Goal: Answer question/provide support: Share knowledge or assist other users

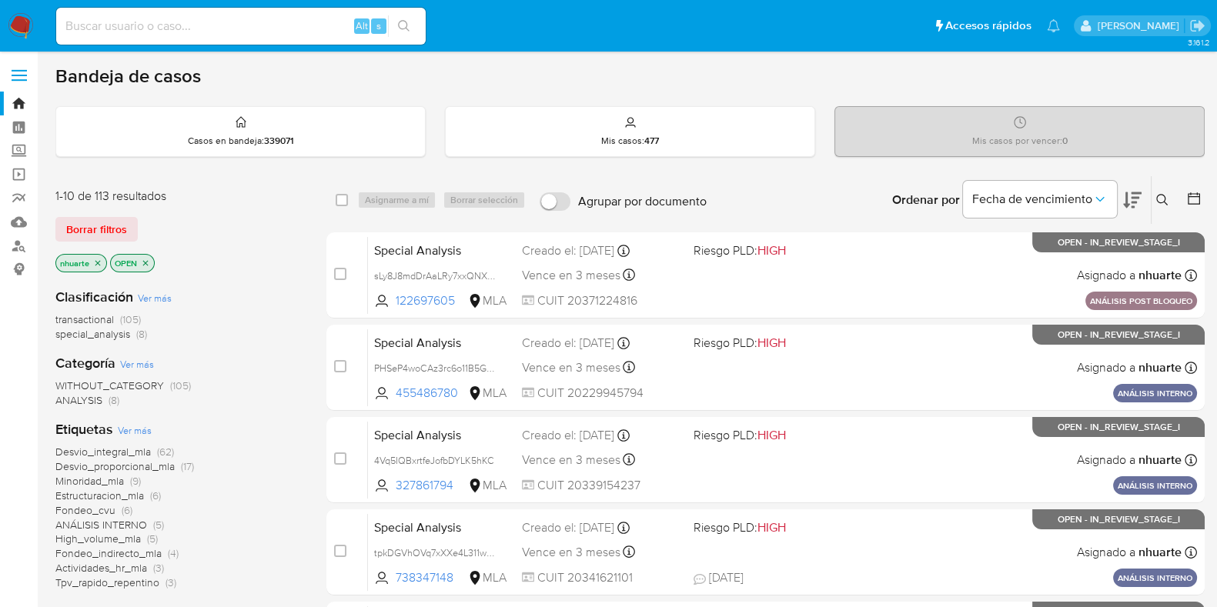
click at [105, 24] on input at bounding box center [240, 26] width 369 height 20
paste input "427316661"
type input "427316661"
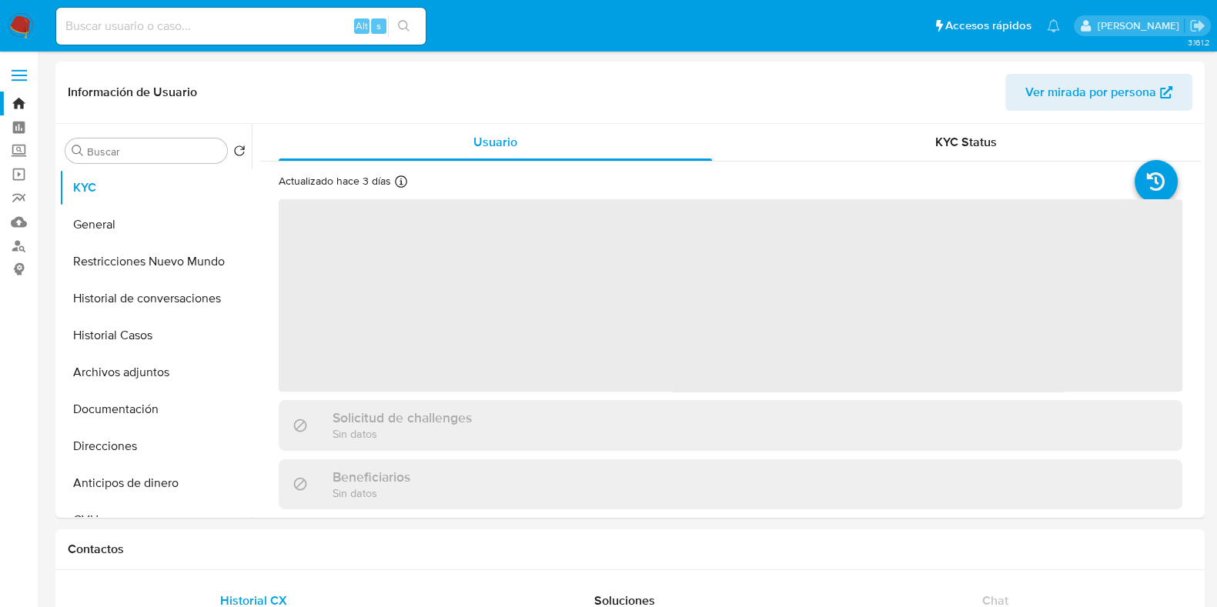
select select "10"
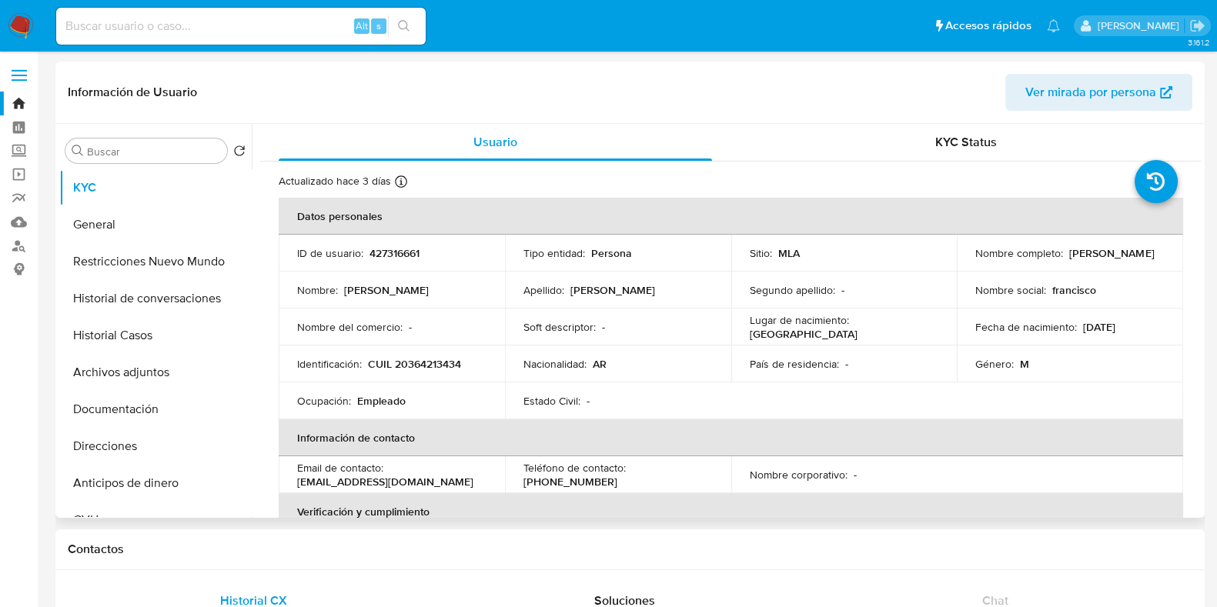
click at [389, 248] on p "427316661" at bounding box center [394, 253] width 50 height 14
copy p "427316661"
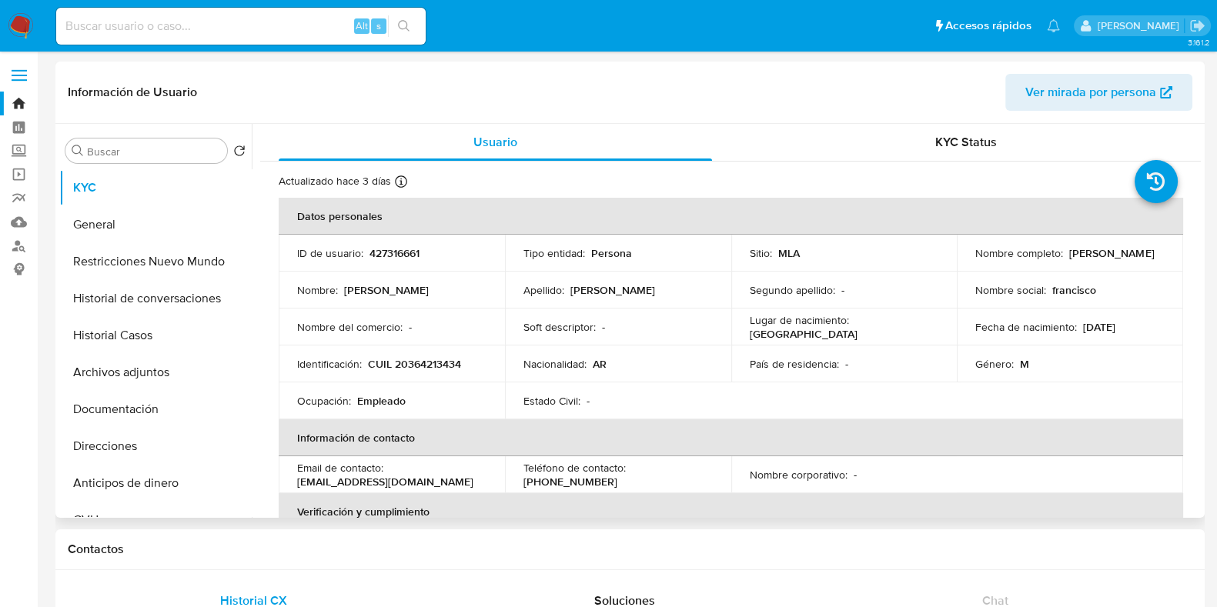
click at [434, 363] on p "CUIL 20364213434" at bounding box center [414, 364] width 93 height 14
copy p "20364213434"
click at [173, 341] on button "Historial Casos" at bounding box center [149, 335] width 180 height 37
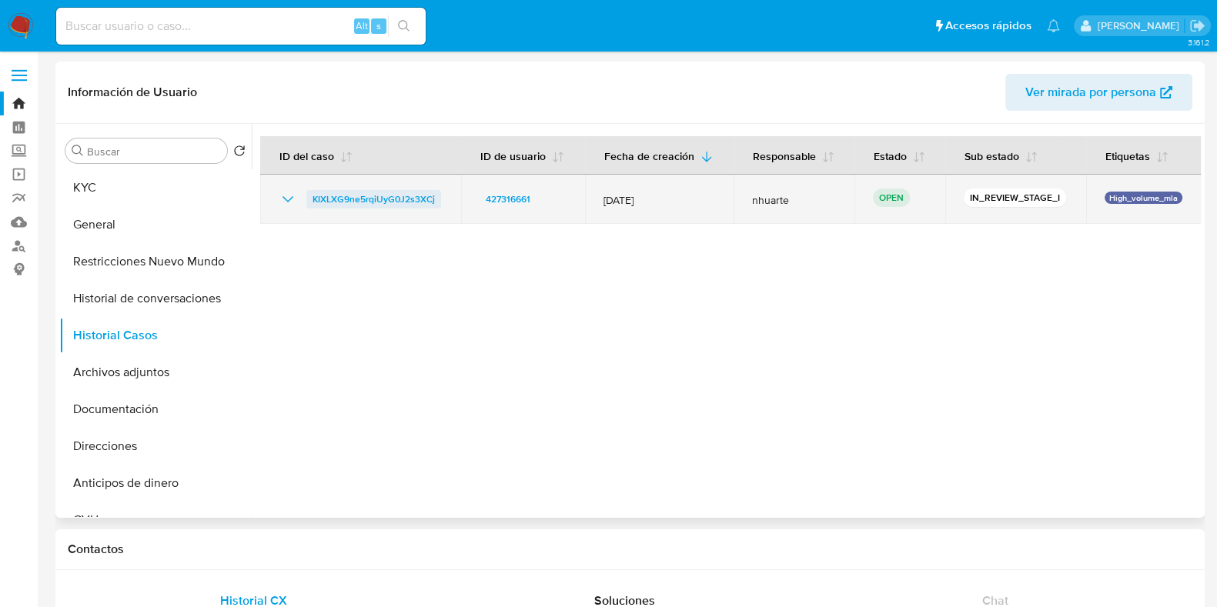
click at [420, 202] on span "KIXLXG9ne5rqiUyG0J2s3XCj" at bounding box center [374, 199] width 122 height 18
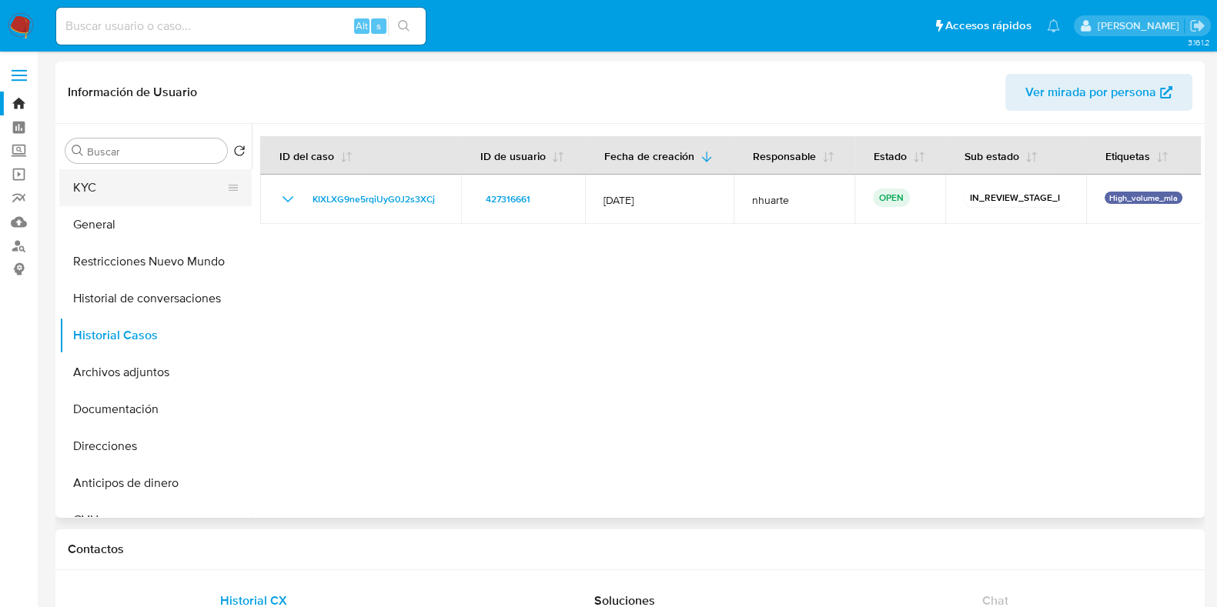
click at [147, 176] on button "KYC" at bounding box center [149, 187] width 180 height 37
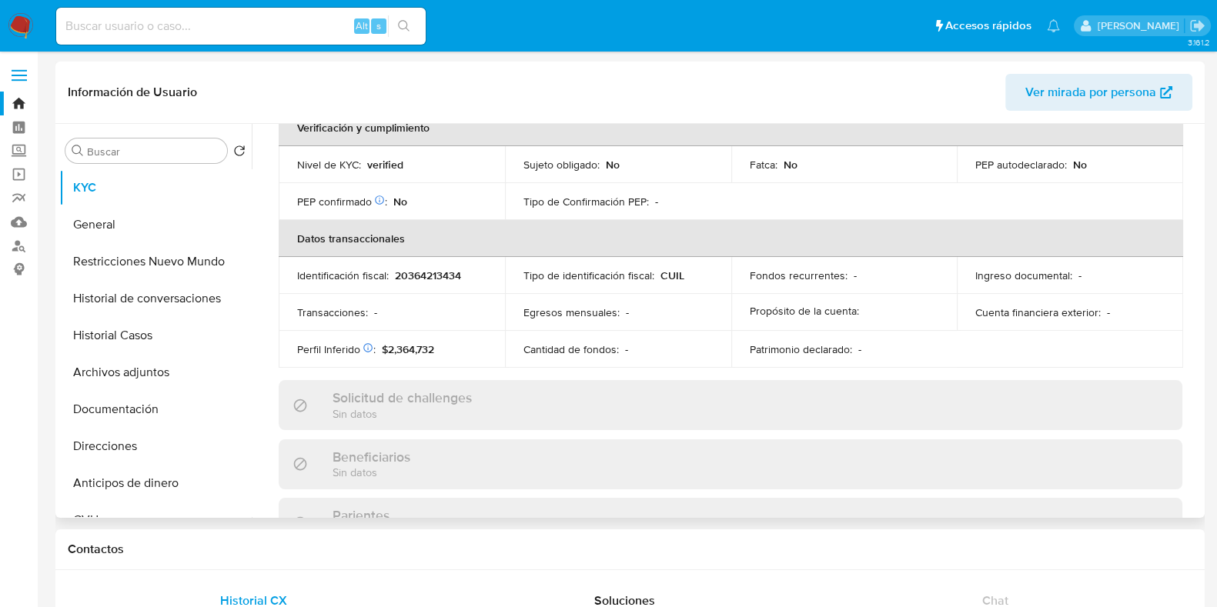
scroll to position [824, 0]
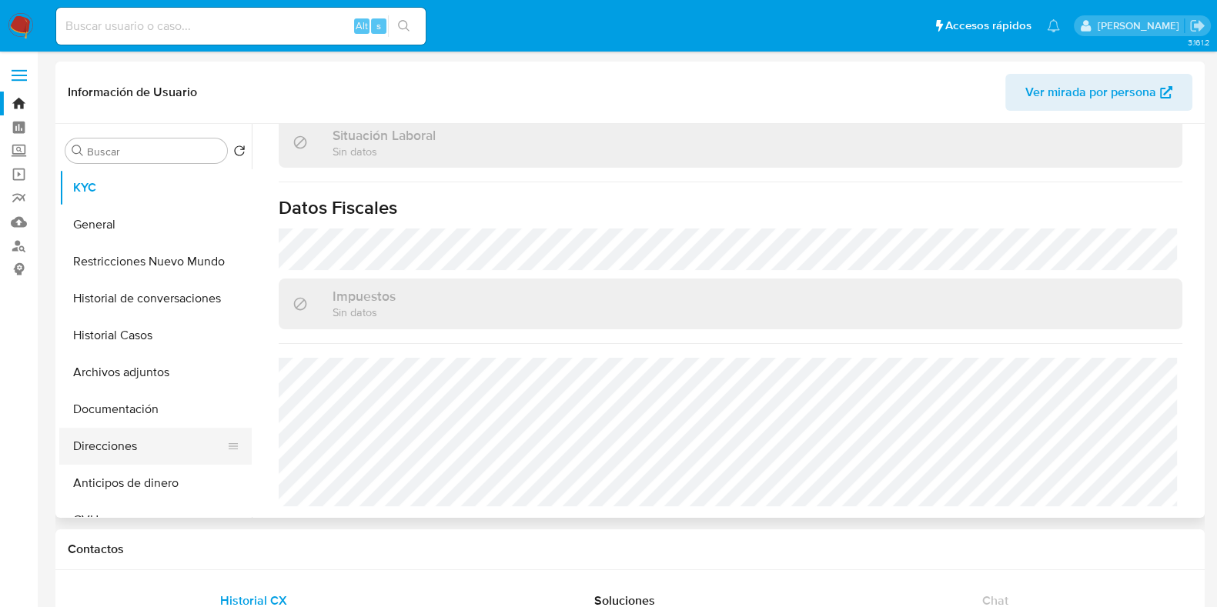
click at [197, 444] on button "Direcciones" at bounding box center [149, 446] width 180 height 37
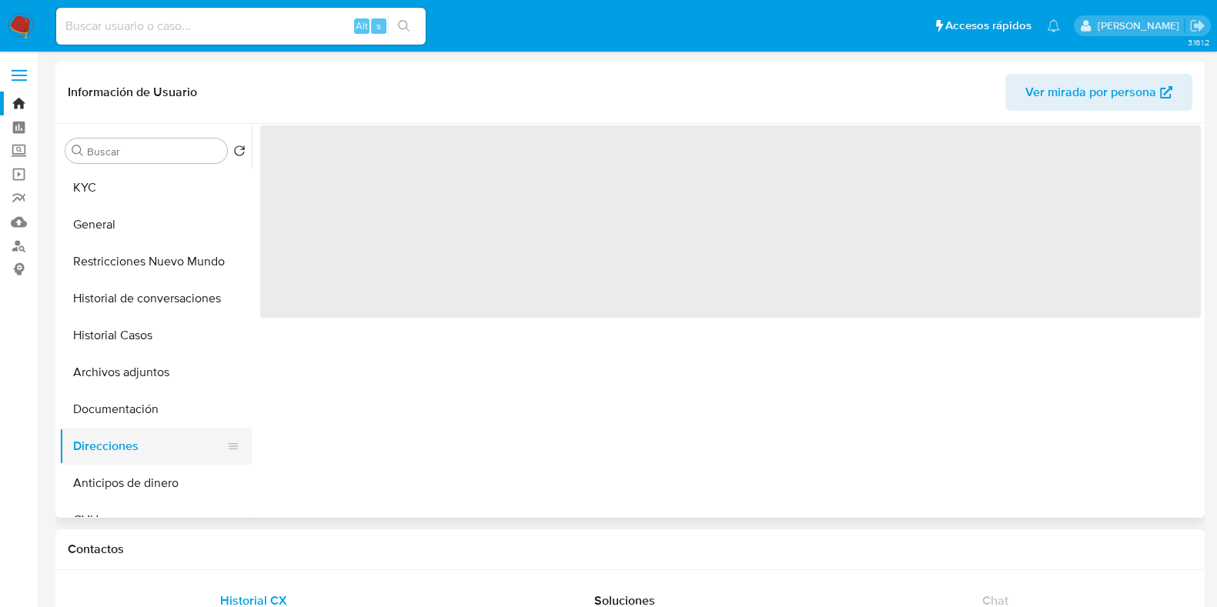
scroll to position [0, 0]
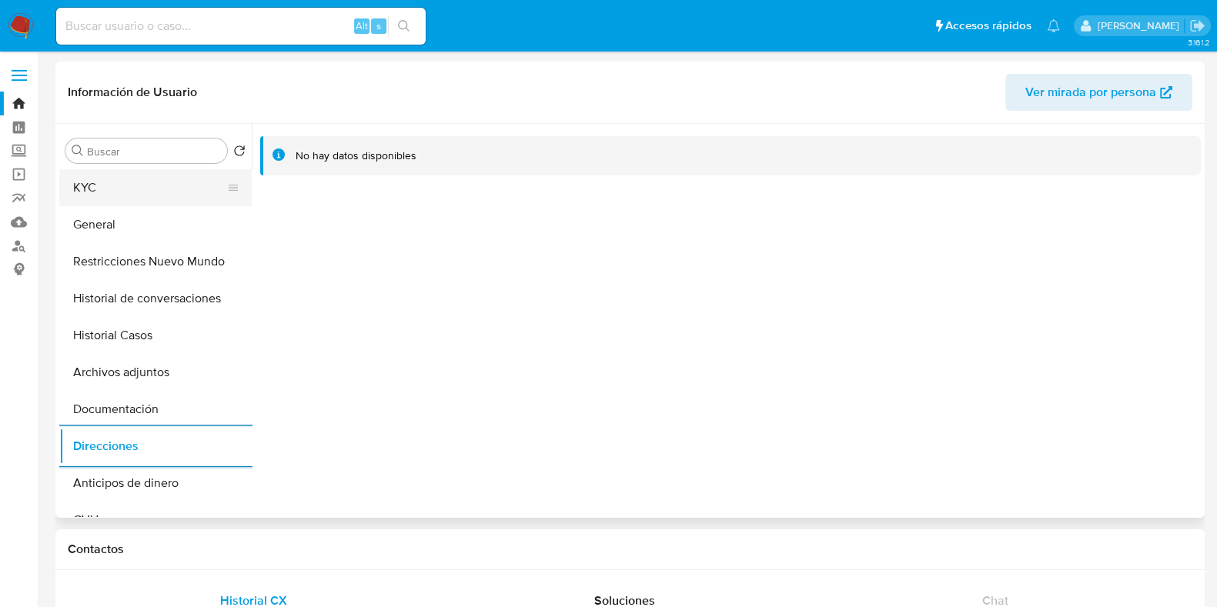
click at [104, 173] on button "KYC" at bounding box center [149, 187] width 180 height 37
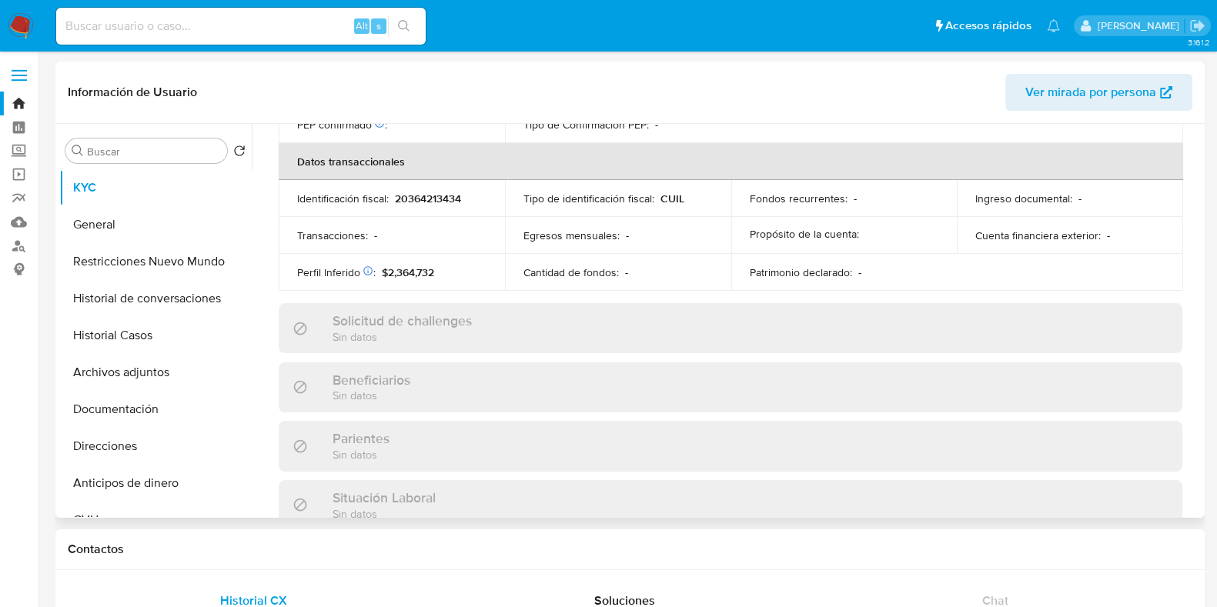
scroll to position [824, 0]
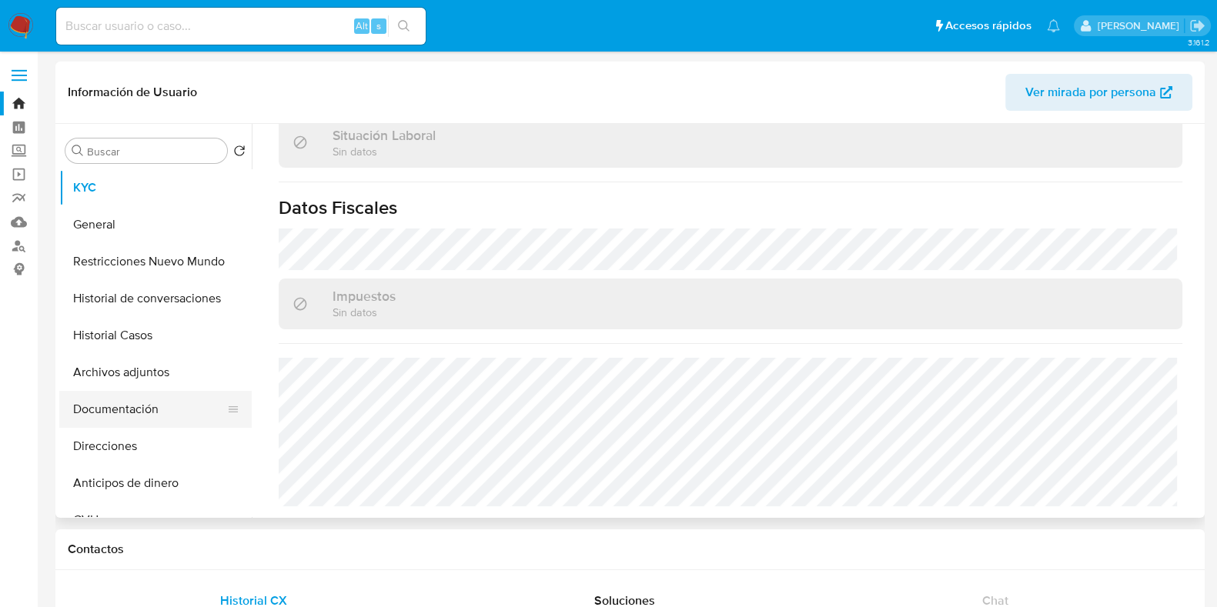
click at [130, 415] on button "Documentación" at bounding box center [149, 409] width 180 height 37
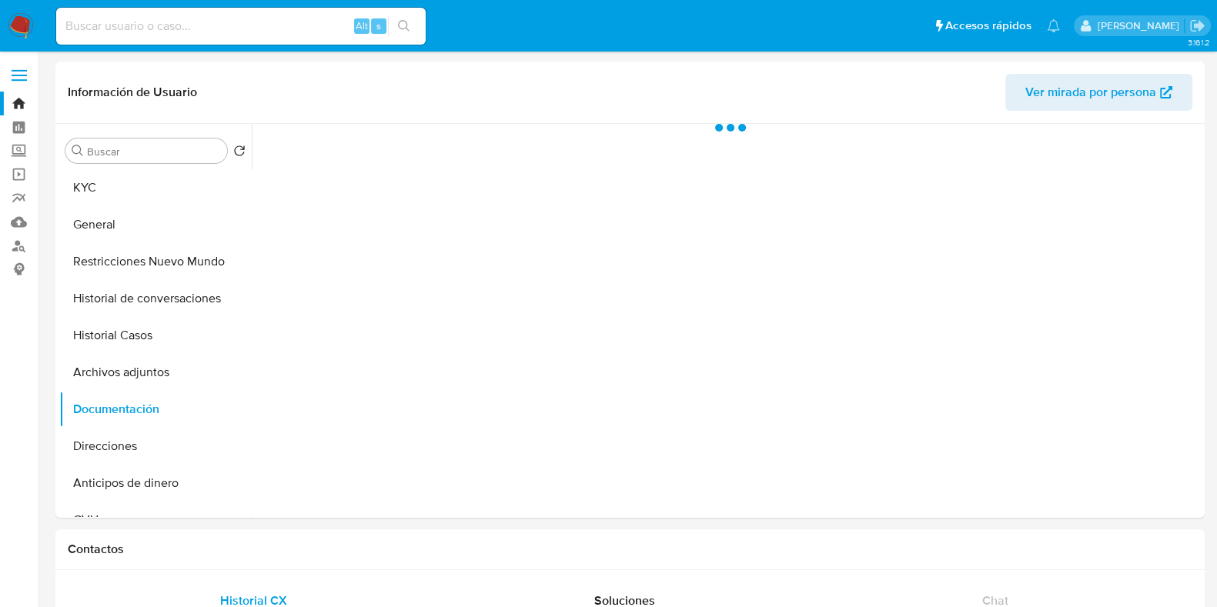
scroll to position [0, 0]
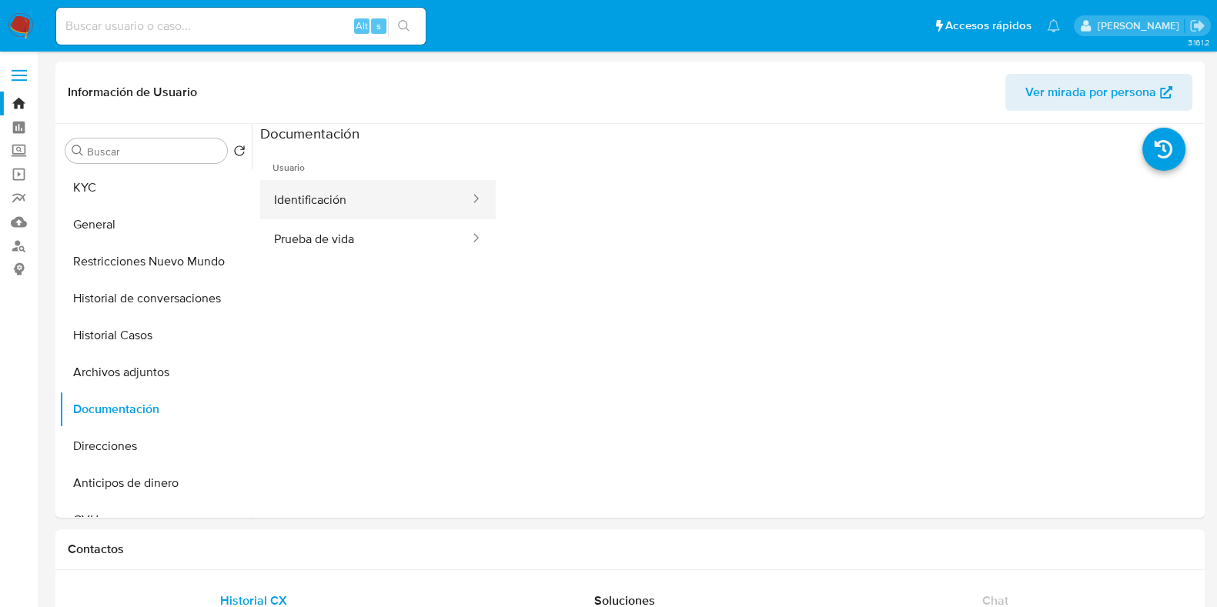
click at [366, 199] on button "Identificación" at bounding box center [365, 199] width 211 height 39
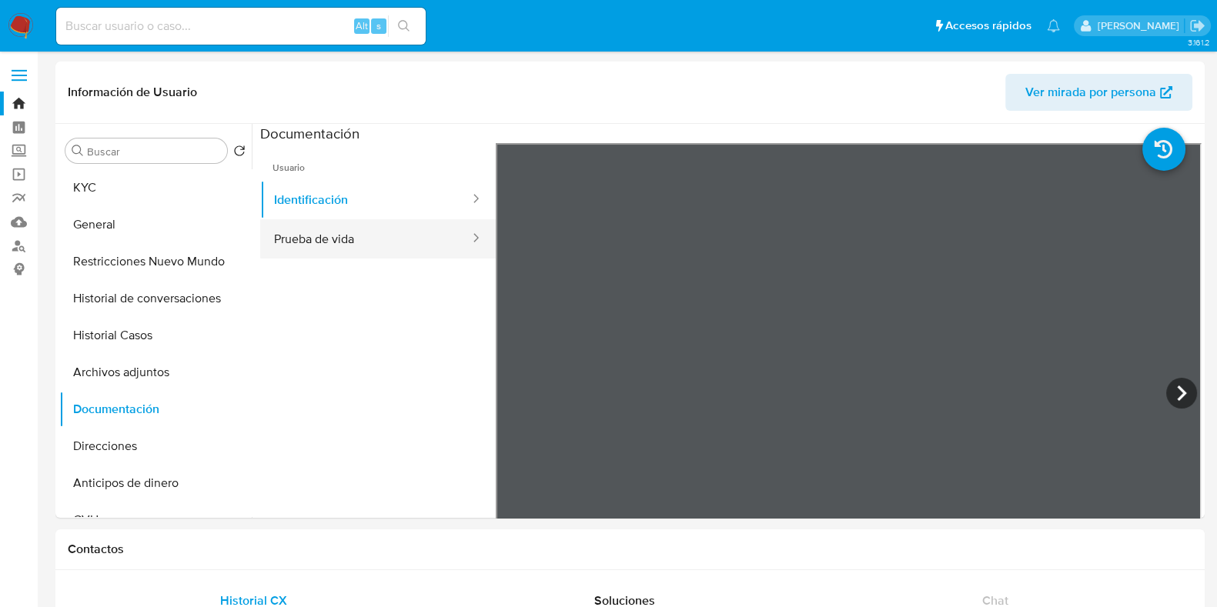
click at [359, 232] on button "Prueba de vida" at bounding box center [365, 238] width 211 height 39
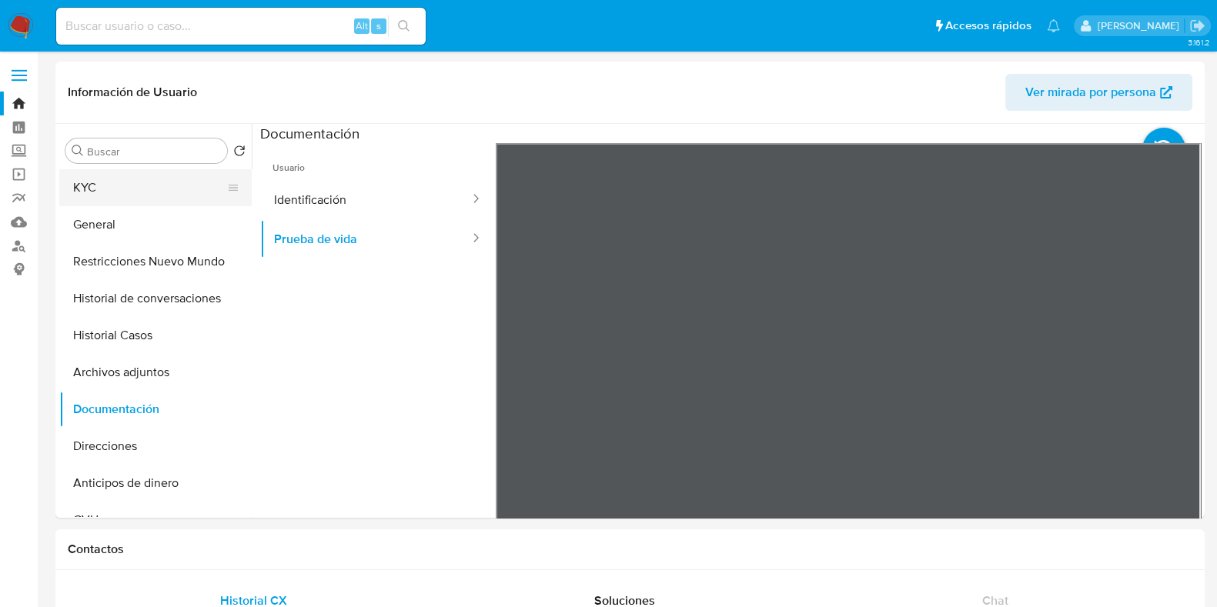
click at [94, 195] on button "KYC" at bounding box center [149, 187] width 180 height 37
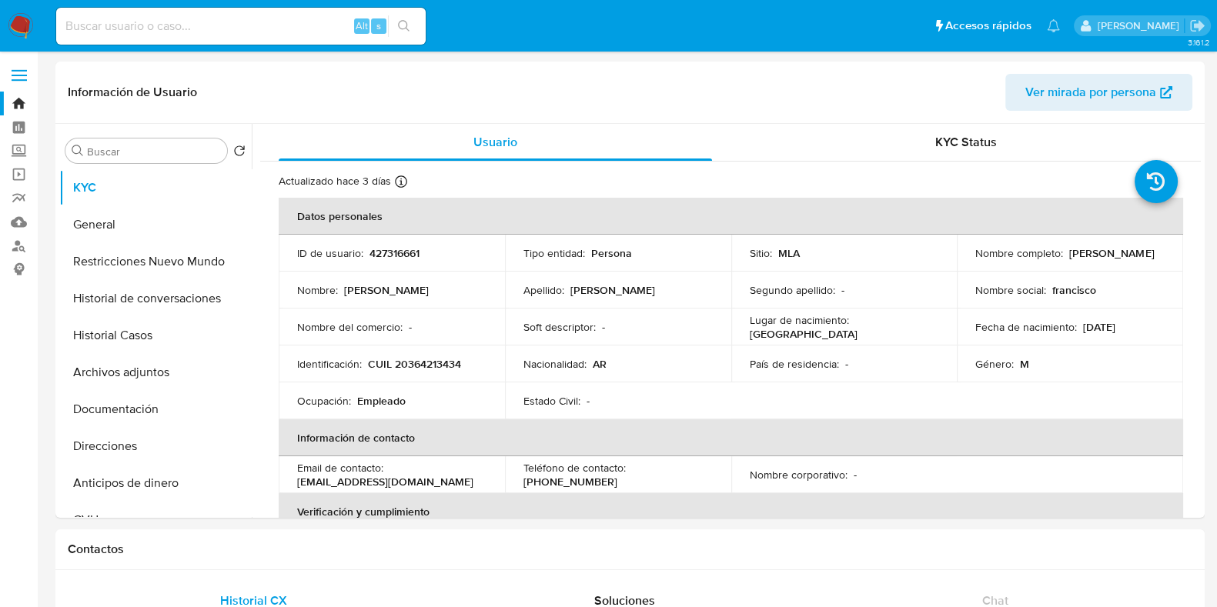
drag, startPoint x: 1062, startPoint y: 256, endPoint x: 1151, endPoint y: 252, distance: 89.4
click at [1151, 252] on div "Nombre completo : Francisco Boero" at bounding box center [1069, 253] width 189 height 14
copy div "Francisco Boero"
click at [144, 22] on input at bounding box center [240, 26] width 369 height 20
paste input "428992992"
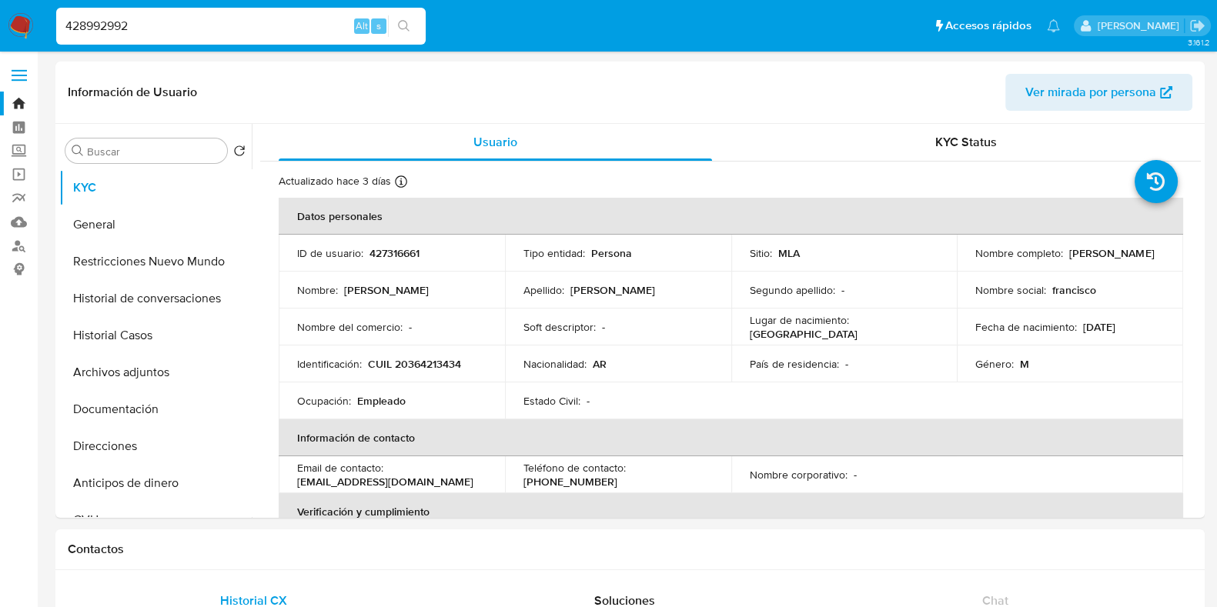
type input "428992992"
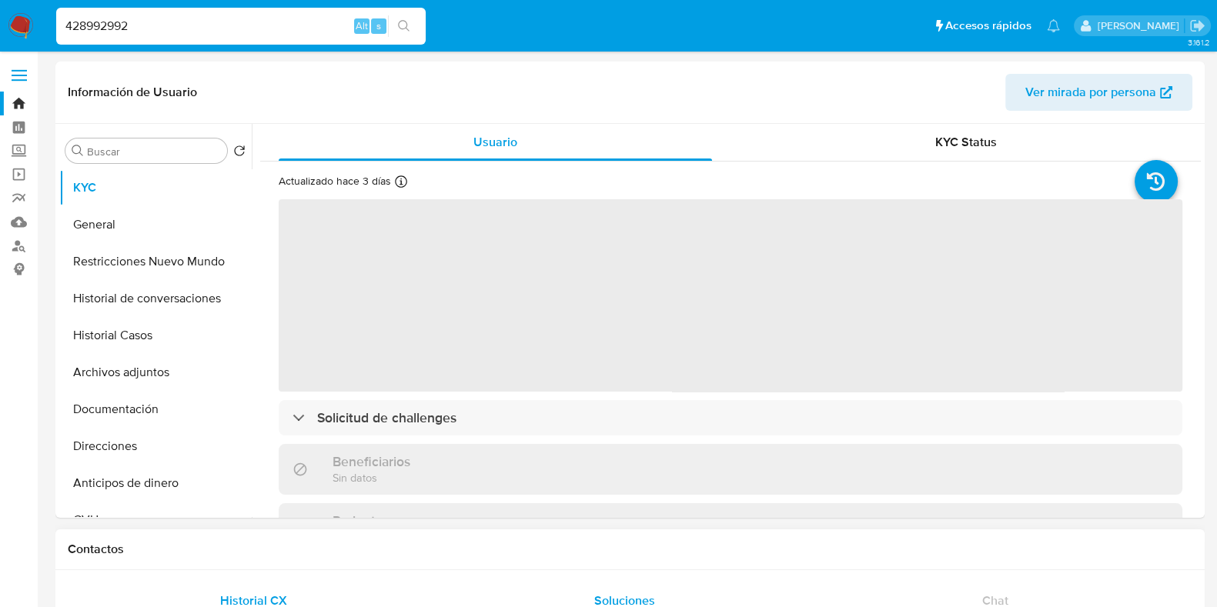
select select "10"
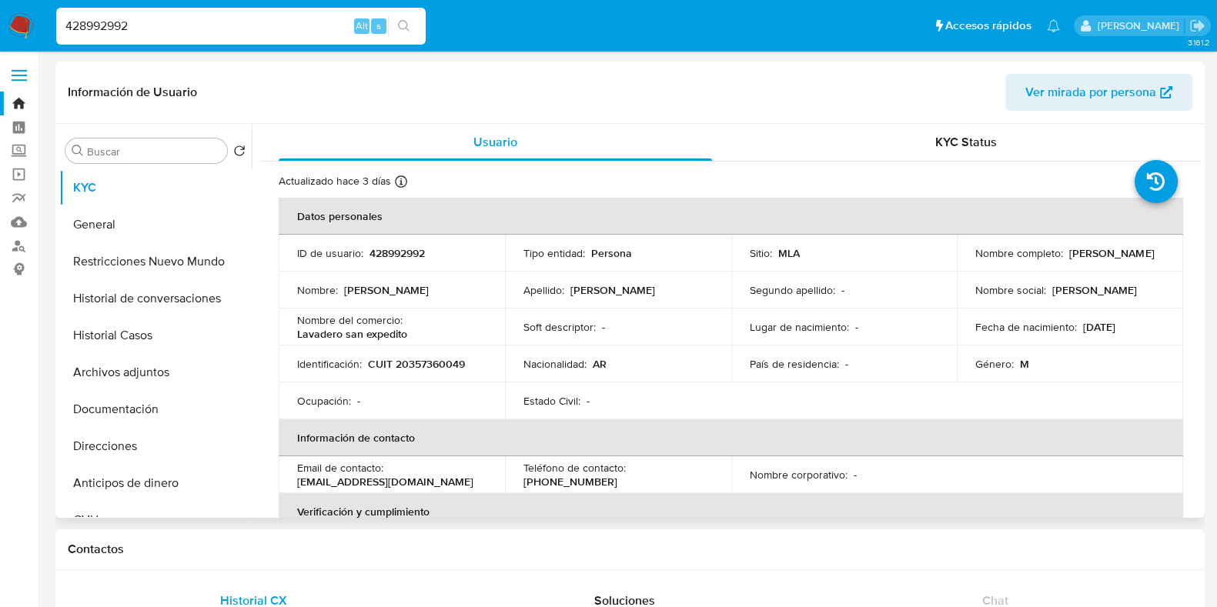
click at [407, 255] on p "428992992" at bounding box center [396, 253] width 55 height 14
copy p "428992992"
click at [177, 349] on button "Historial Casos" at bounding box center [149, 335] width 180 height 37
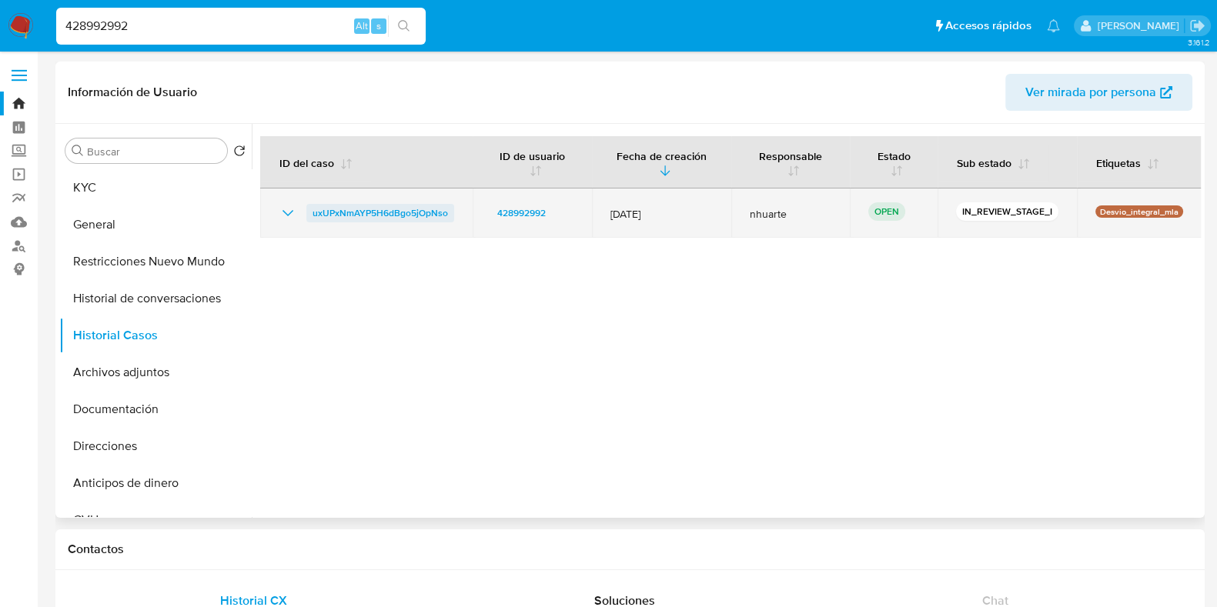
click at [384, 219] on span "uxUPxNmAYP5H6dBgo5jOpNso" at bounding box center [380, 213] width 135 height 18
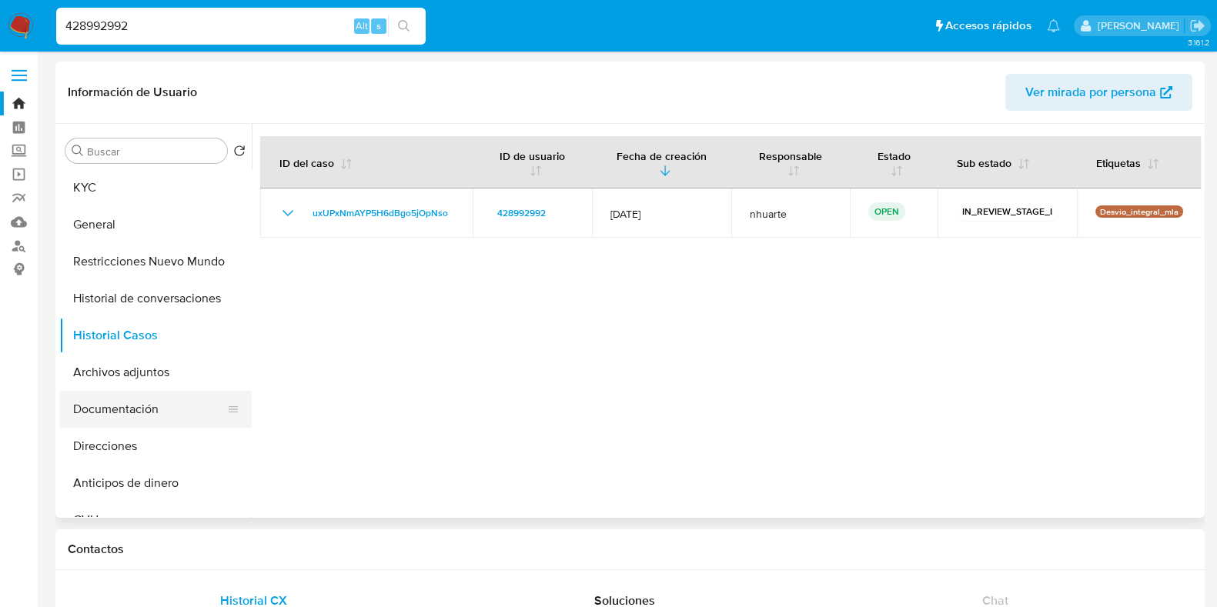
click at [131, 402] on button "Documentación" at bounding box center [149, 409] width 180 height 37
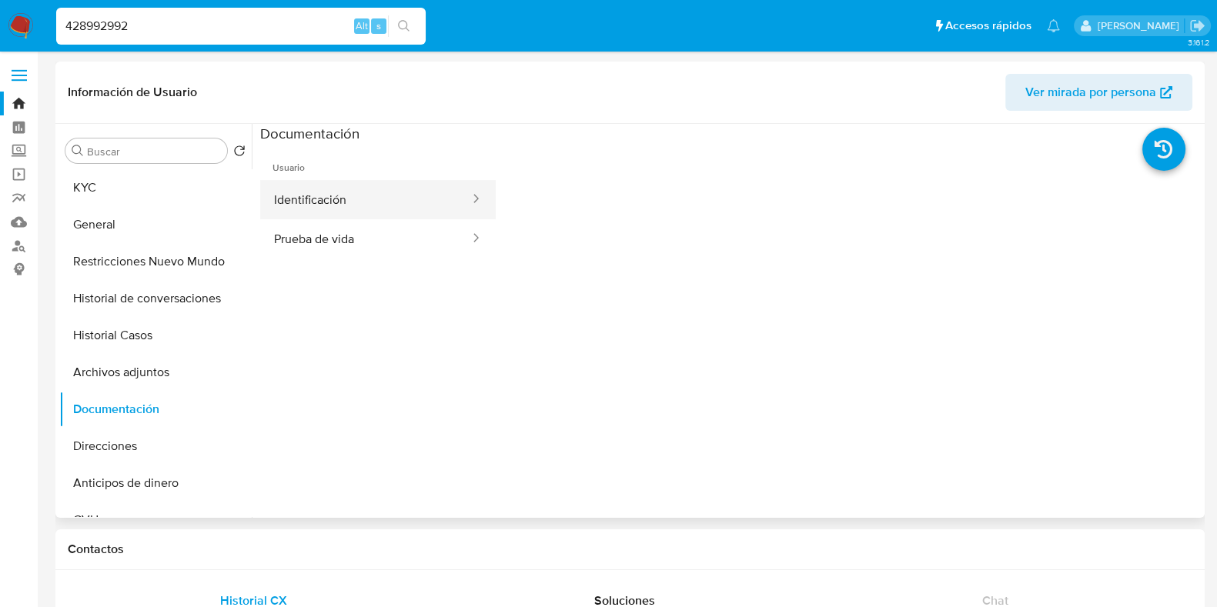
click at [343, 181] on button "Identificación" at bounding box center [365, 199] width 211 height 39
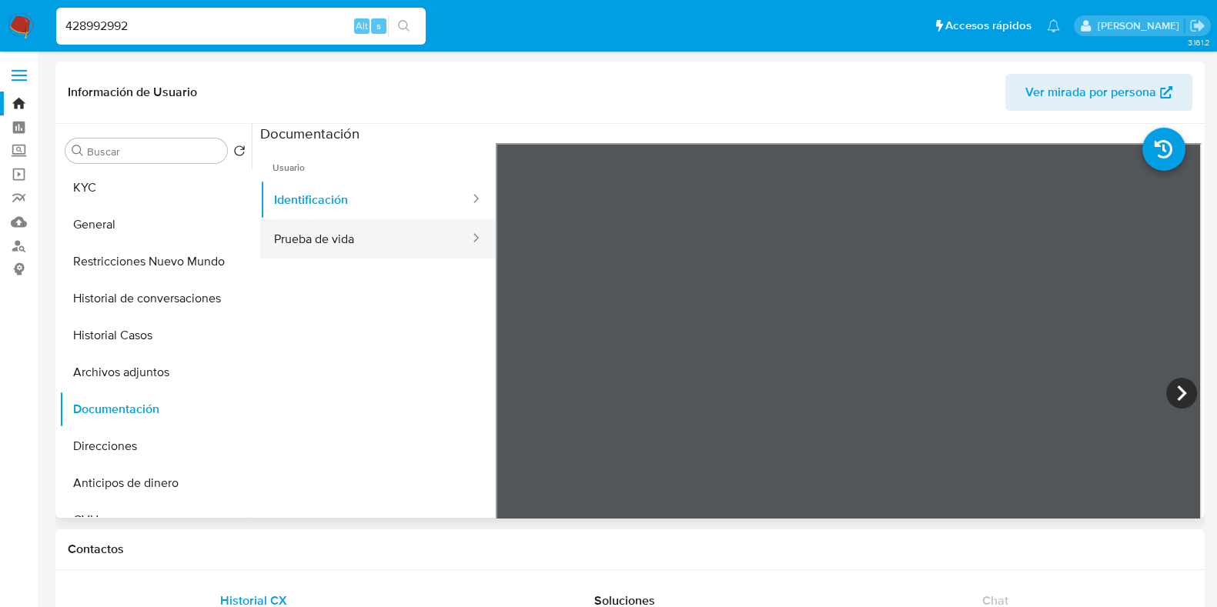
click at [390, 225] on button "Prueba de vida" at bounding box center [365, 238] width 211 height 39
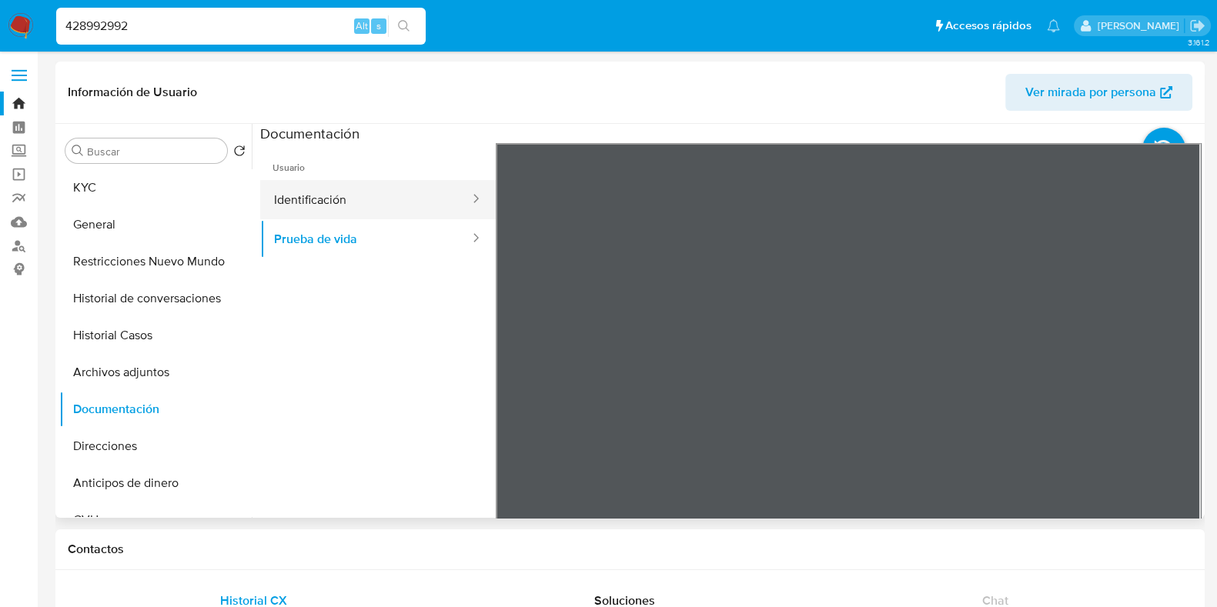
click at [312, 211] on button "Identificación" at bounding box center [365, 199] width 211 height 39
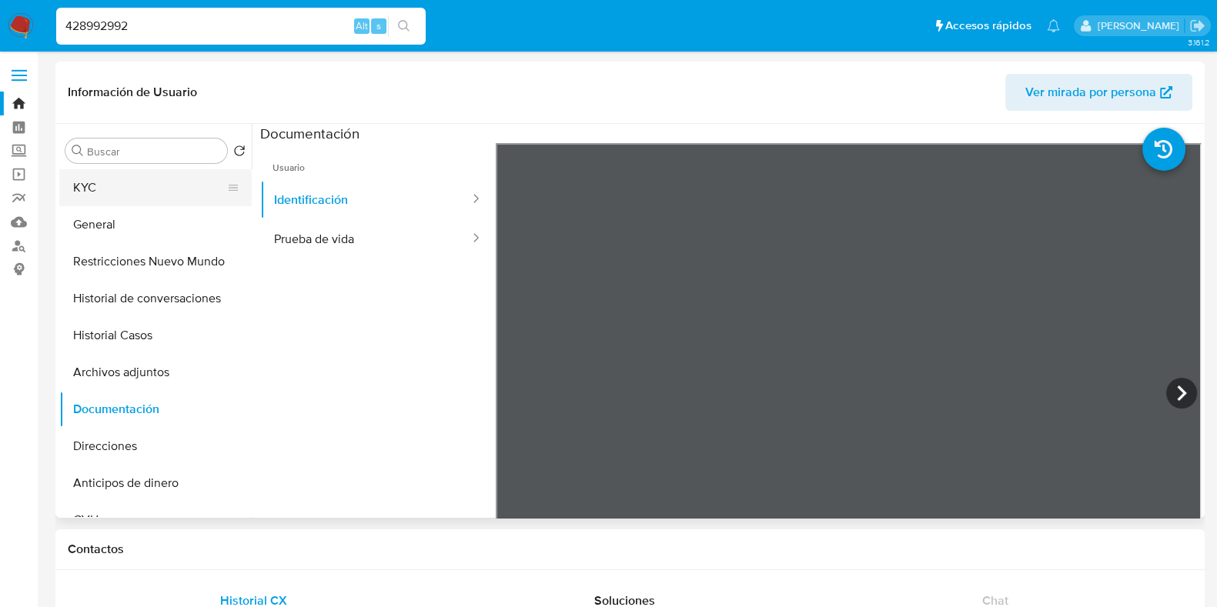
click at [112, 194] on button "KYC" at bounding box center [149, 187] width 180 height 37
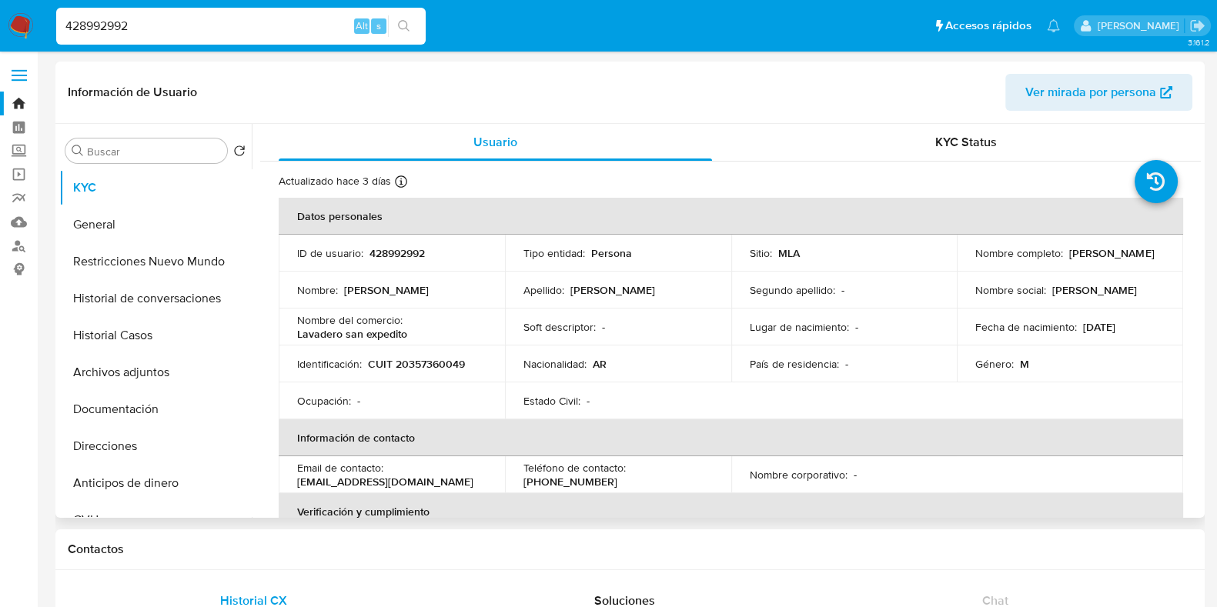
click at [393, 255] on p "428992992" at bounding box center [396, 253] width 55 height 14
copy p "428992992"
click at [433, 359] on p "CUIT 20357360049" at bounding box center [416, 364] width 97 height 14
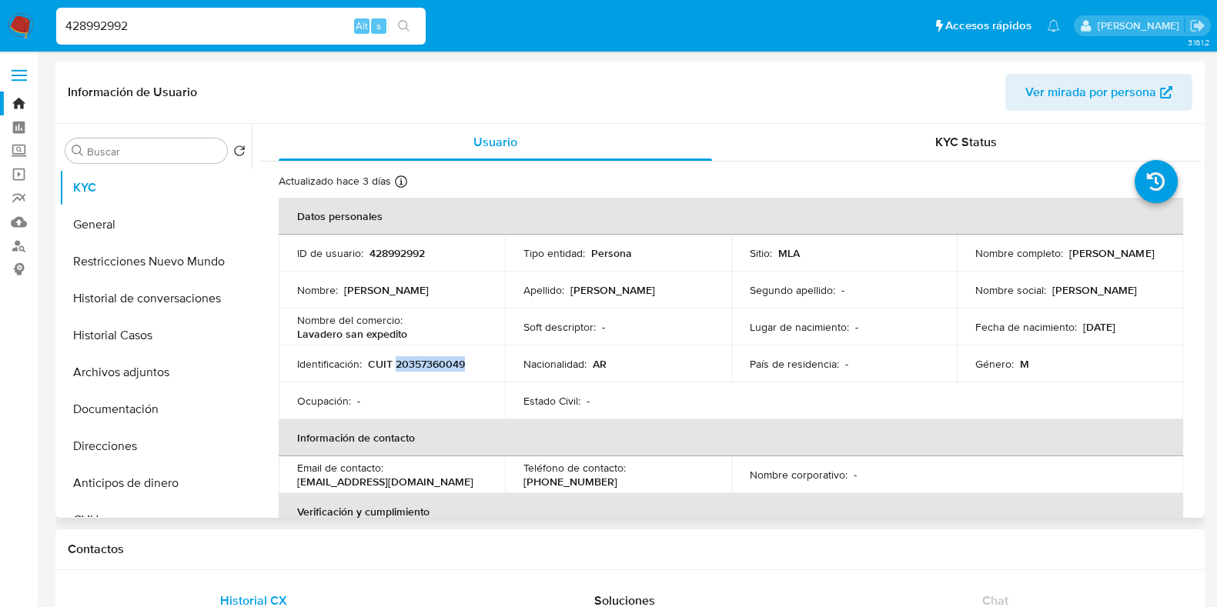
copy p "20357360049"
click at [185, 379] on button "Archivos adjuntos" at bounding box center [149, 372] width 180 height 37
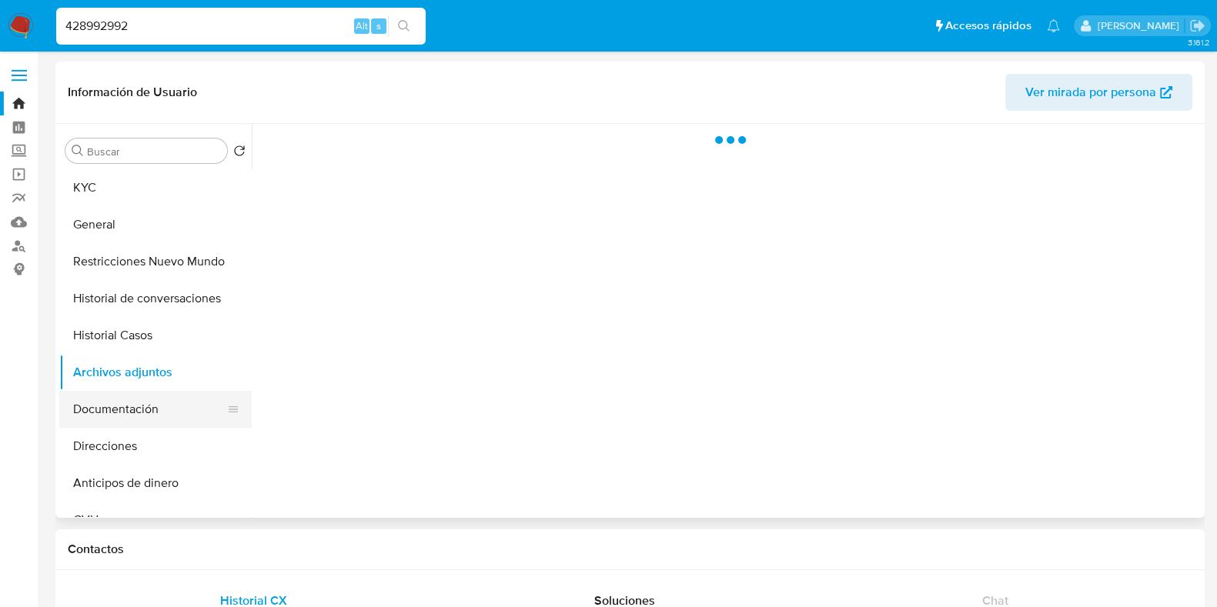
click at [185, 410] on button "Documentación" at bounding box center [149, 409] width 180 height 37
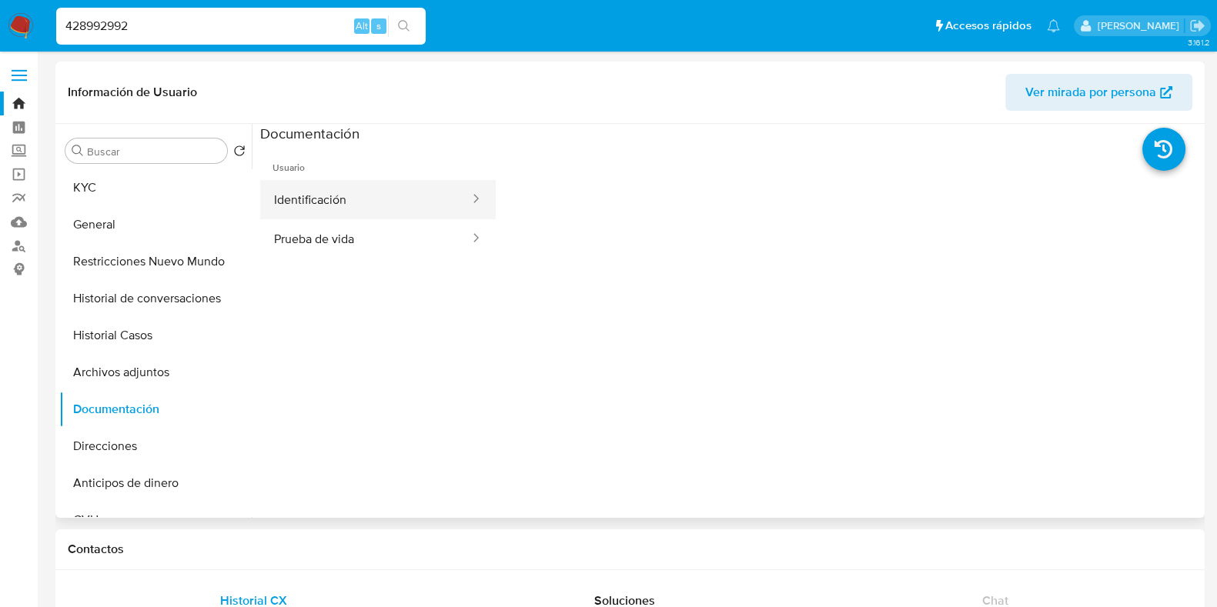
click at [406, 190] on button "Identificación" at bounding box center [365, 199] width 211 height 39
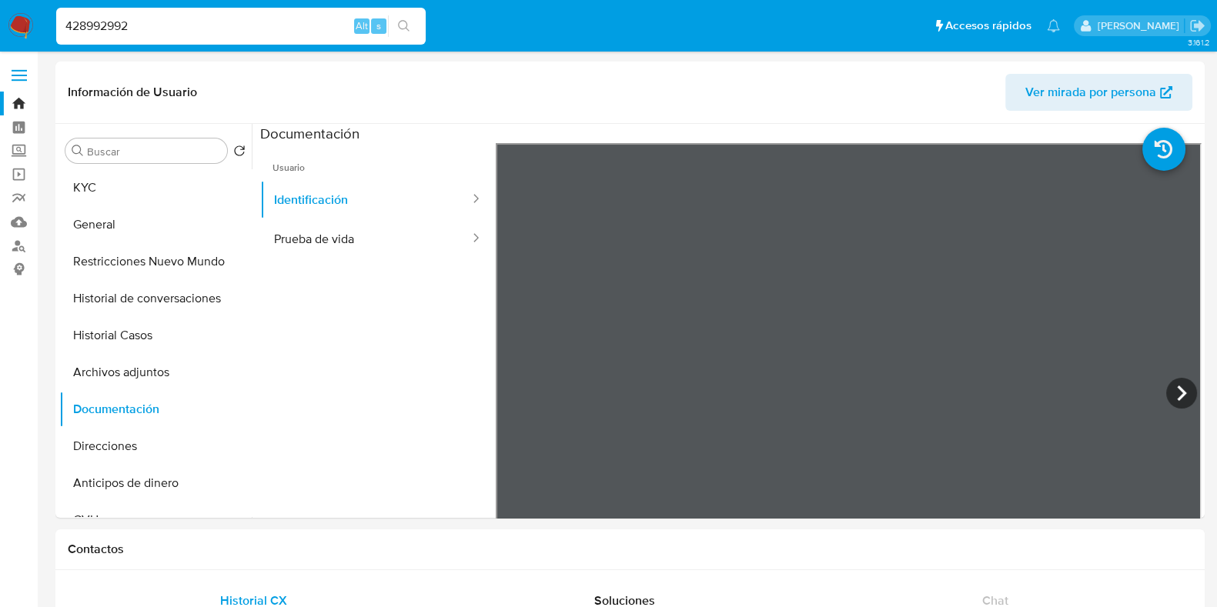
drag, startPoint x: 139, startPoint y: 20, endPoint x: 54, endPoint y: 15, distance: 84.8
click at [54, 15] on li "428992992 Alt s" at bounding box center [240, 25] width 377 height 38
paste input "1331910066"
type input "1331910066"
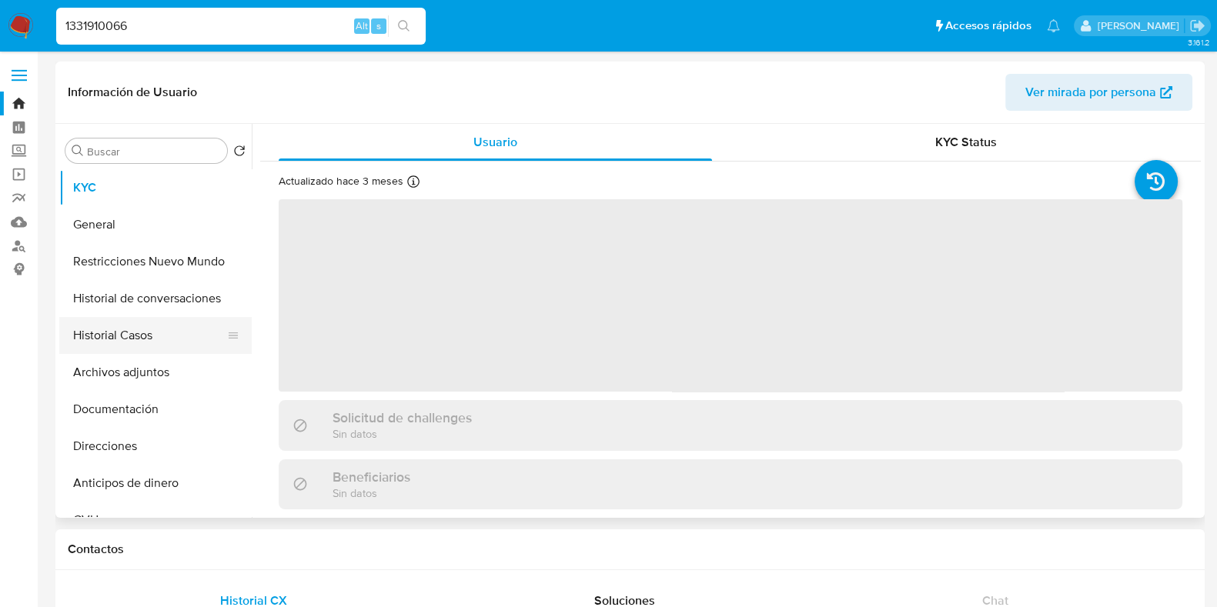
click at [142, 326] on button "Historial Casos" at bounding box center [149, 335] width 180 height 37
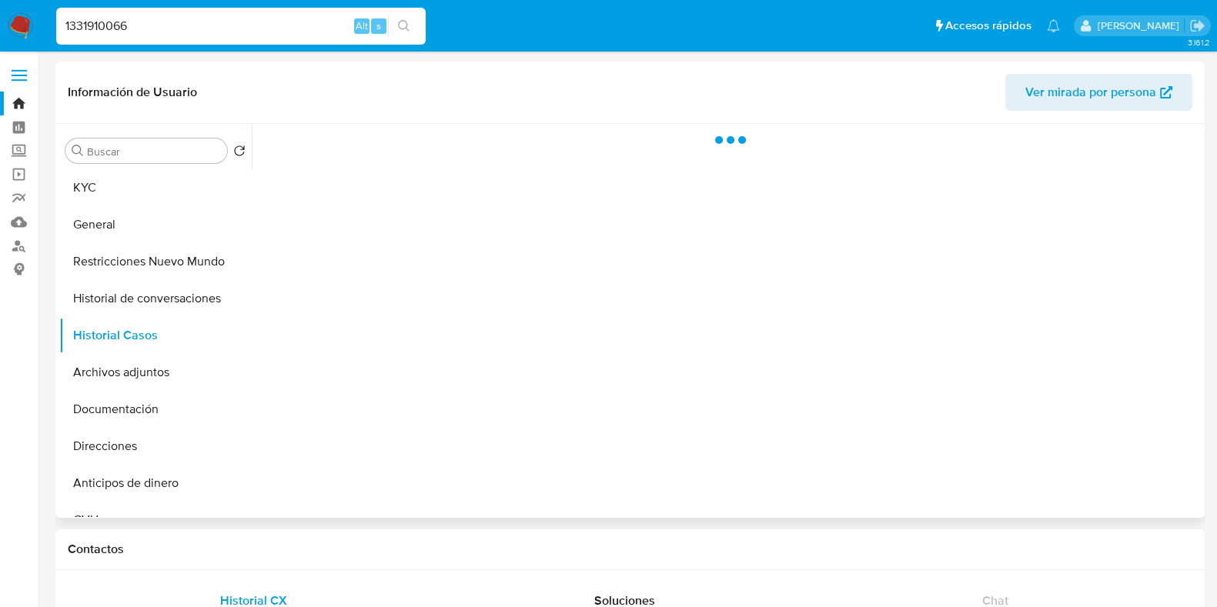
select select "10"
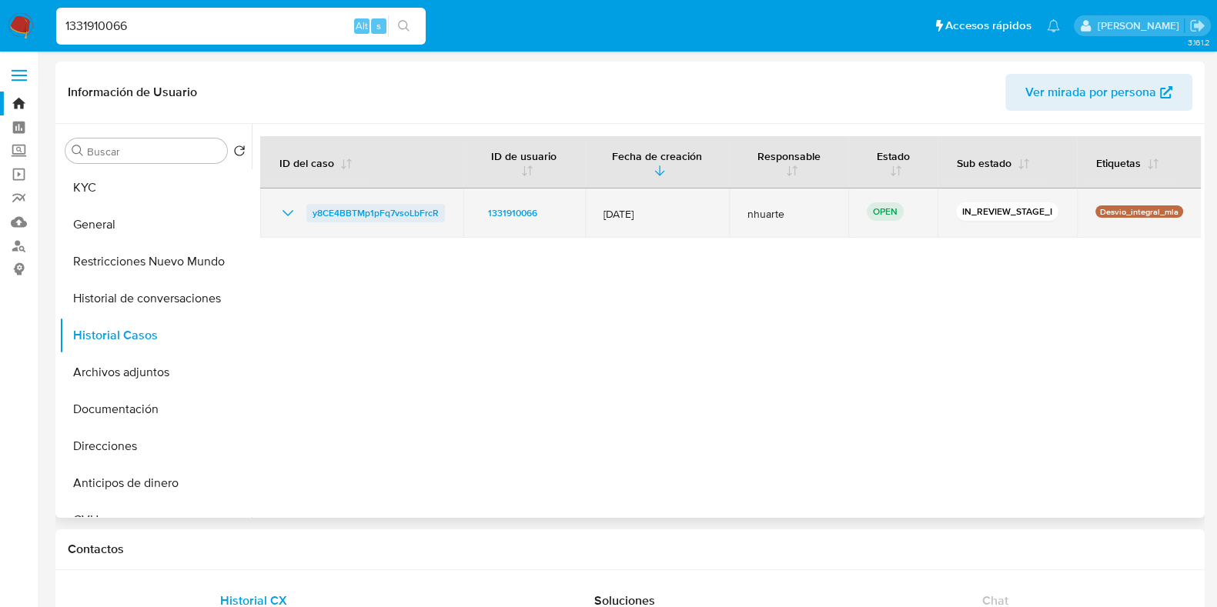
click at [409, 215] on span "y8CE4BBTMp1pFq7vsoLbFrcR" at bounding box center [376, 213] width 126 height 18
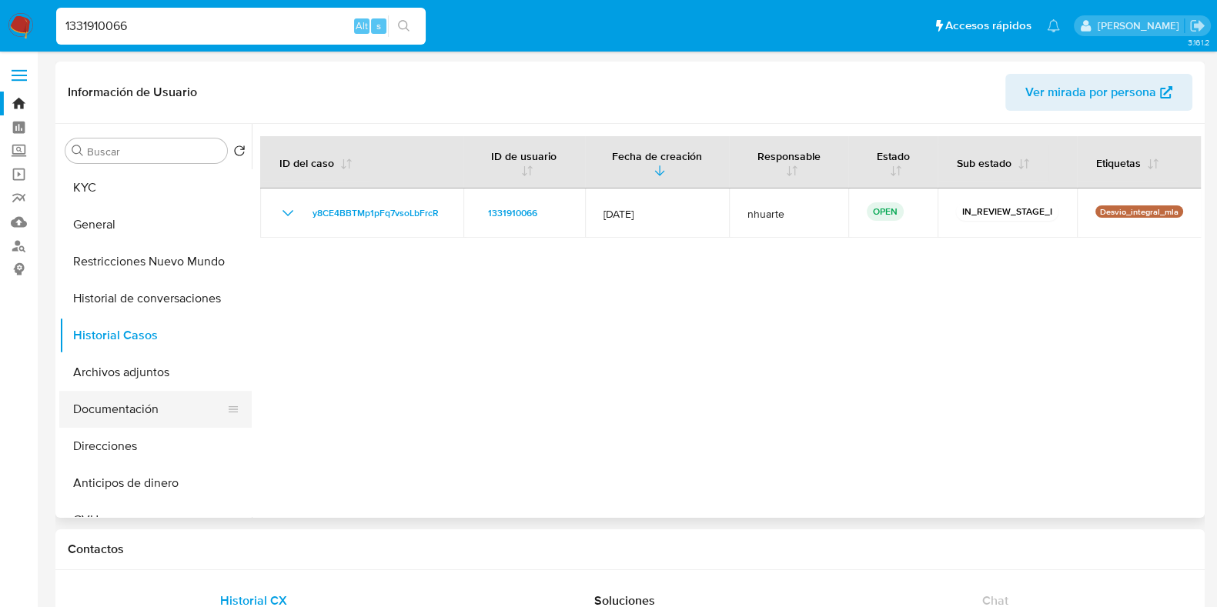
click at [133, 404] on button "Documentación" at bounding box center [149, 409] width 180 height 37
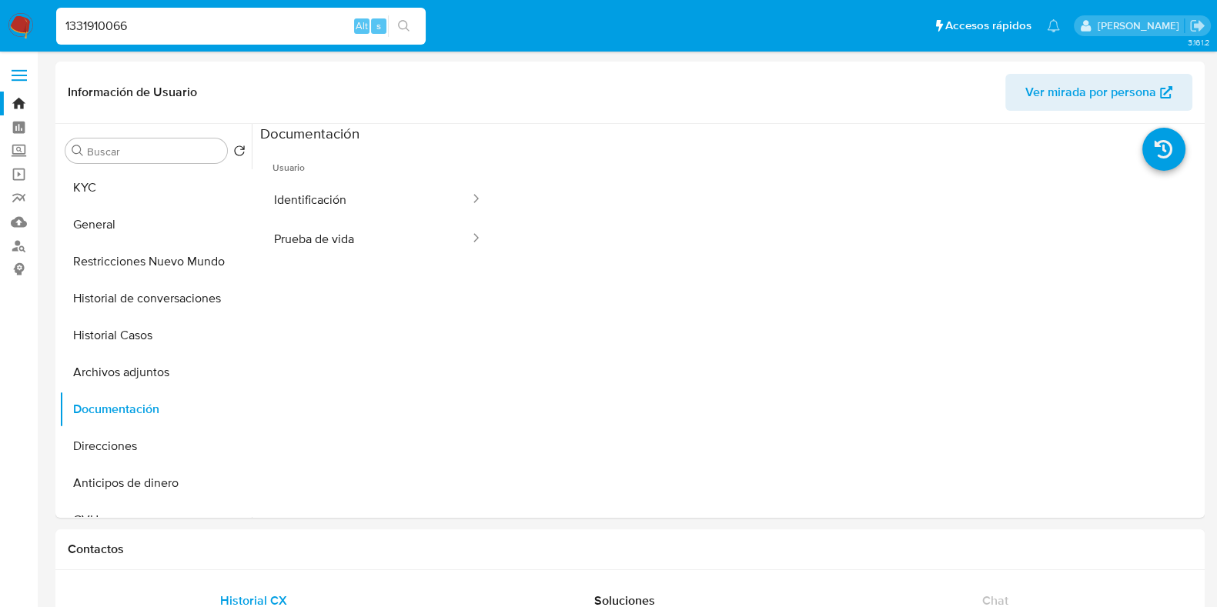
click at [305, 200] on button "Identificación" at bounding box center [365, 199] width 211 height 39
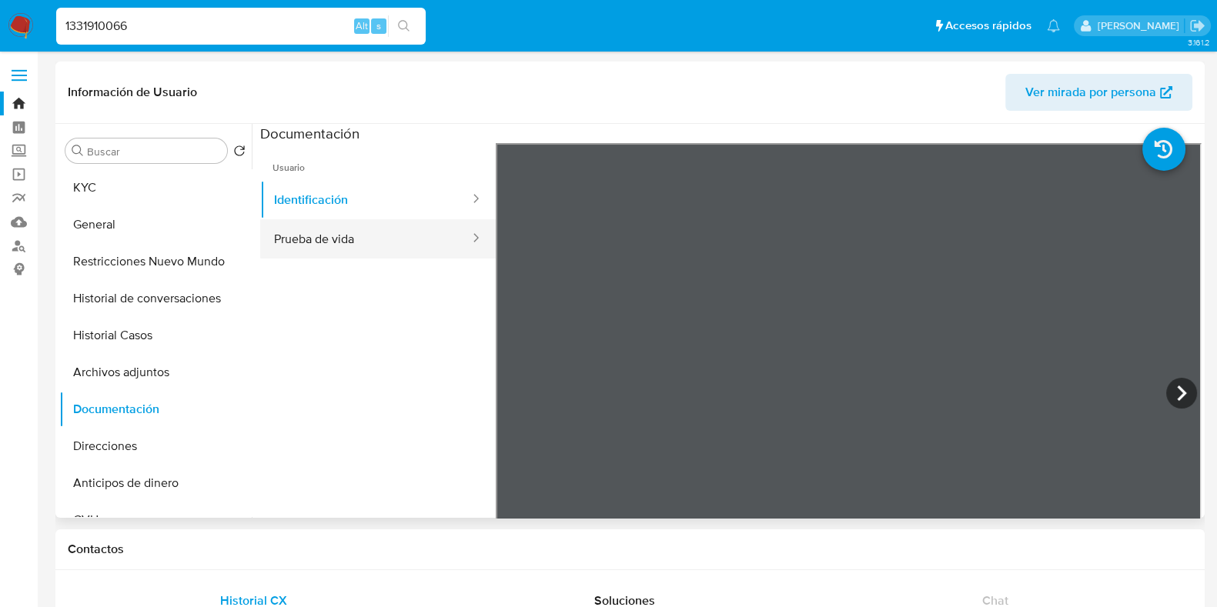
click at [401, 248] on button "Prueba de vida" at bounding box center [365, 238] width 211 height 39
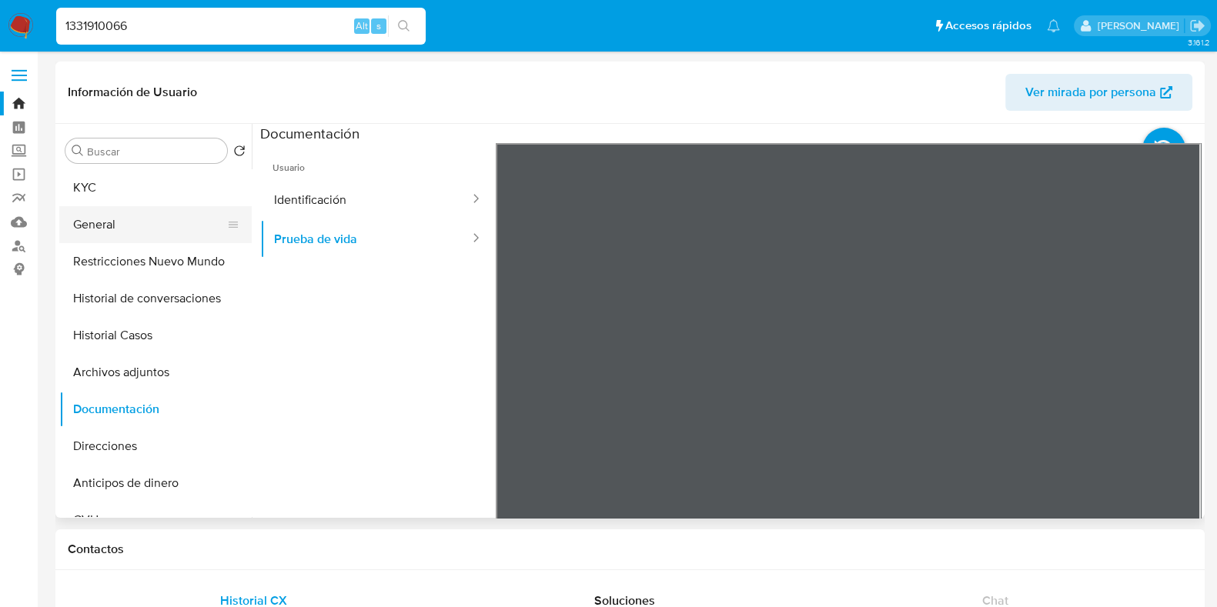
click at [147, 217] on button "General" at bounding box center [149, 224] width 180 height 37
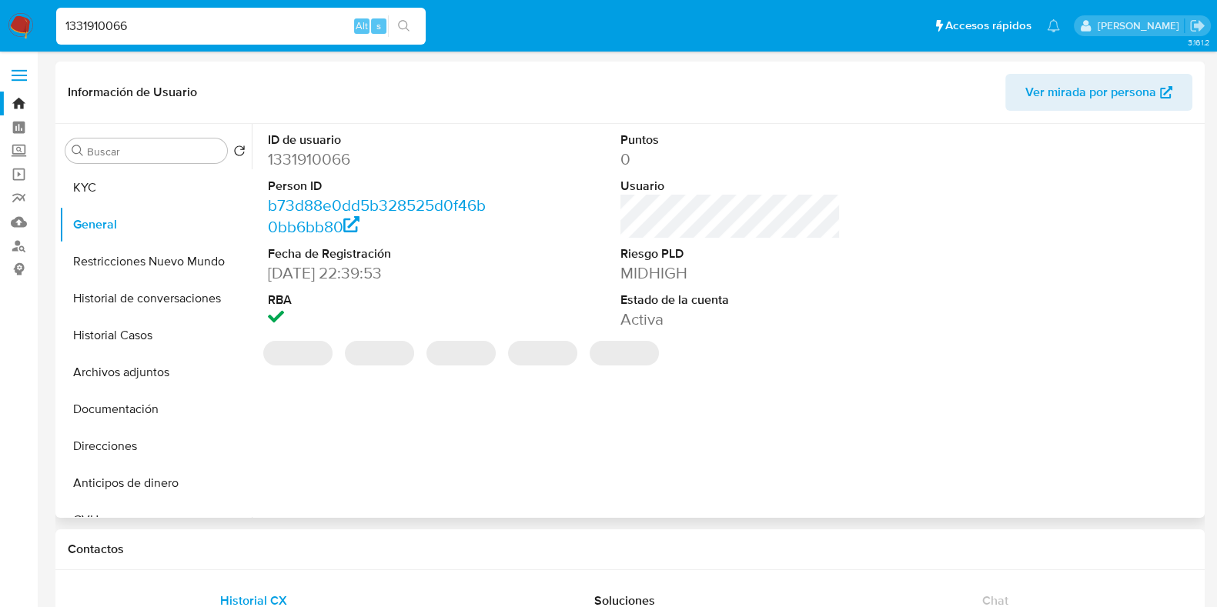
click at [313, 155] on dd "1331910066" at bounding box center [378, 160] width 220 height 22
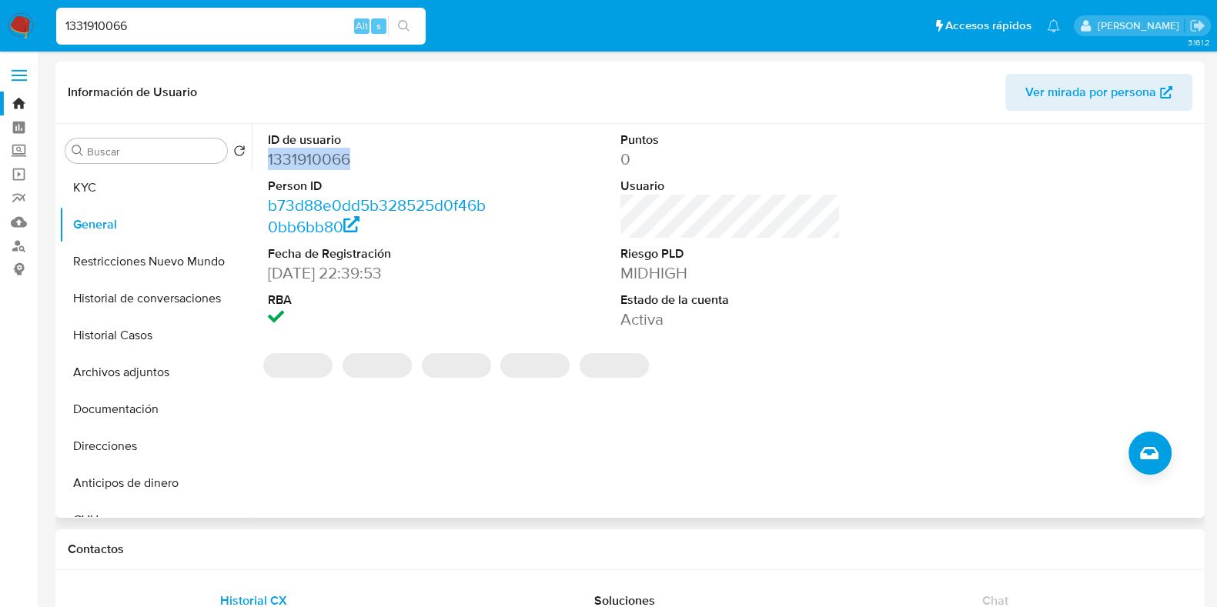
copy dd "1331910066"
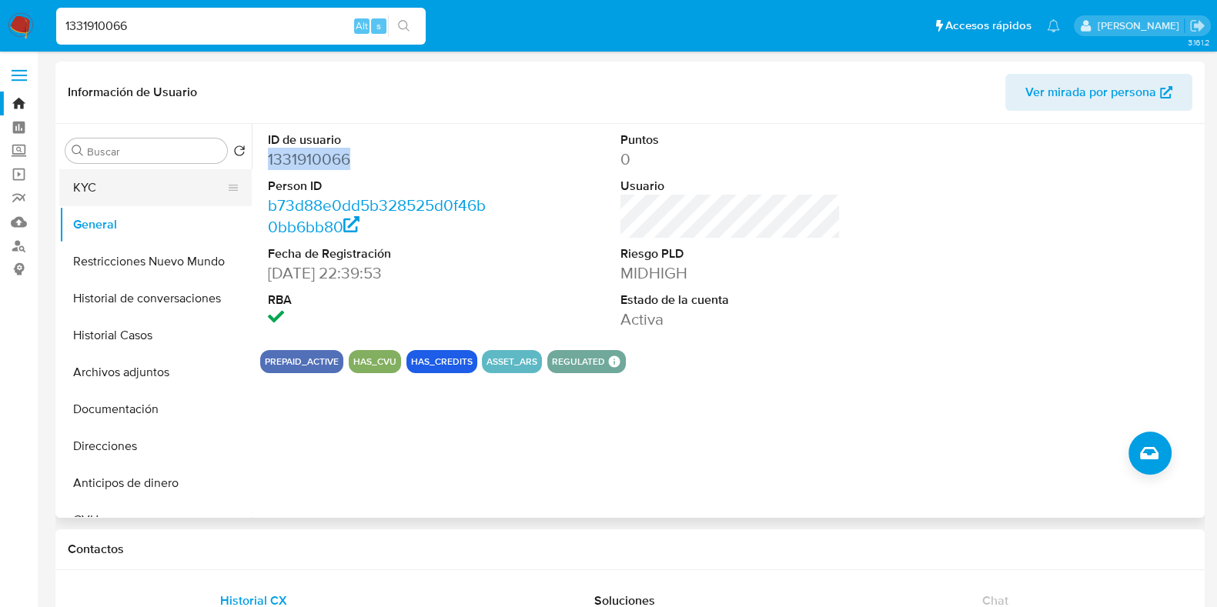
click at [134, 186] on button "KYC" at bounding box center [149, 187] width 180 height 37
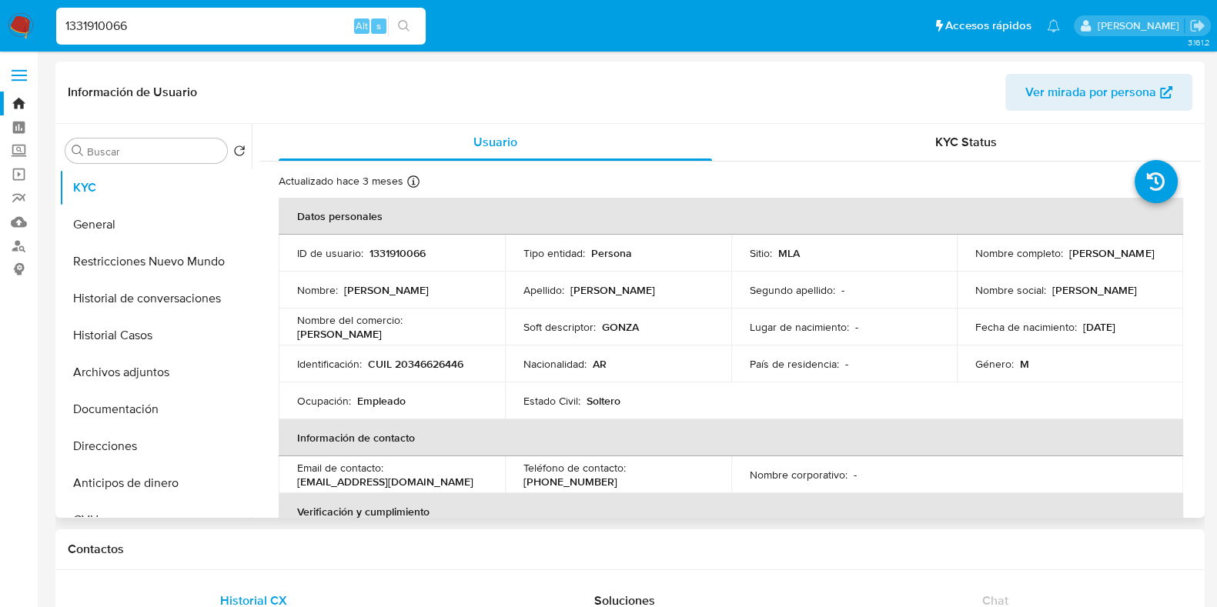
click at [435, 359] on p "CUIL 20346626446" at bounding box center [415, 364] width 95 height 14
click at [374, 252] on p "1331910066" at bounding box center [397, 253] width 56 height 14
click at [179, 428] on button "Direcciones" at bounding box center [149, 446] width 180 height 37
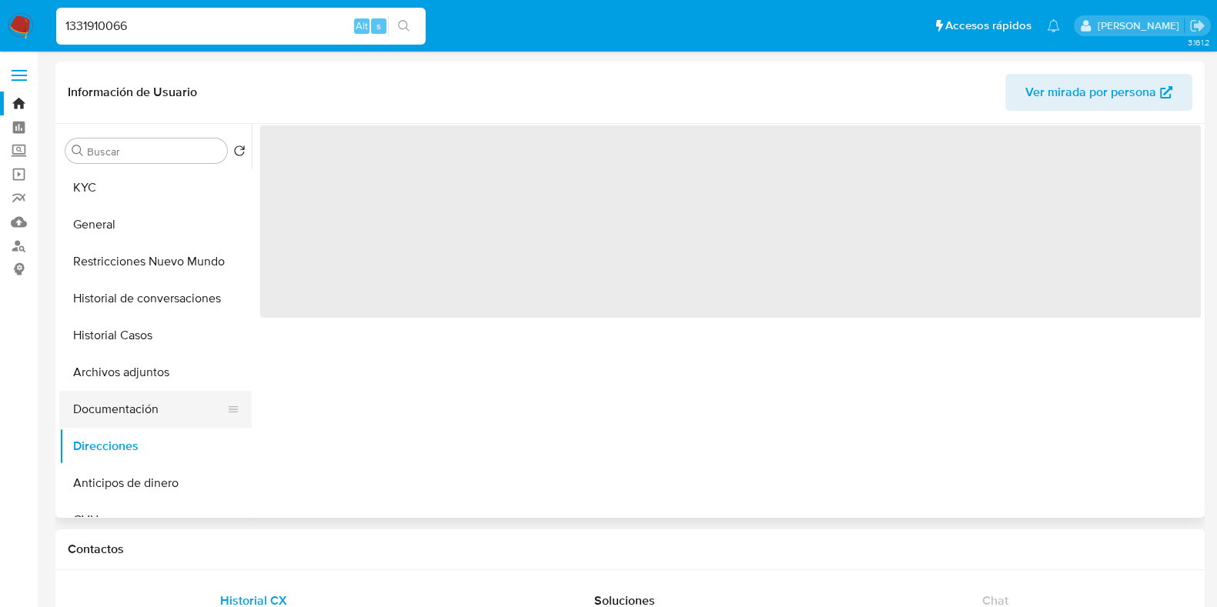
click at [176, 420] on button "Documentación" at bounding box center [149, 409] width 180 height 37
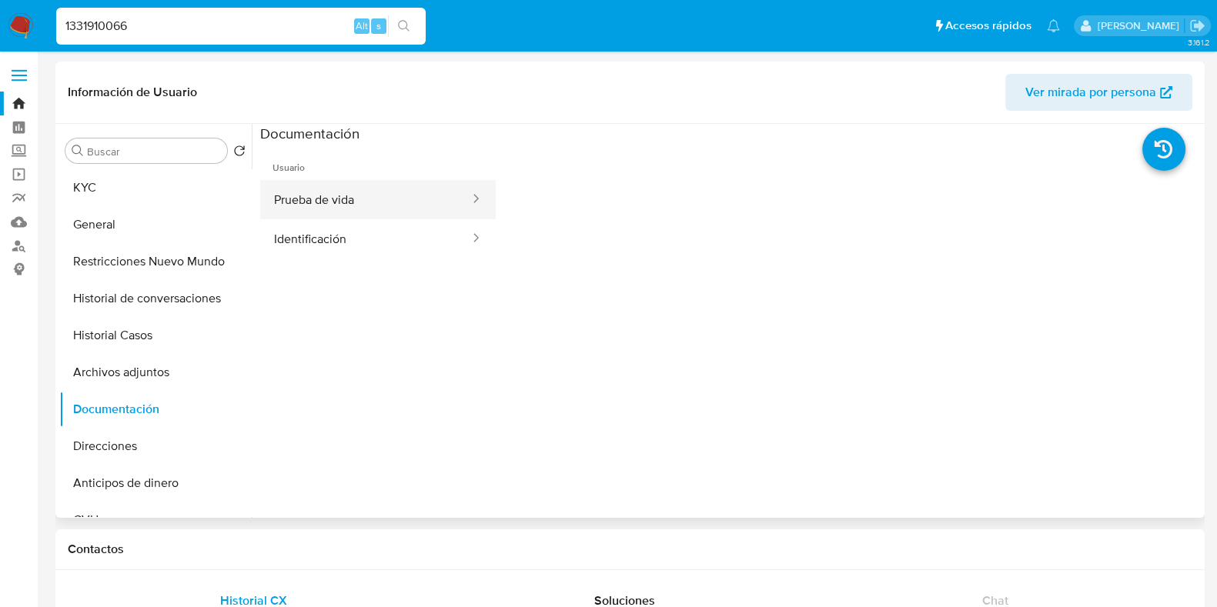
click at [354, 203] on button "Prueba de vida" at bounding box center [365, 199] width 211 height 39
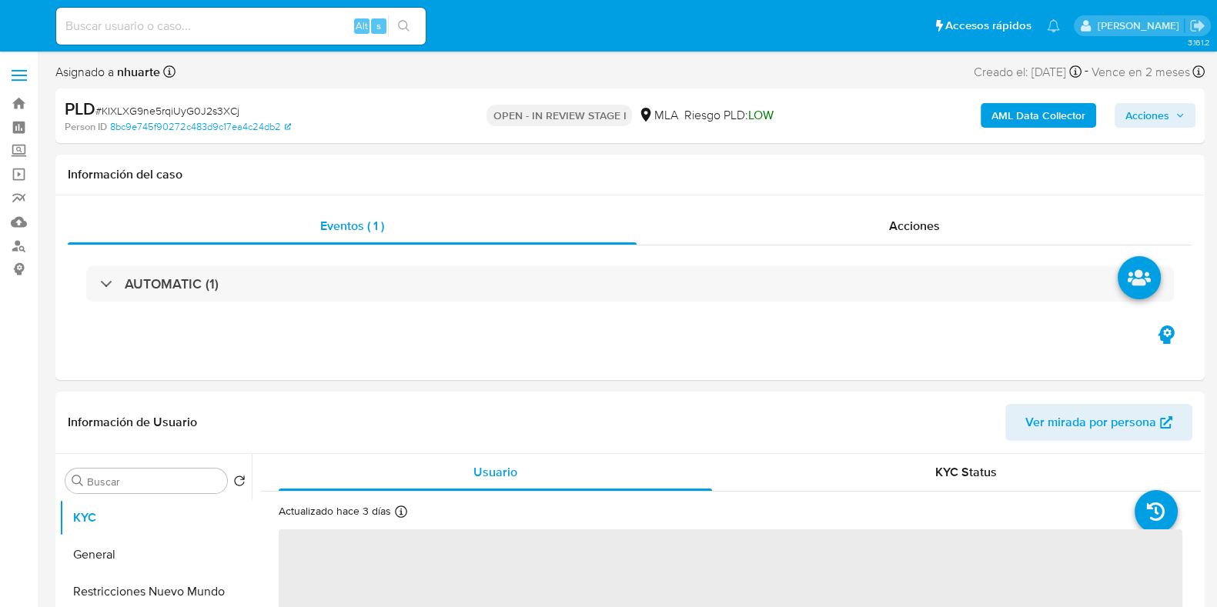
select select "10"
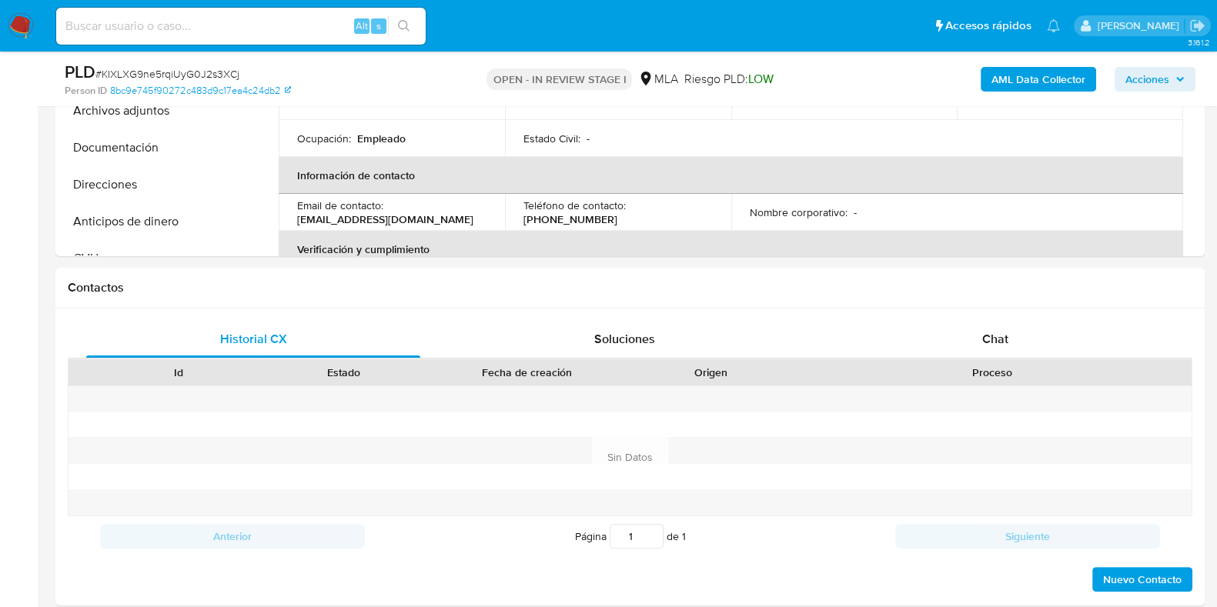
scroll to position [673, 0]
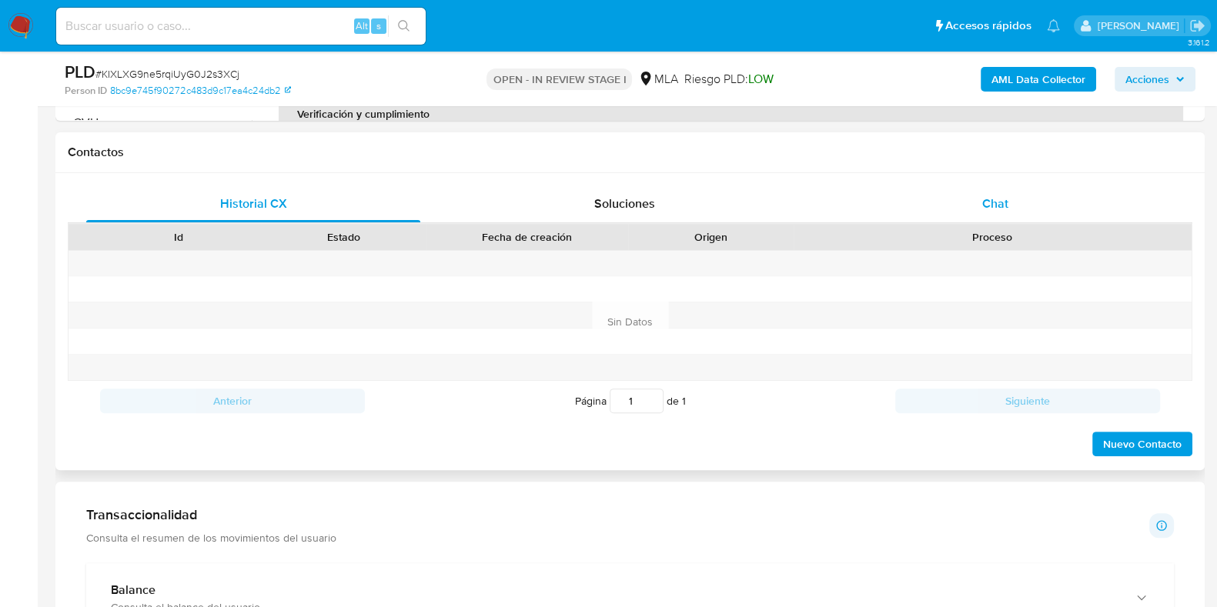
click at [1003, 195] on span "Chat" at bounding box center [995, 204] width 26 height 18
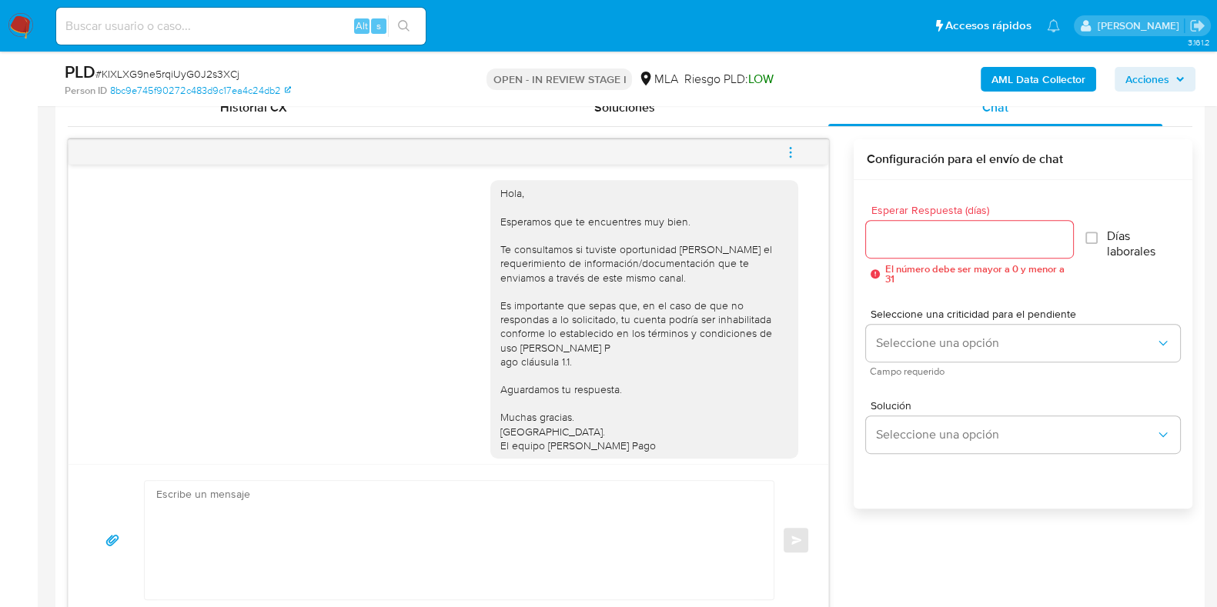
scroll to position [911, 0]
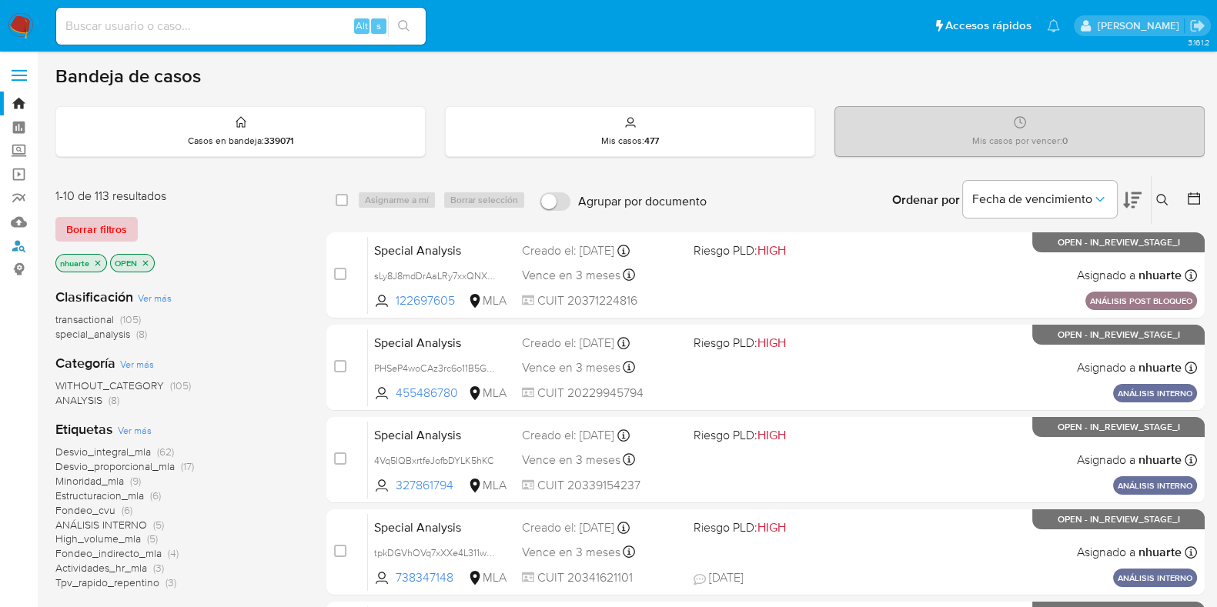
drag, startPoint x: 18, startPoint y: 241, endPoint x: 81, endPoint y: 239, distance: 63.2
click at [18, 242] on link "Buscador de personas" at bounding box center [91, 246] width 183 height 24
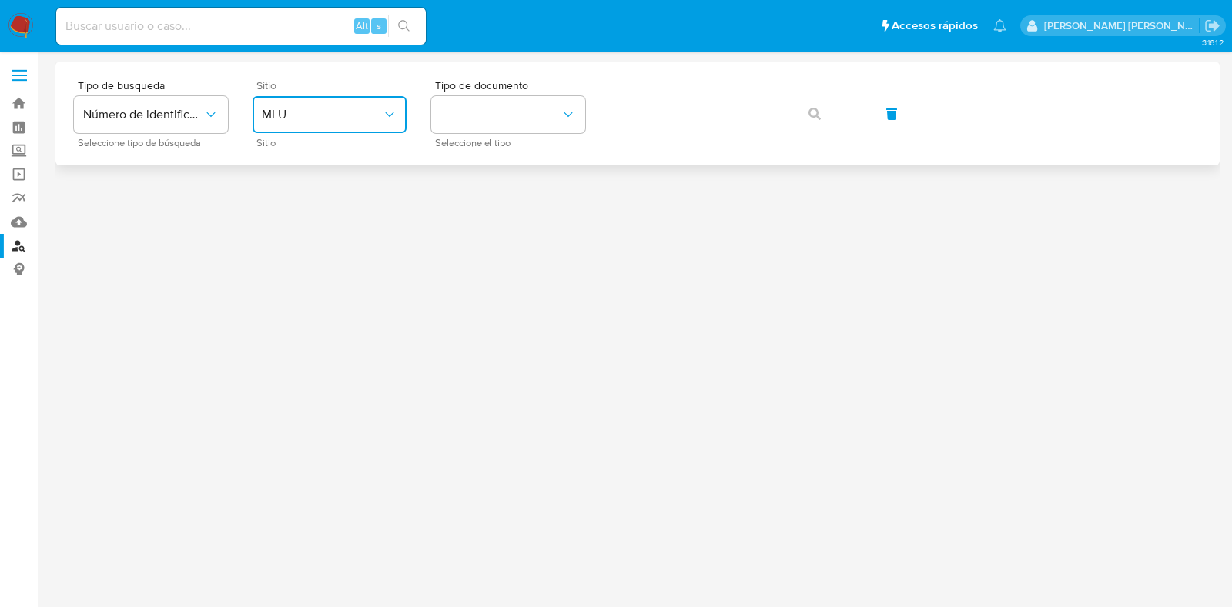
click at [316, 125] on button "MLU" at bounding box center [329, 114] width 154 height 37
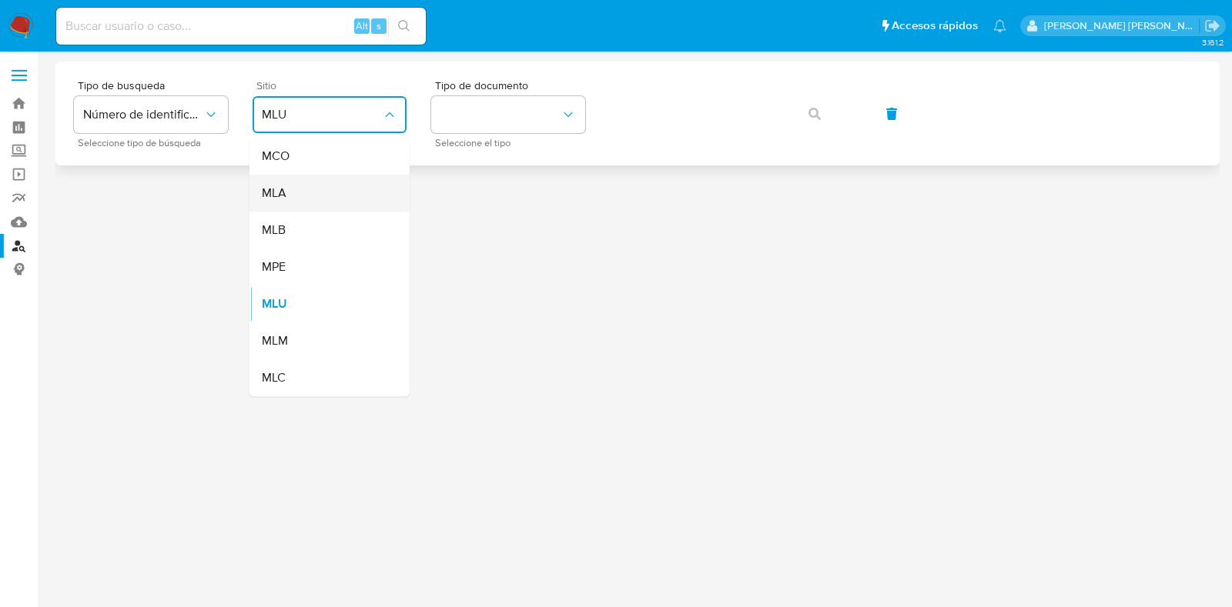
click at [323, 186] on div "MLA" at bounding box center [325, 193] width 126 height 37
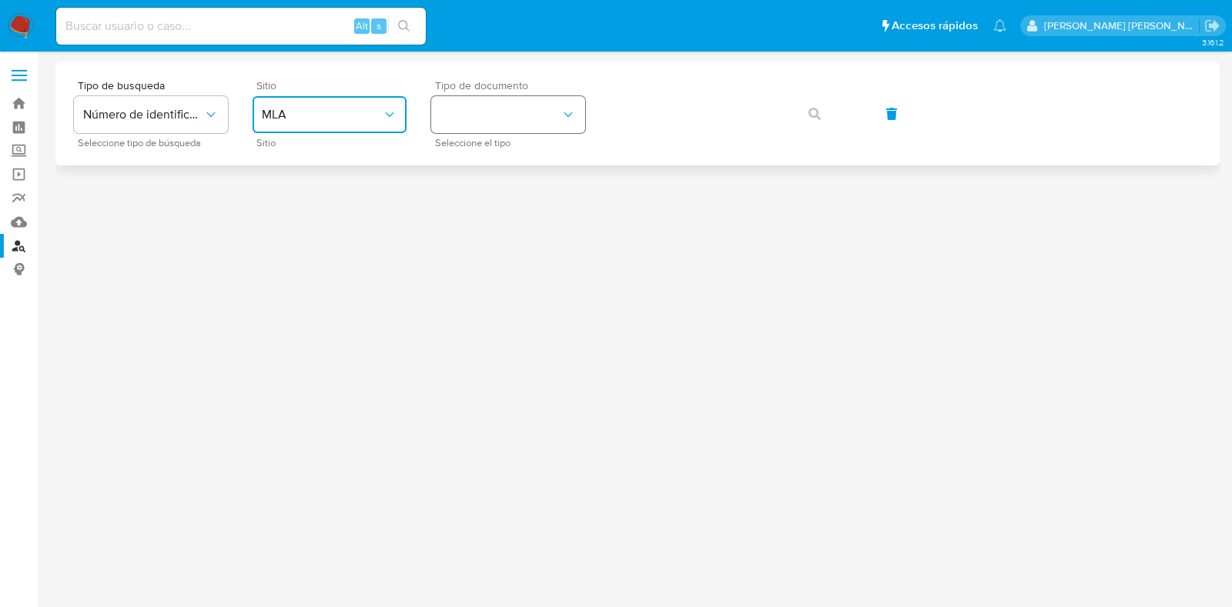
click at [485, 129] on button "identificationType" at bounding box center [508, 114] width 154 height 37
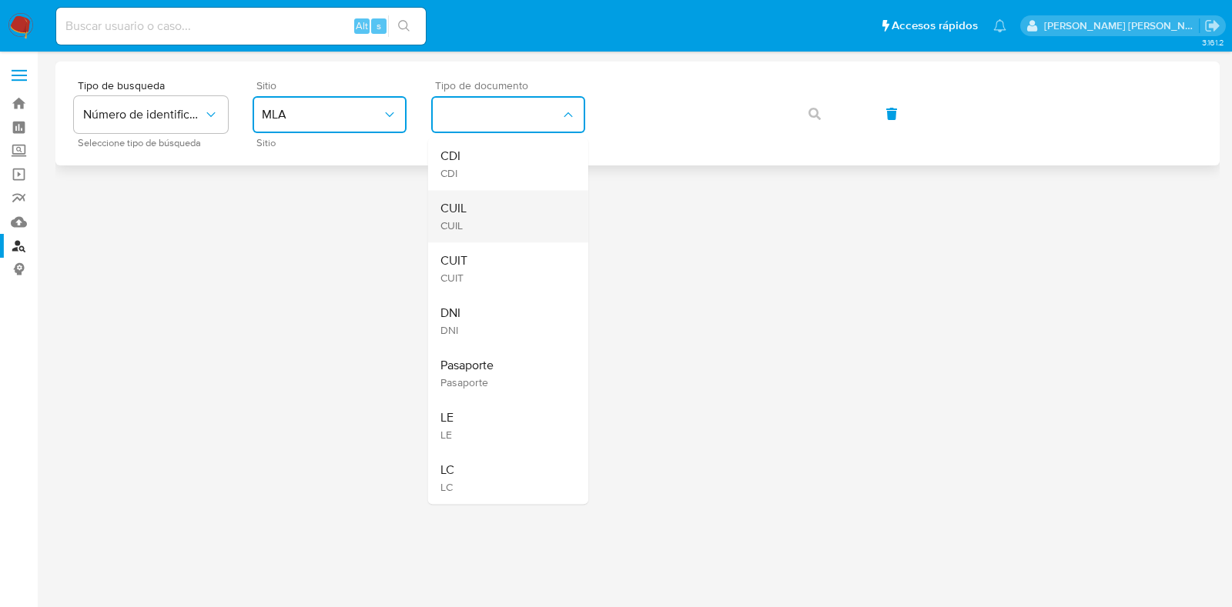
click at [486, 207] on div "CUIL CUIL" at bounding box center [503, 216] width 126 height 52
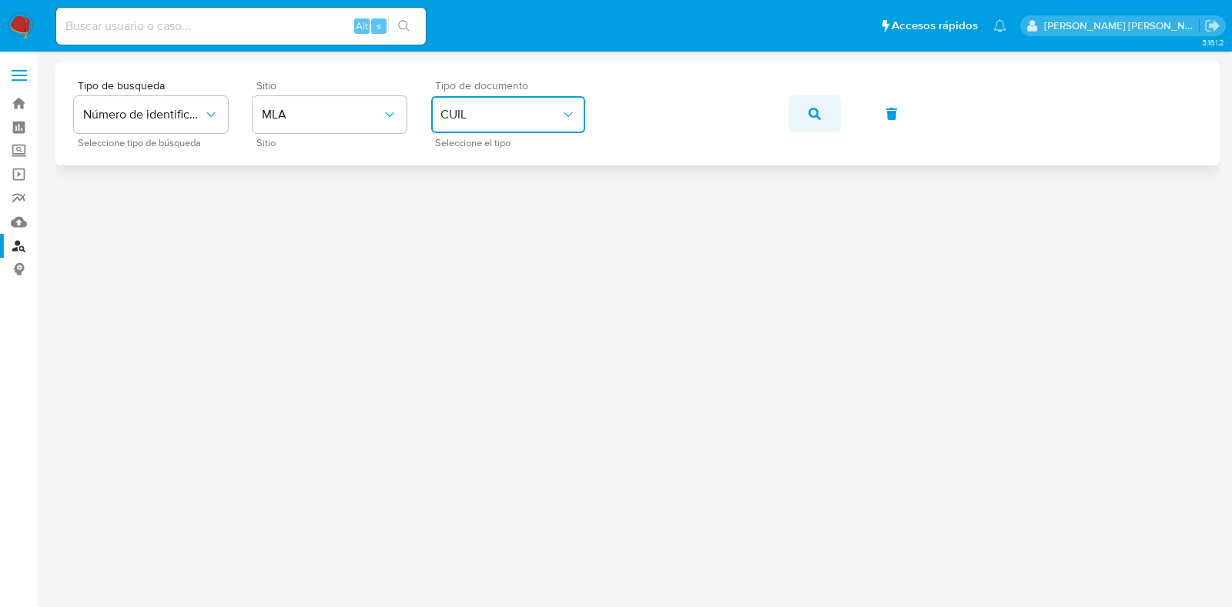
click at [812, 116] on icon "button" at bounding box center [814, 114] width 12 height 12
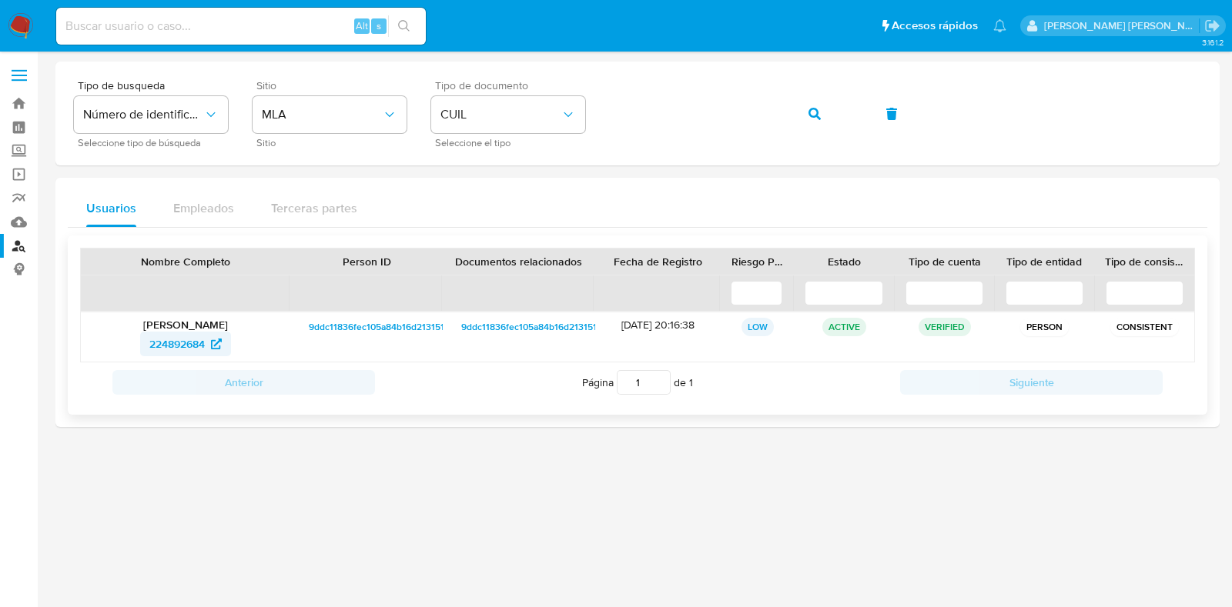
click at [197, 348] on span "224892684" at bounding box center [176, 344] width 55 height 25
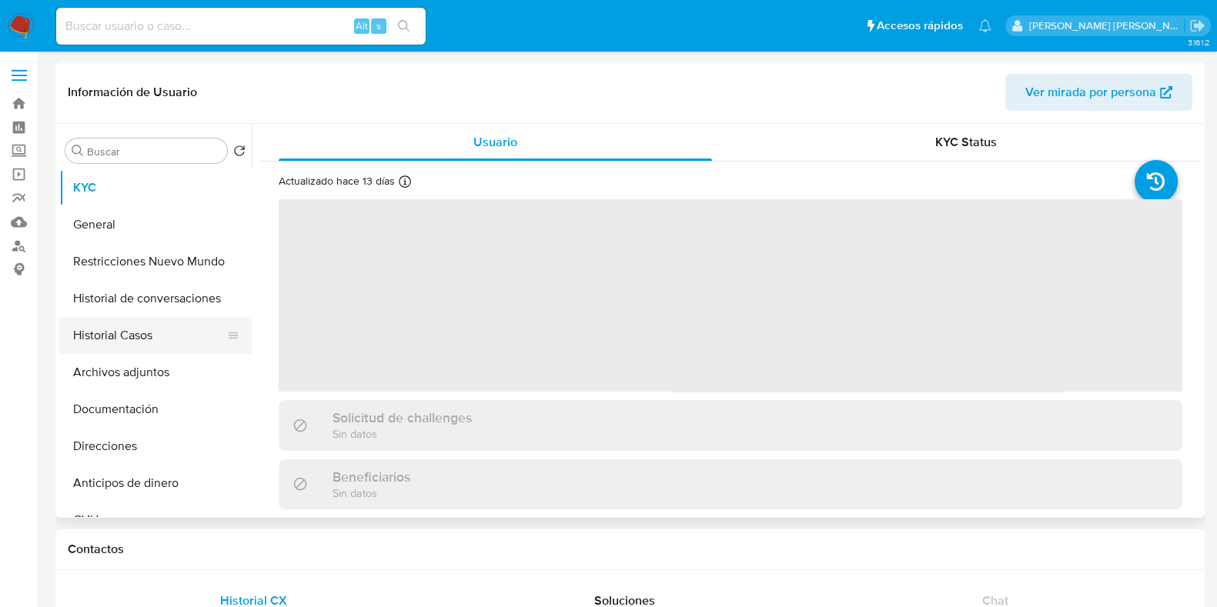
click at [145, 340] on button "Historial Casos" at bounding box center [149, 335] width 180 height 37
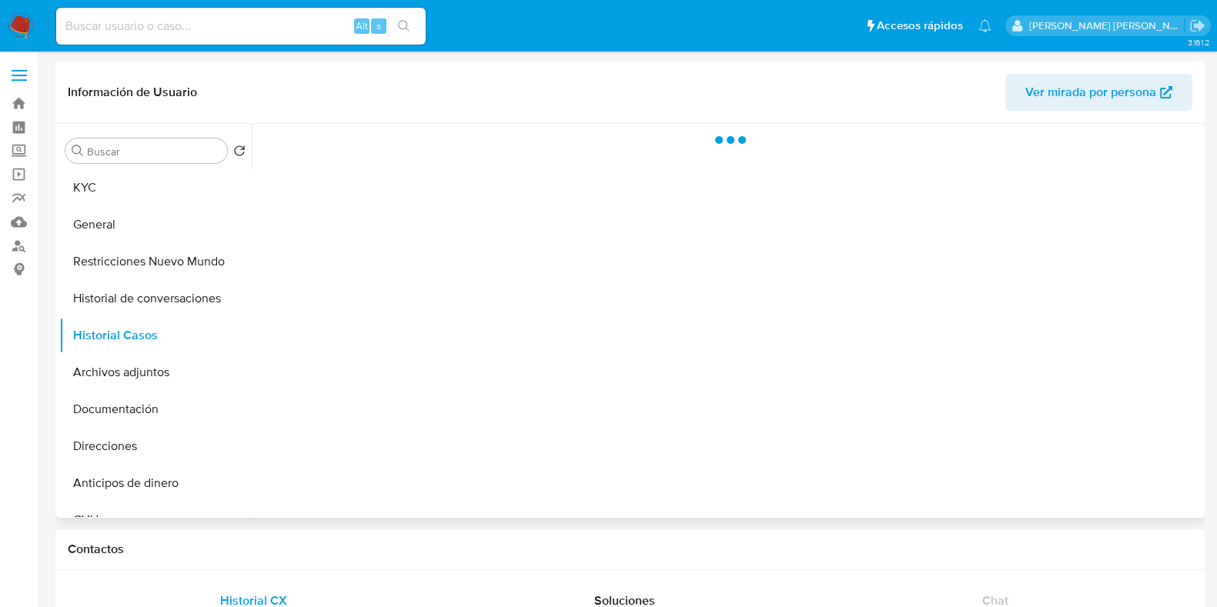
select select "10"
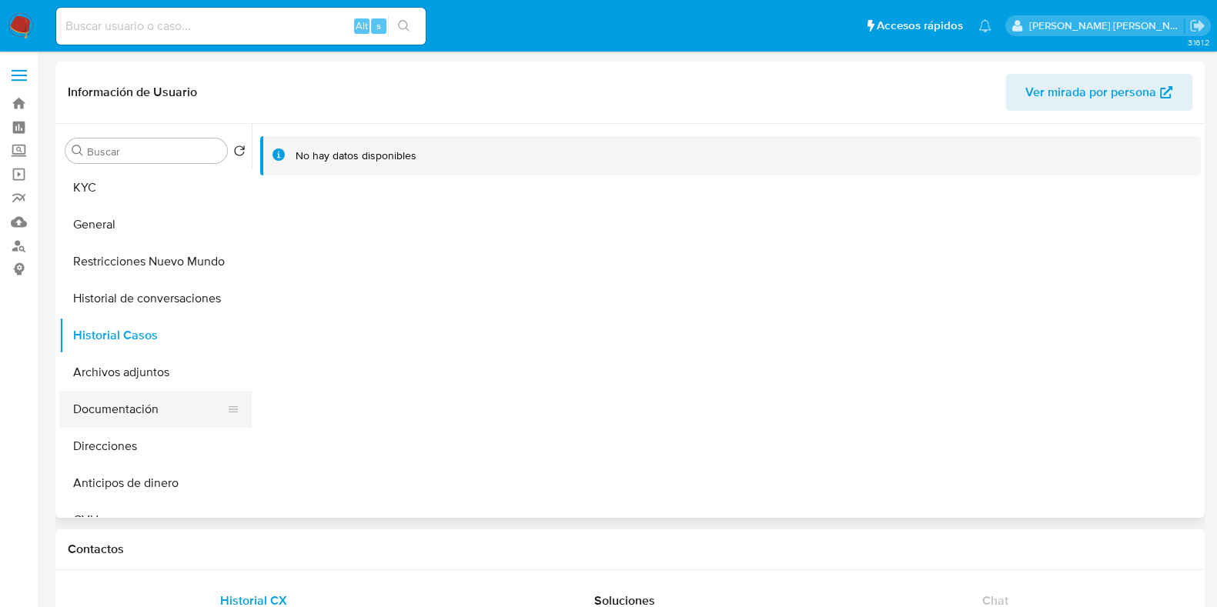
click at [147, 410] on button "Documentación" at bounding box center [149, 409] width 180 height 37
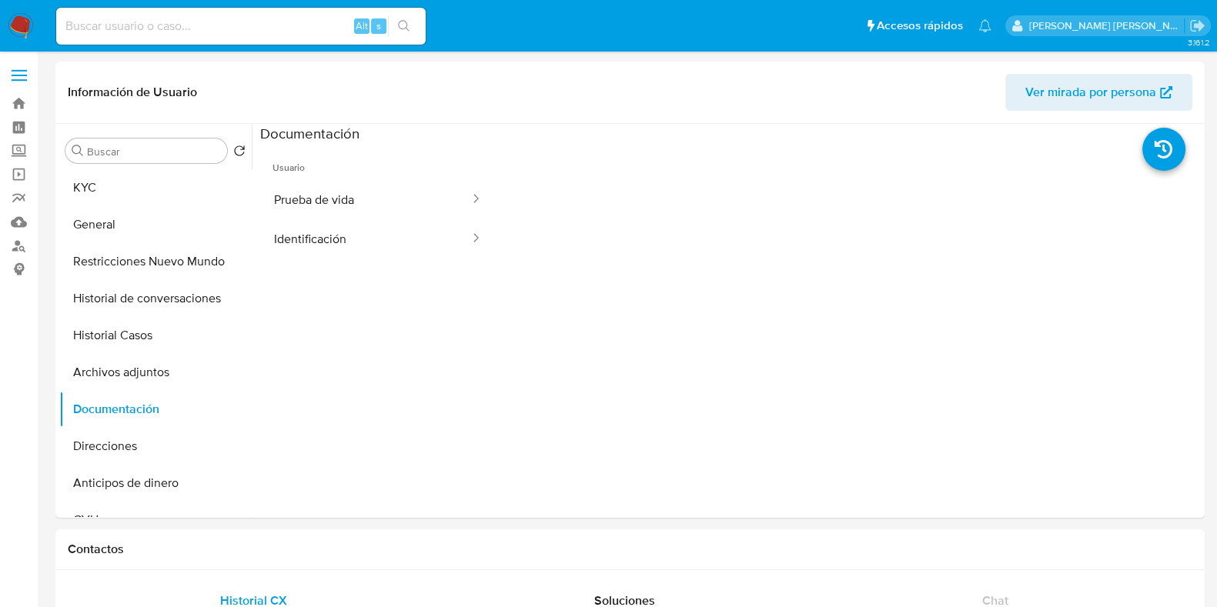
click at [358, 202] on button "Prueba de vida" at bounding box center [365, 199] width 211 height 39
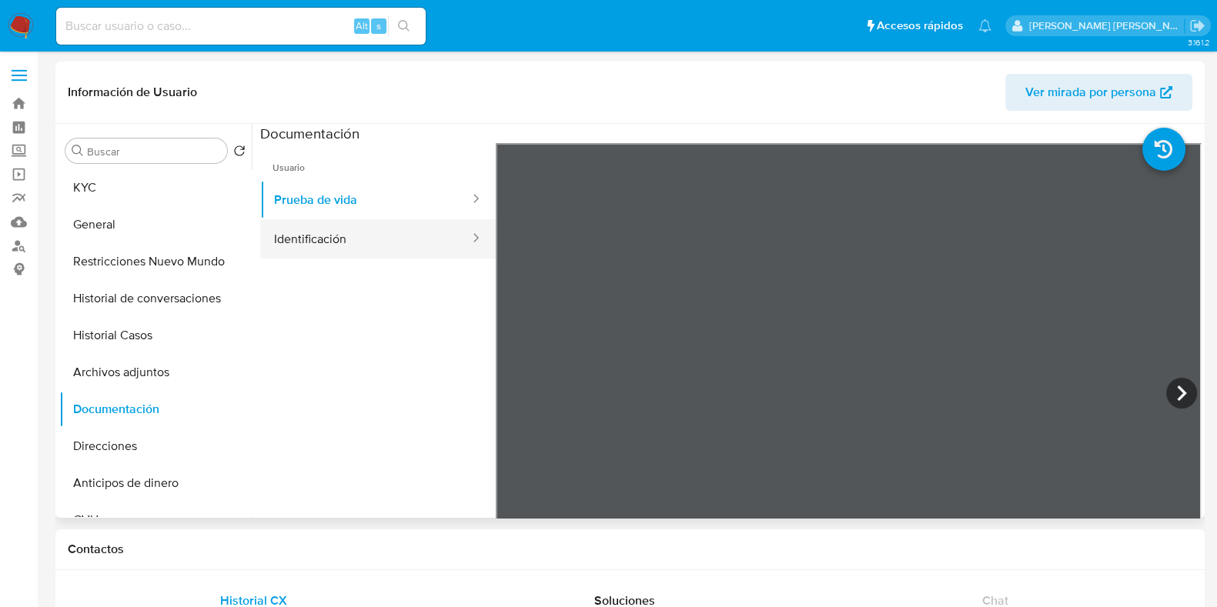
click at [323, 244] on button "Identificación" at bounding box center [365, 238] width 211 height 39
click at [1177, 387] on icon at bounding box center [1181, 393] width 9 height 15
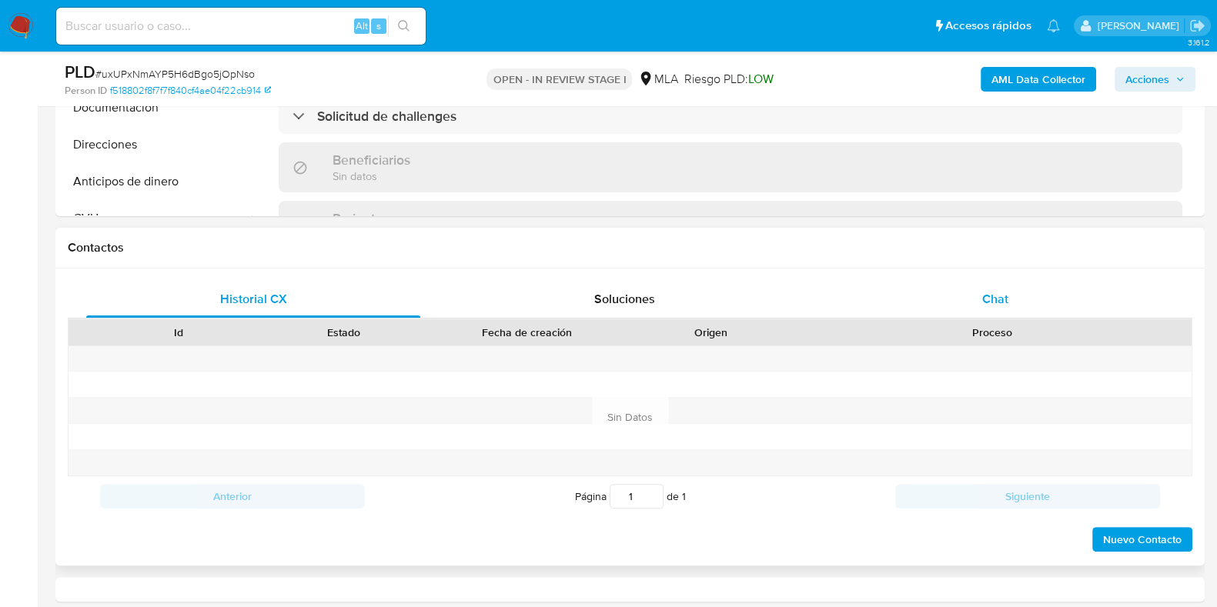
select select "10"
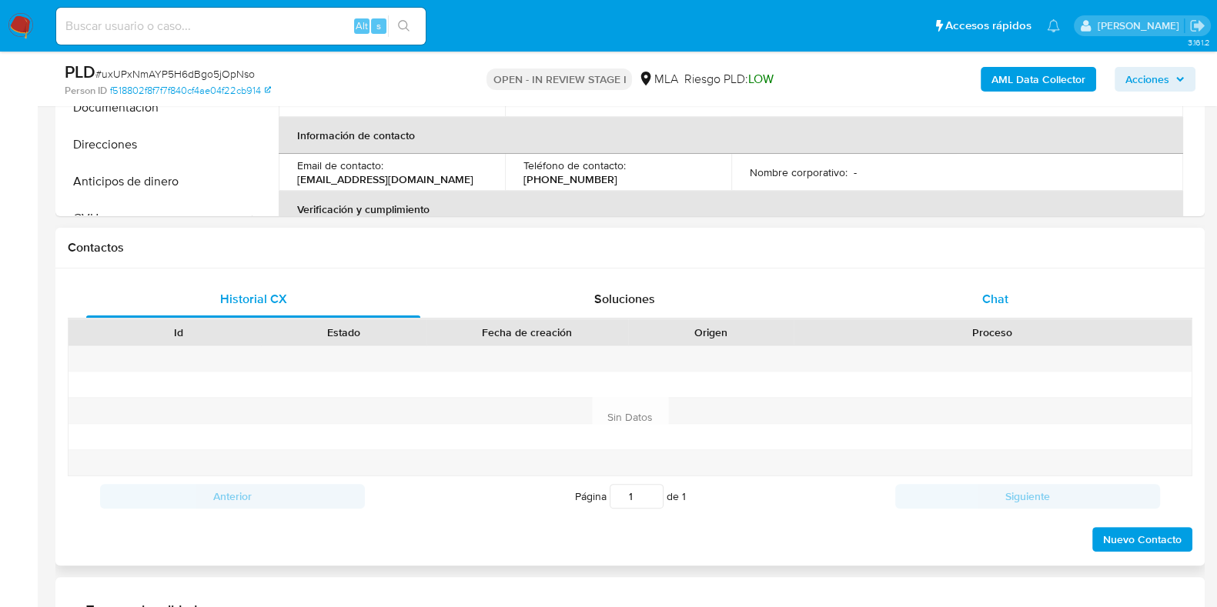
click at [978, 302] on div "Chat" at bounding box center [995, 299] width 334 height 37
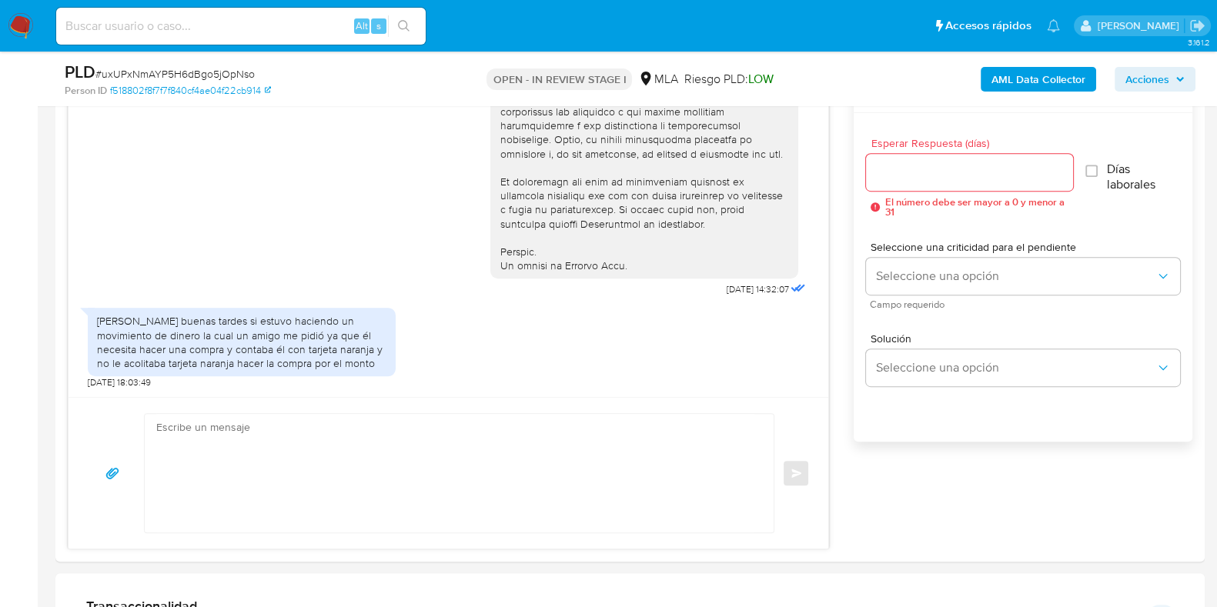
scroll to position [866, 0]
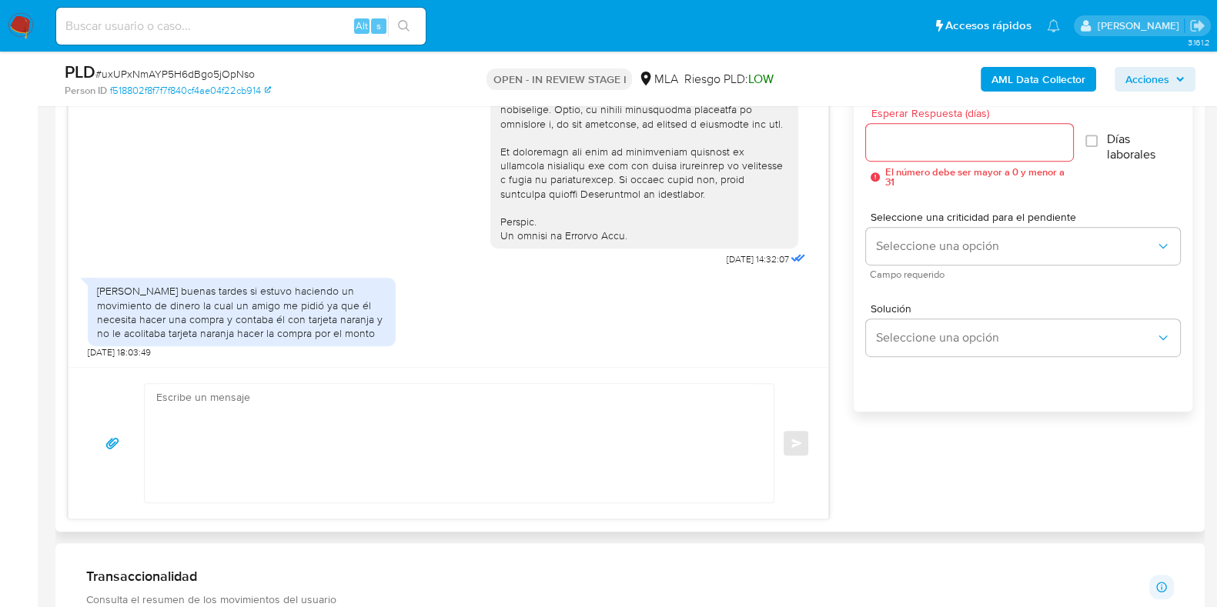
click at [364, 426] on textarea at bounding box center [455, 443] width 598 height 119
paste textarea "Hola, ¡Muchas gracias por tu respuesta!"
click at [358, 448] on textarea "Hola, ¡Muchas gracias por tu respuesta!" at bounding box center [455, 443] width 598 height 119
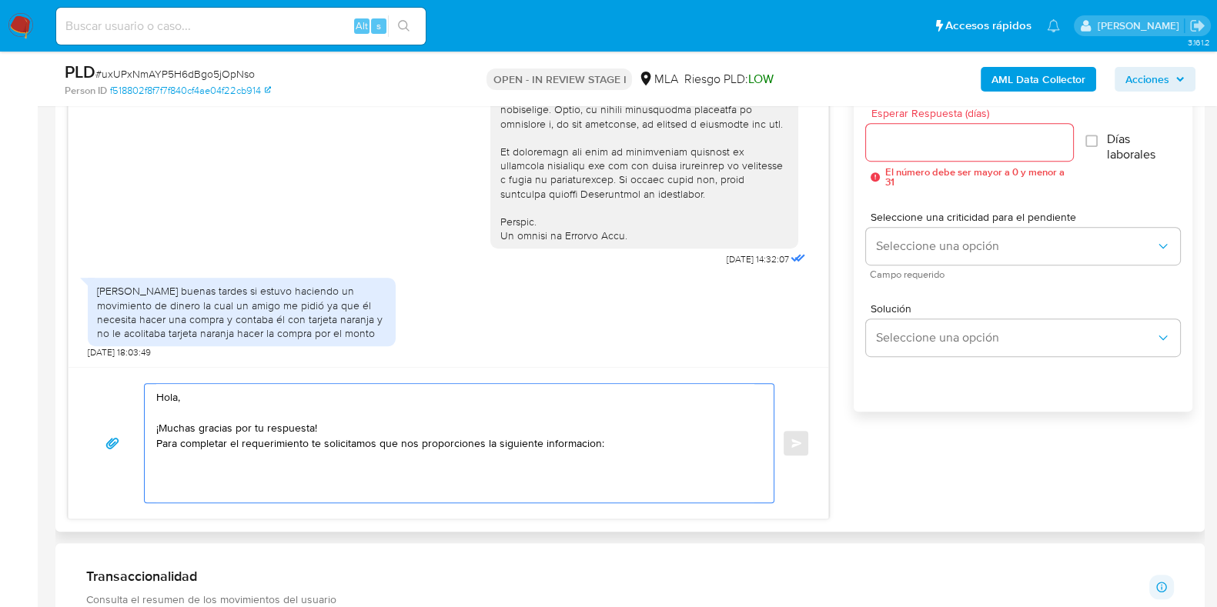
paste textarea "Proporciona el vínculo con las siguientes contrapartes con las que operaste, el…"
paste textarea "27299929235 name: Bustos Veronica Silvana || alias:"
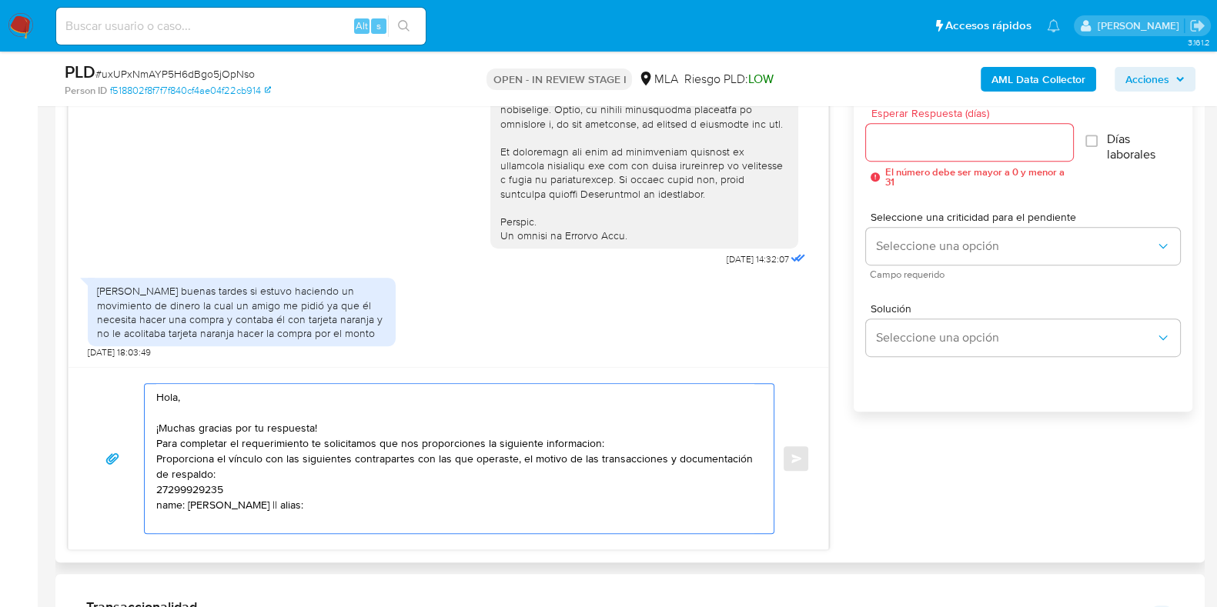
paste textarea "20374945042 name: lucas martin guevara || alias: 27344135857 Rocio Elizabeth Ru…"
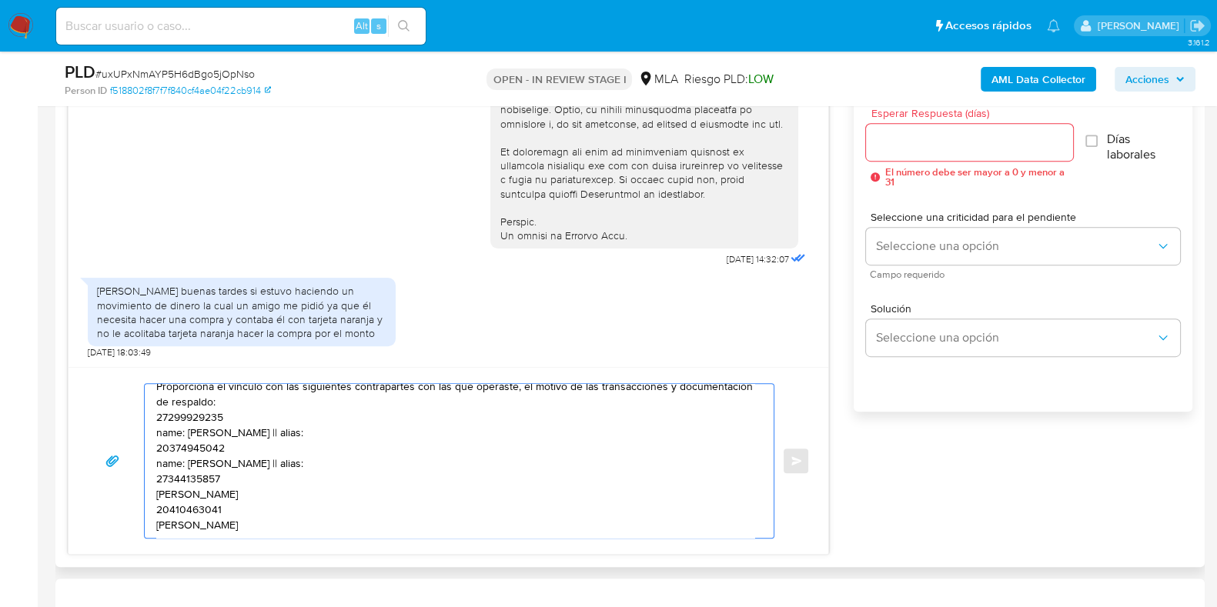
click at [264, 406] on textarea "Hola, ¡Muchas gracias por tu respuesta! Para completar el requerimiento te soli…" at bounding box center [455, 461] width 598 height 154
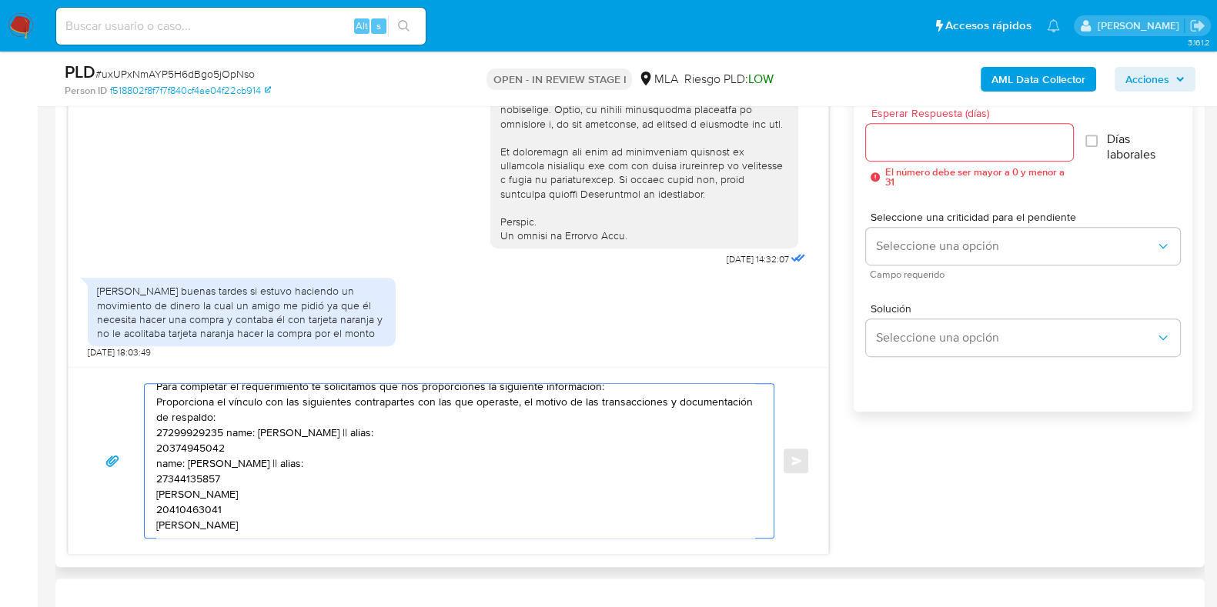
scroll to position [72, 0]
click at [250, 430] on textarea "Hola, ¡Muchas gracias por tu respuesta! Para completar el requerimiento te soli…" at bounding box center [455, 461] width 598 height 154
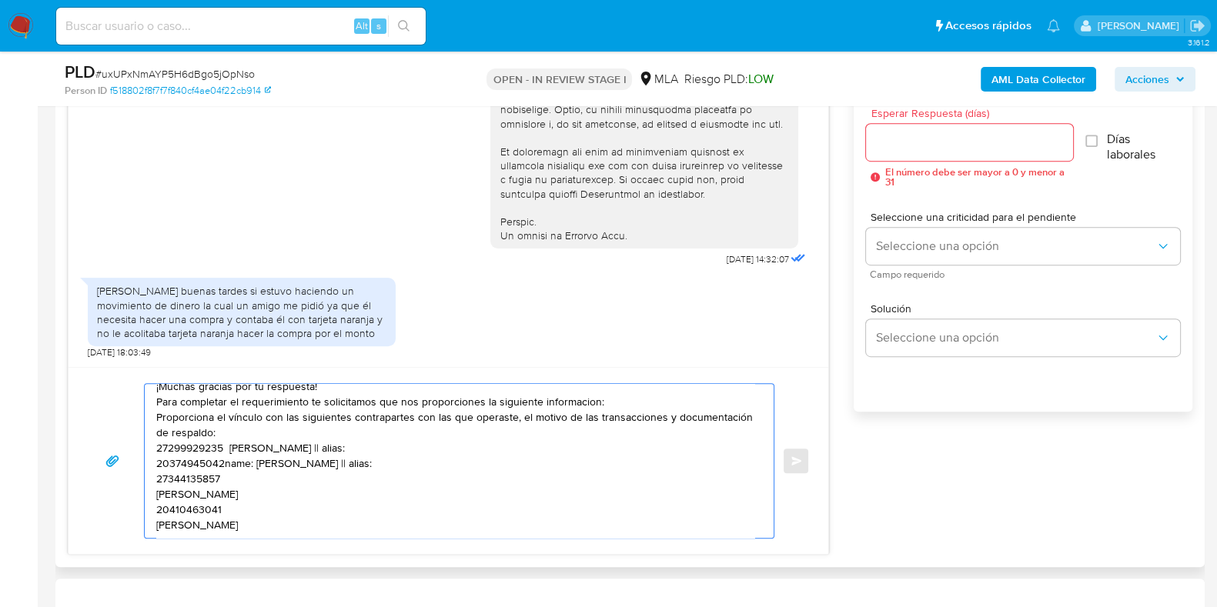
scroll to position [57, 0]
click at [236, 456] on textarea "Hola, ¡Muchas gracias por tu respuesta! Para completar el requerimiento te soli…" at bounding box center [455, 461] width 598 height 154
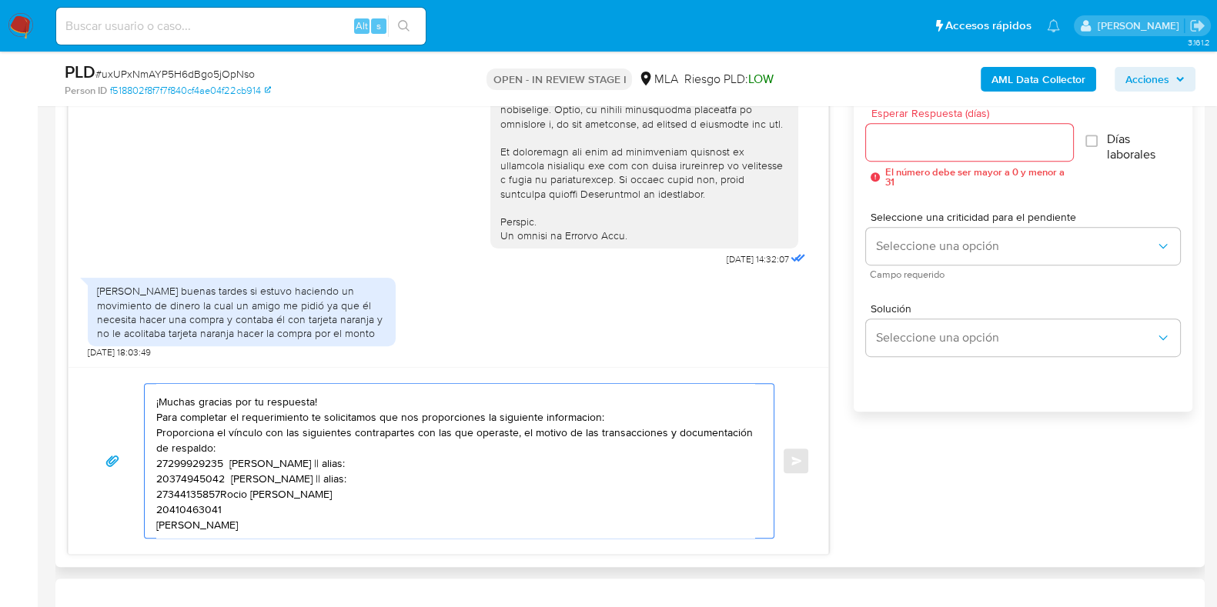
scroll to position [42, 0]
click at [238, 492] on textarea "Hola, ¡Muchas gracias por tu respuesta! Para completar el requerimiento te soli…" at bounding box center [455, 461] width 598 height 154
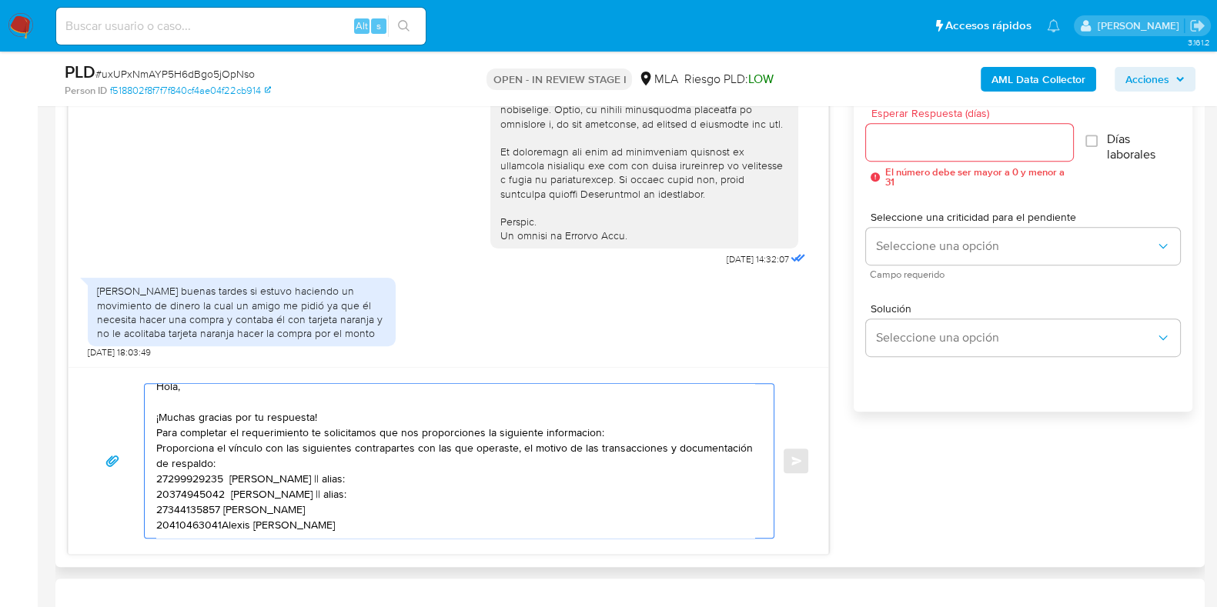
scroll to position [26, 0]
drag, startPoint x: 381, startPoint y: 465, endPoint x: 346, endPoint y: 456, distance: 35.9
click at [346, 456] on textarea "Hola, ¡Muchas gracias por tu respuesta! Para completar el requerimiento te soli…" at bounding box center [455, 461] width 598 height 154
click at [379, 482] on textarea "Hola, ¡Muchas gracias por tu respuesta! Para completar el requerimiento te soli…" at bounding box center [455, 461] width 598 height 154
click at [158, 463] on textarea "Hola, ¡Muchas gracias por tu respuesta! Para completar el requerimiento te soli…" at bounding box center [455, 461] width 598 height 154
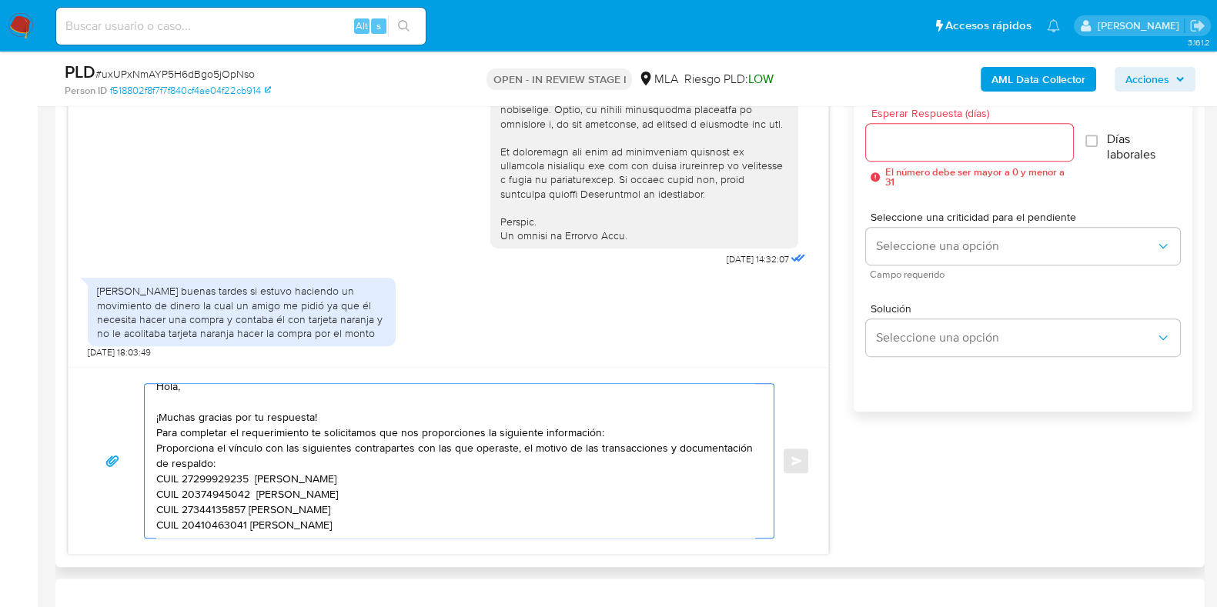
click at [226, 527] on textarea "Hola, ¡Muchas gracias por tu respuesta! Para completar el requerimiento te soli…" at bounding box center [455, 461] width 598 height 154
paste textarea "Es importante que sepas que, en caso de no responder a lo solicitado o si lo pr…"
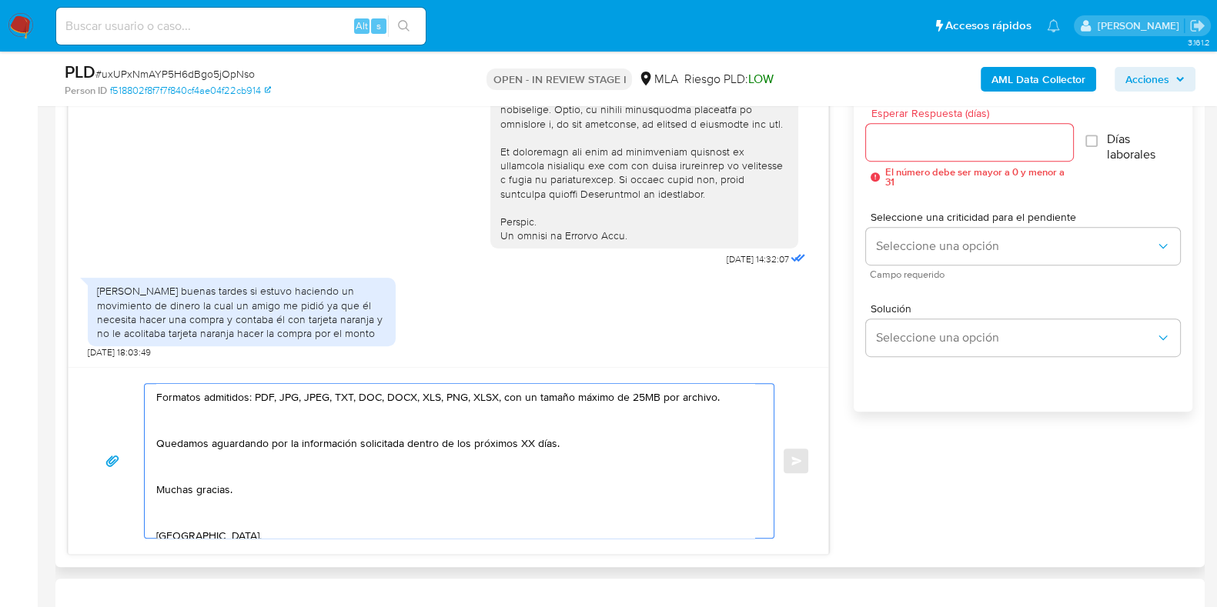
scroll to position [186, 0]
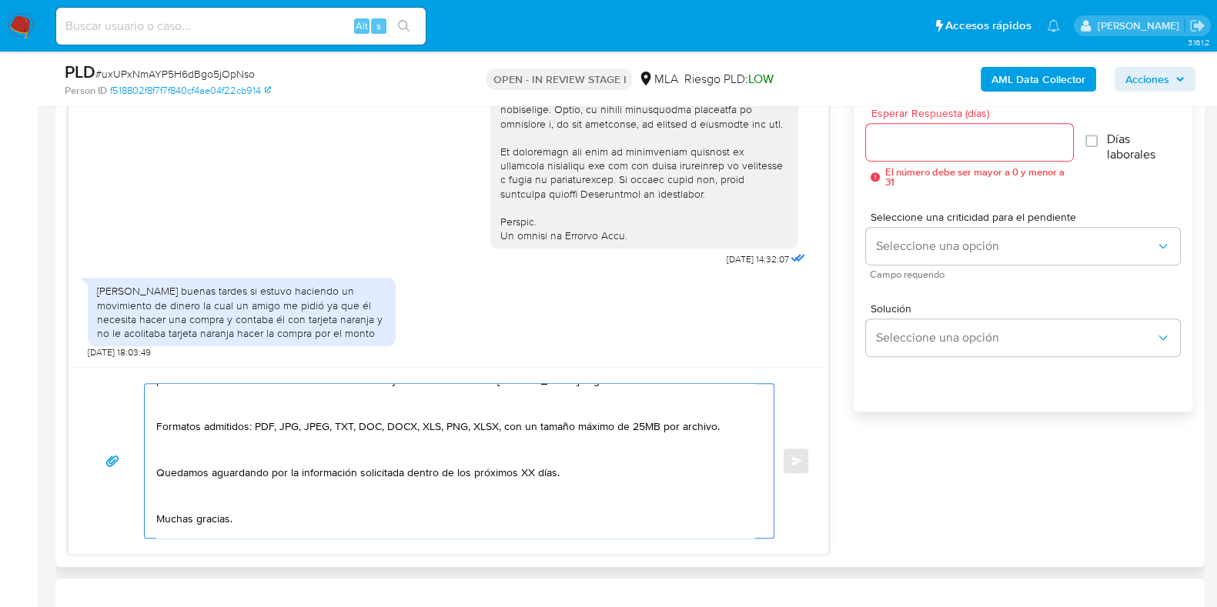
click at [537, 471] on textarea "Hola, ¡Muchas gracias por tu respuesta! Para completar el requerimiento te soli…" at bounding box center [455, 461] width 598 height 154
click at [530, 475] on textarea "Hola, ¡Muchas gracias por tu respuesta! Para completar el requerimiento te soli…" at bounding box center [455, 461] width 598 height 154
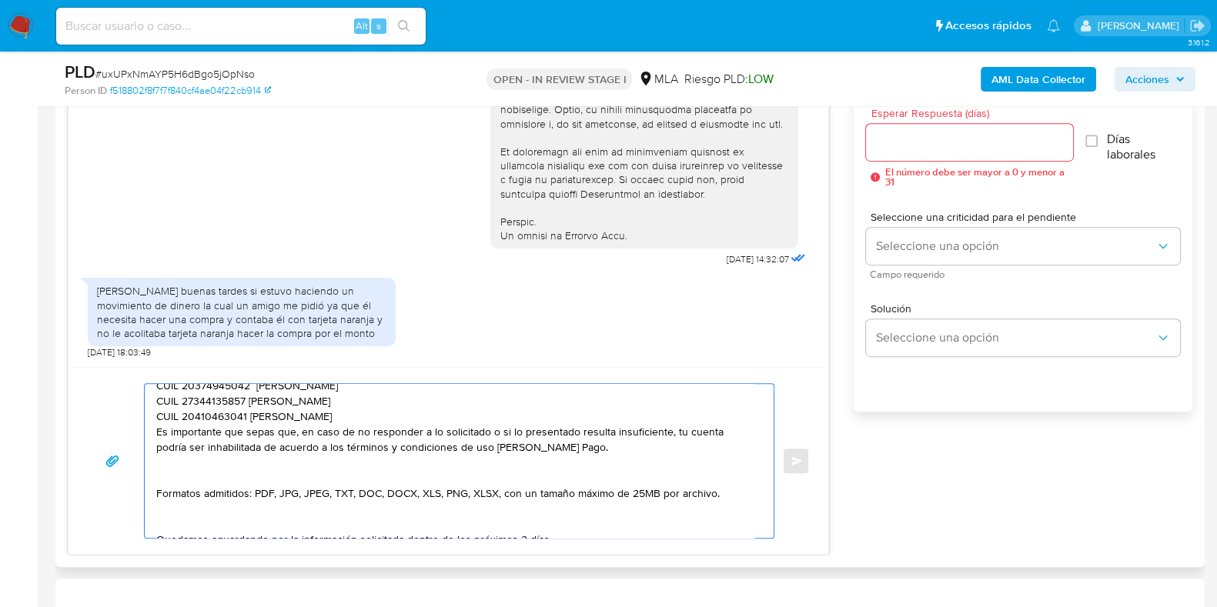
scroll to position [90, 0]
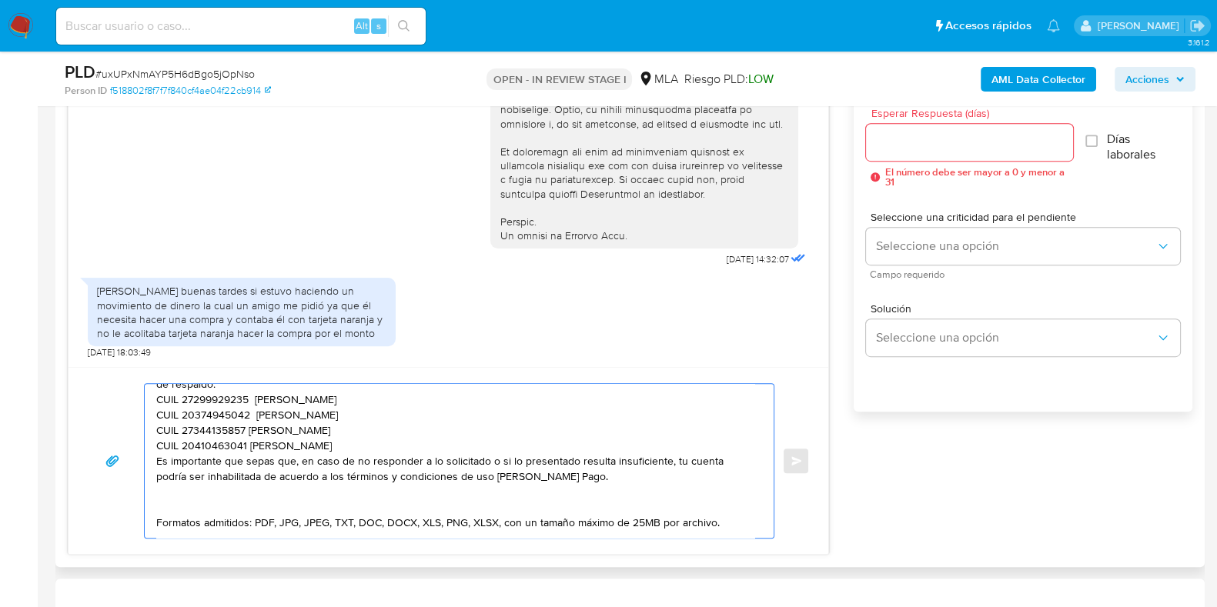
click at [158, 464] on textarea "Hola, ¡Muchas gracias por tu respuesta! Para completar el requerimiento te soli…" at bounding box center [455, 461] width 598 height 154
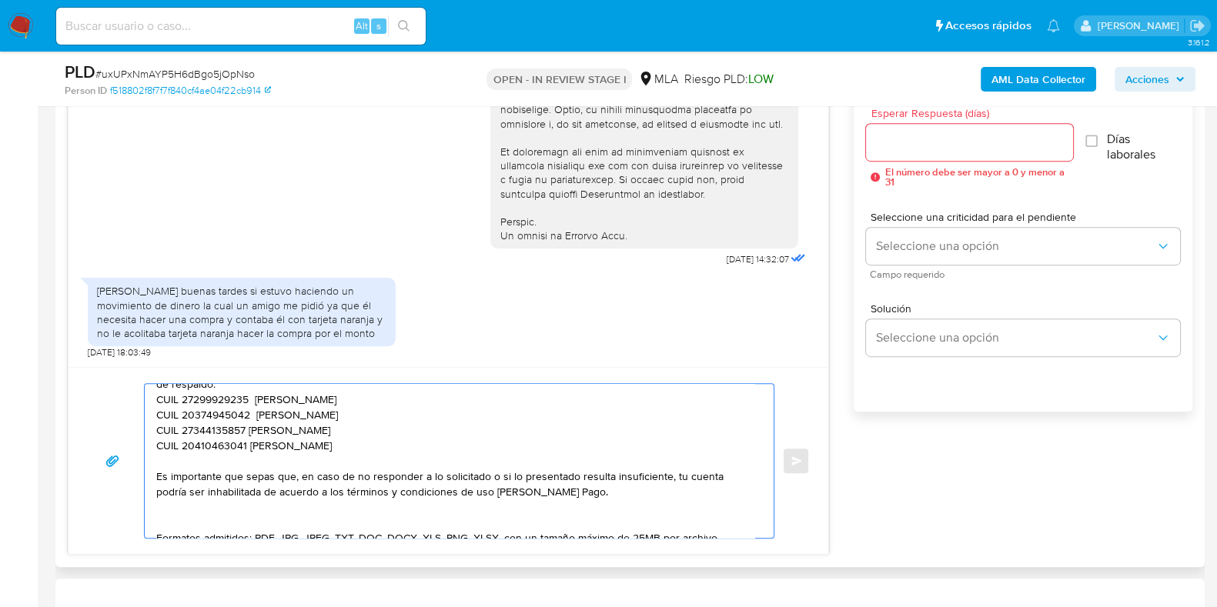
scroll to position [0, 0]
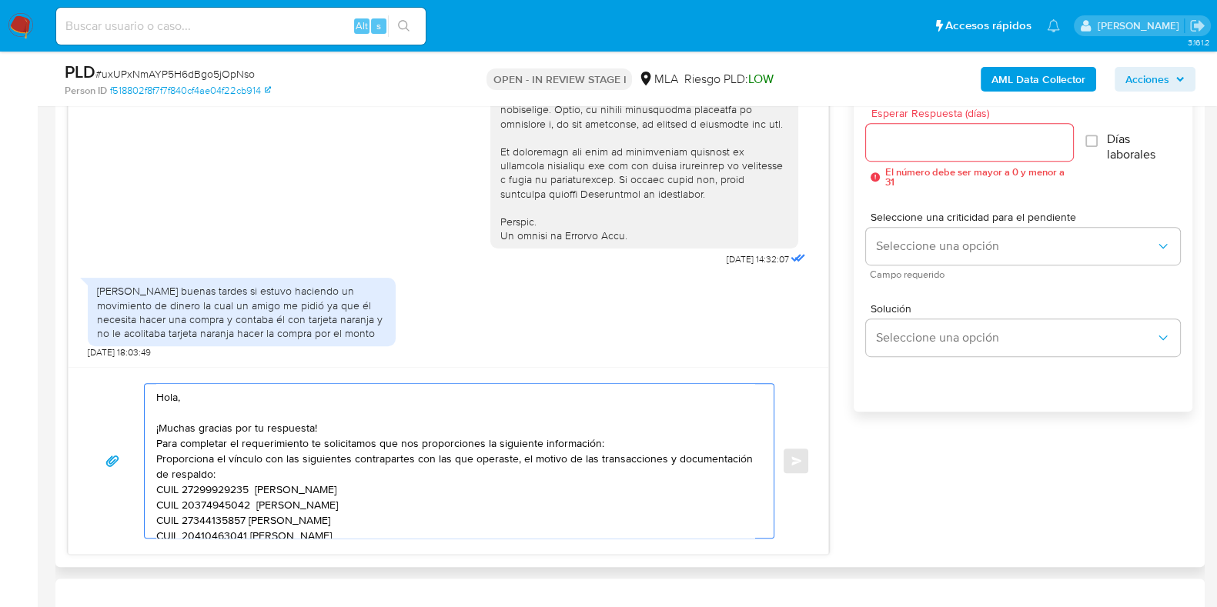
type textarea "Hola, ¡Muchas gracias por tu respuesta! Para completar el requerimiento te soli…"
click at [878, 139] on input "Esperar Respuesta (días)" at bounding box center [969, 142] width 206 height 20
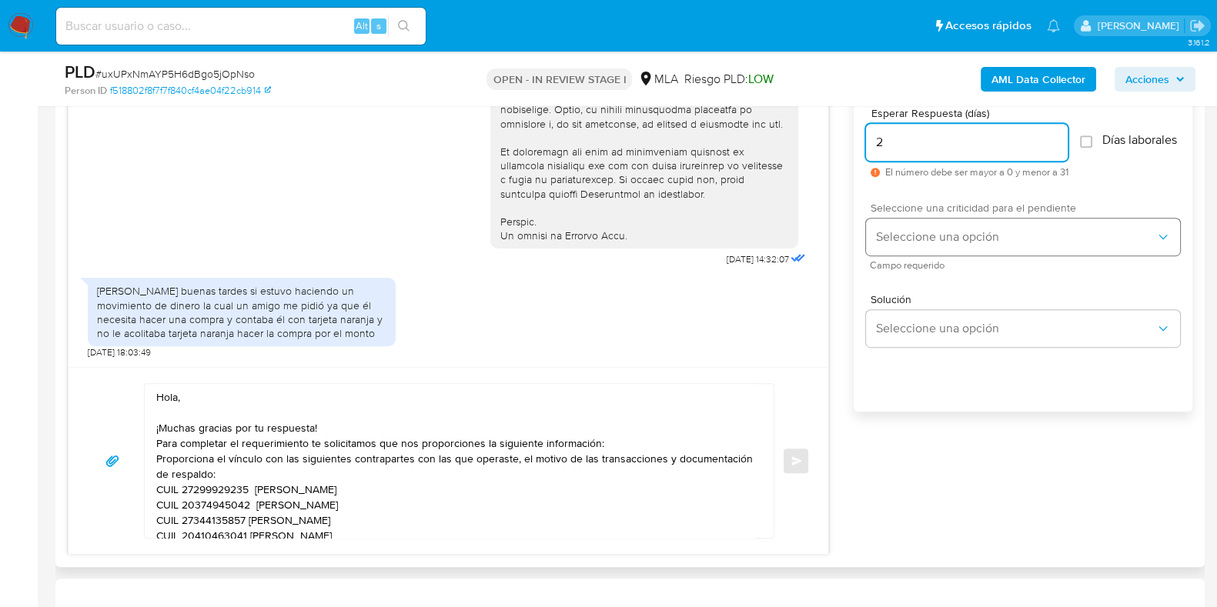
type input "2"
click at [900, 229] on button "Seleccione una opción" at bounding box center [1023, 237] width 314 height 37
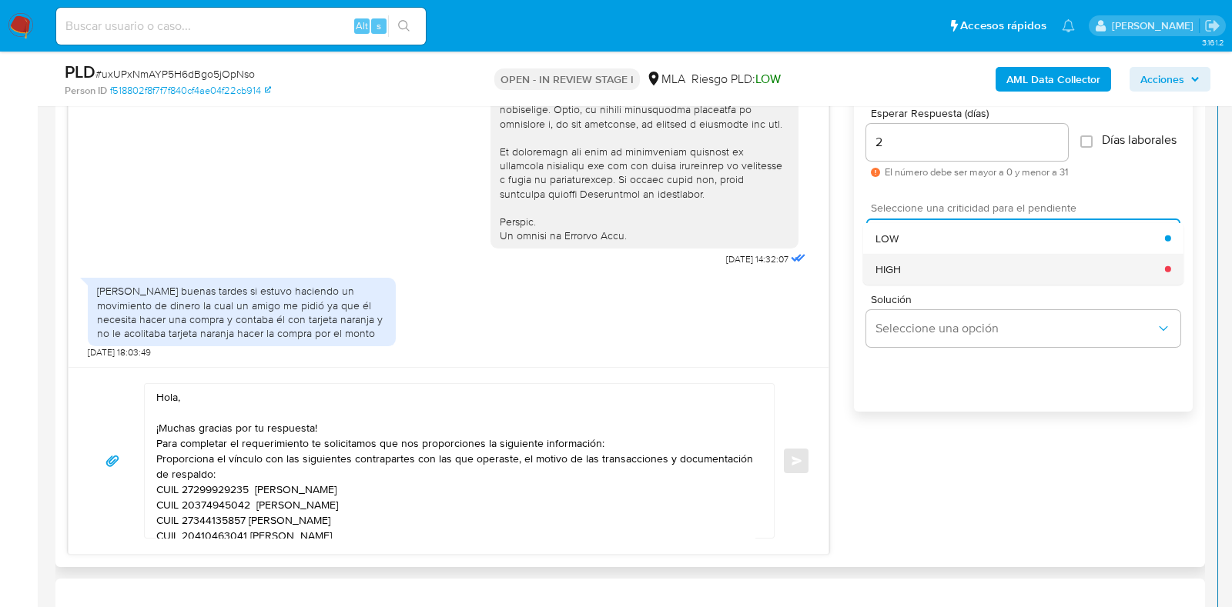
click at [893, 276] on span "HIGH" at bounding box center [887, 269] width 25 height 14
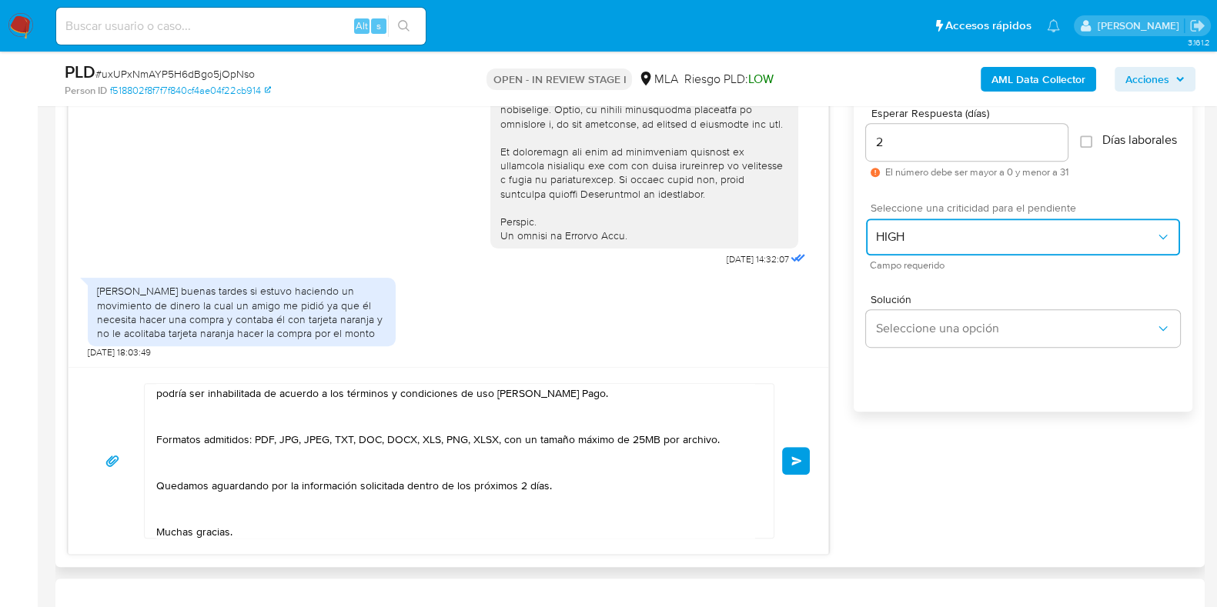
scroll to position [192, 0]
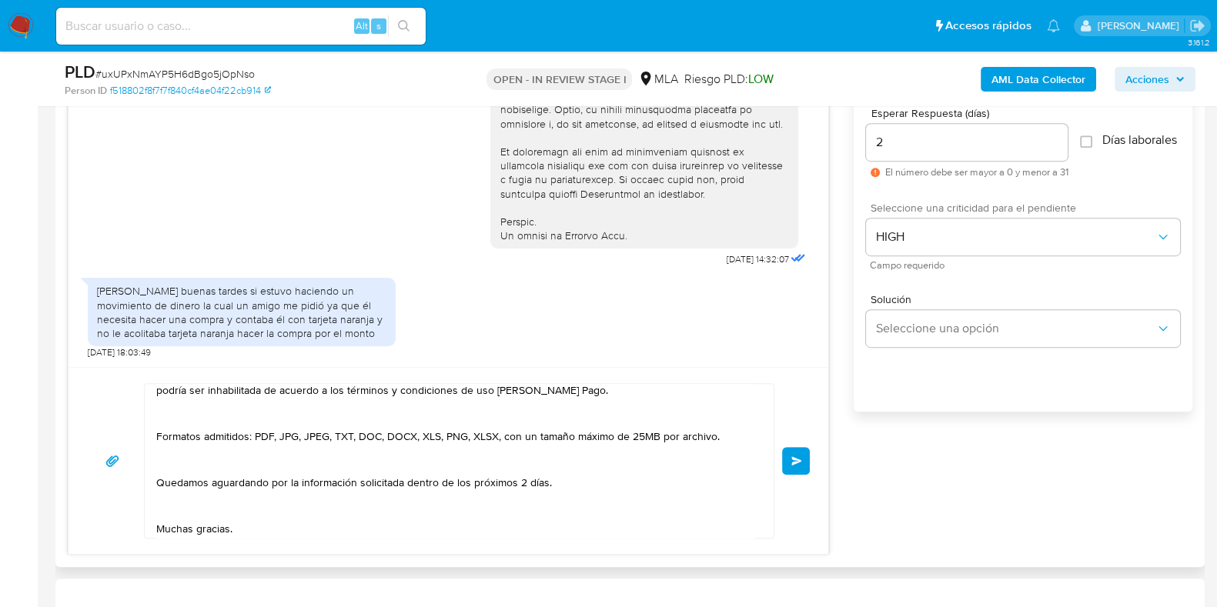
click at [796, 447] on button "Enviar" at bounding box center [796, 461] width 28 height 28
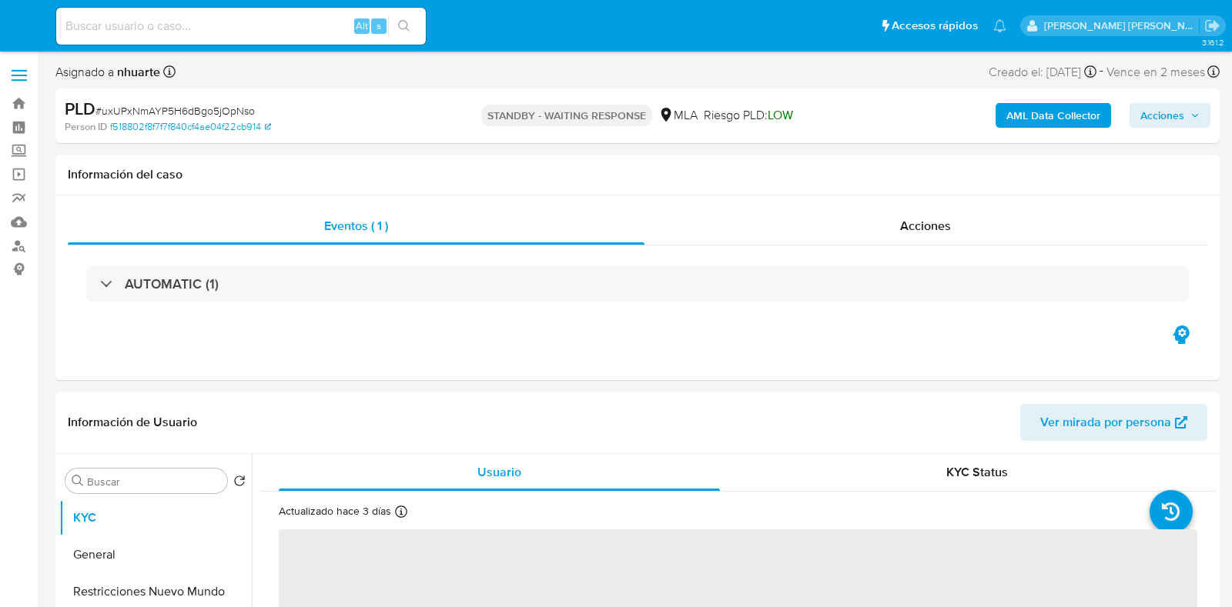
select select "10"
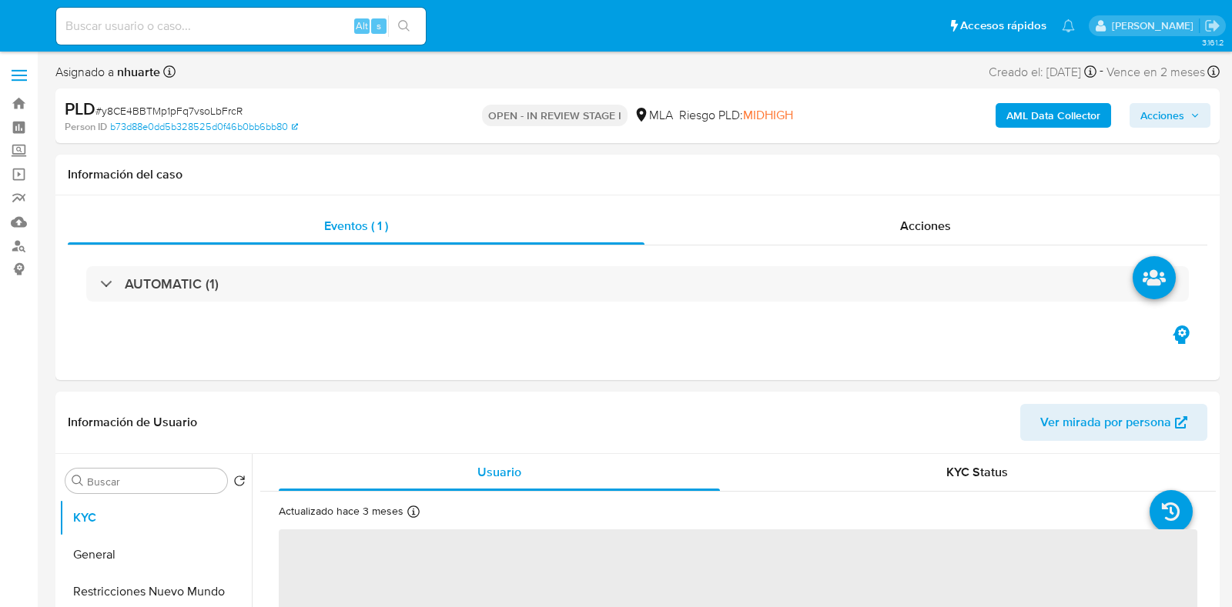
select select "10"
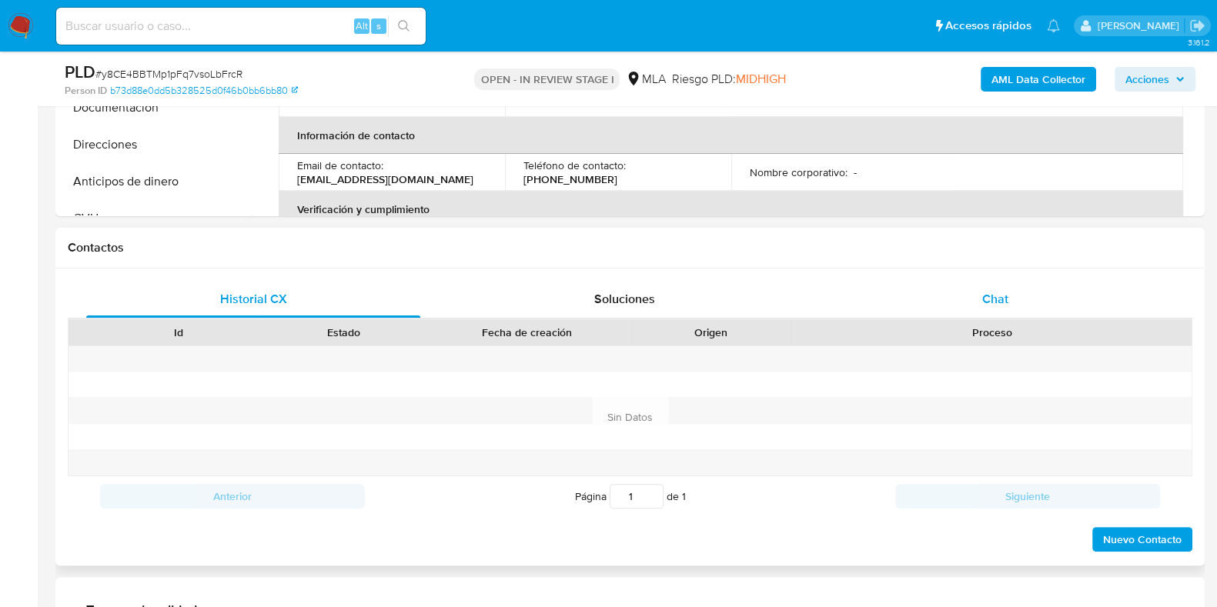
click at [986, 301] on span "Chat" at bounding box center [995, 299] width 26 height 18
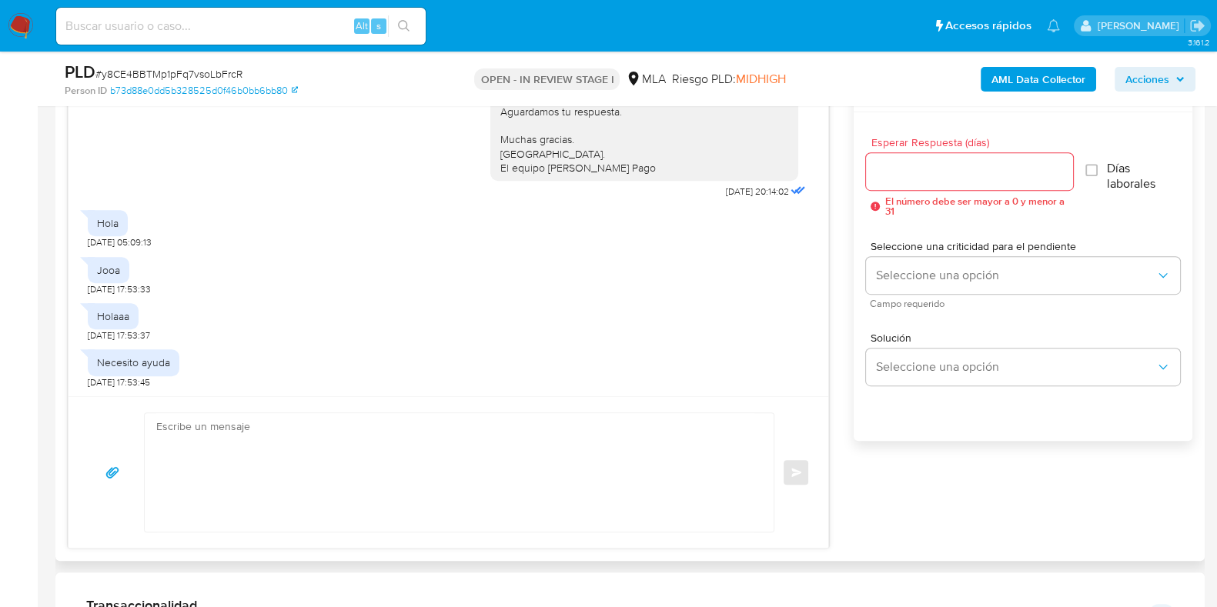
scroll to position [866, 0]
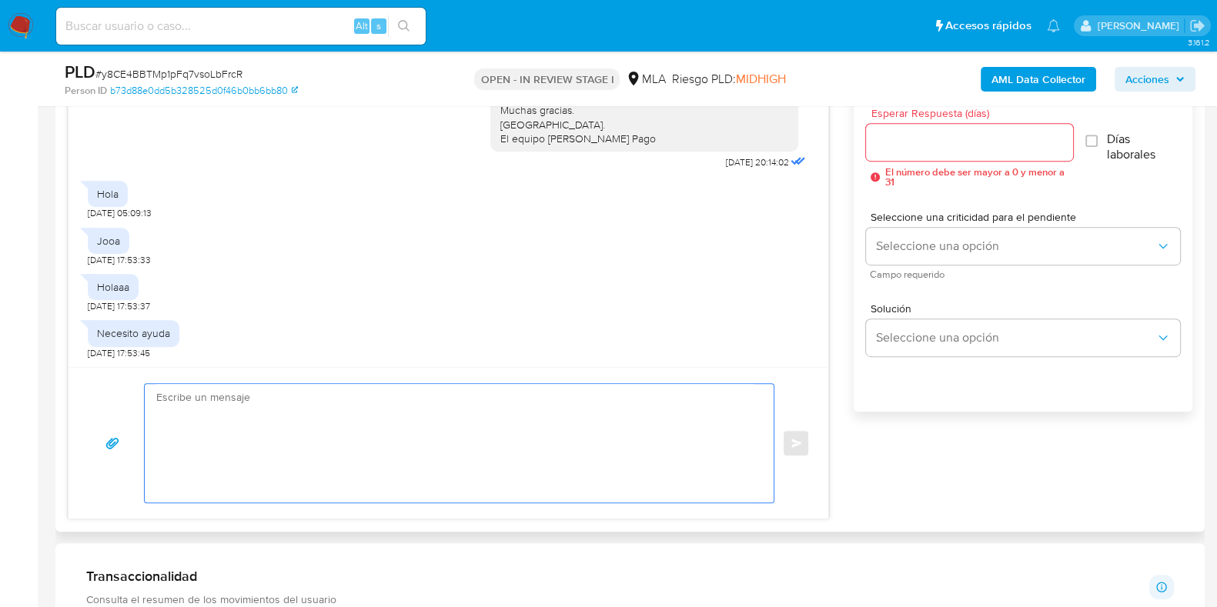
paste textarea "Hola, Esperamos que te encuentres muy bien. Te consultamos si tuviste oportunid…"
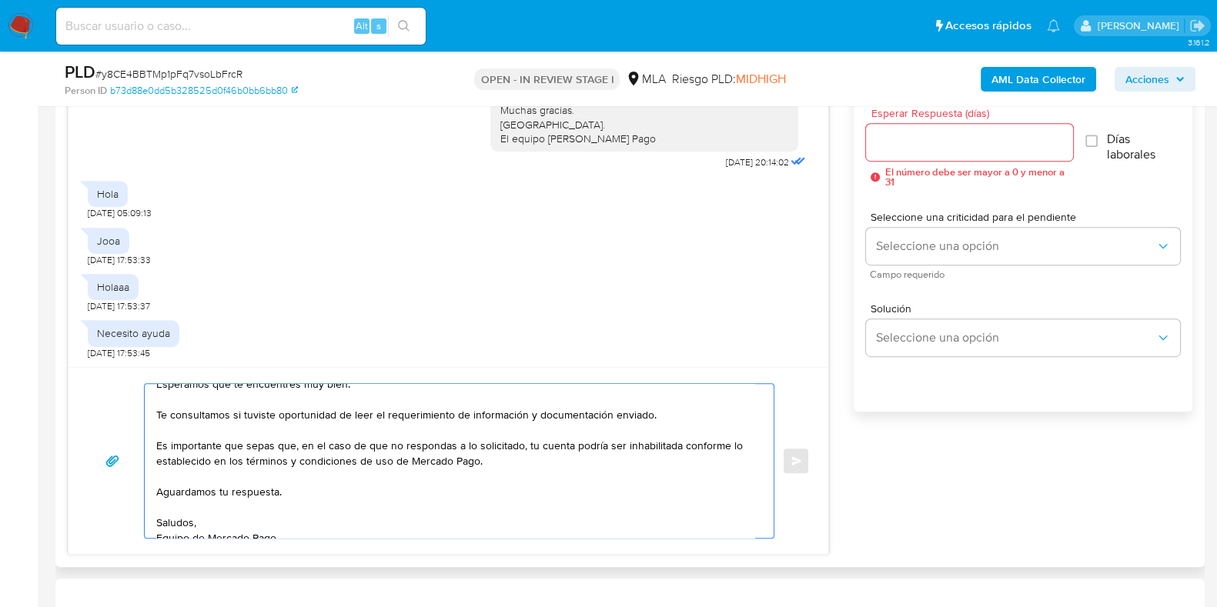
scroll to position [0, 0]
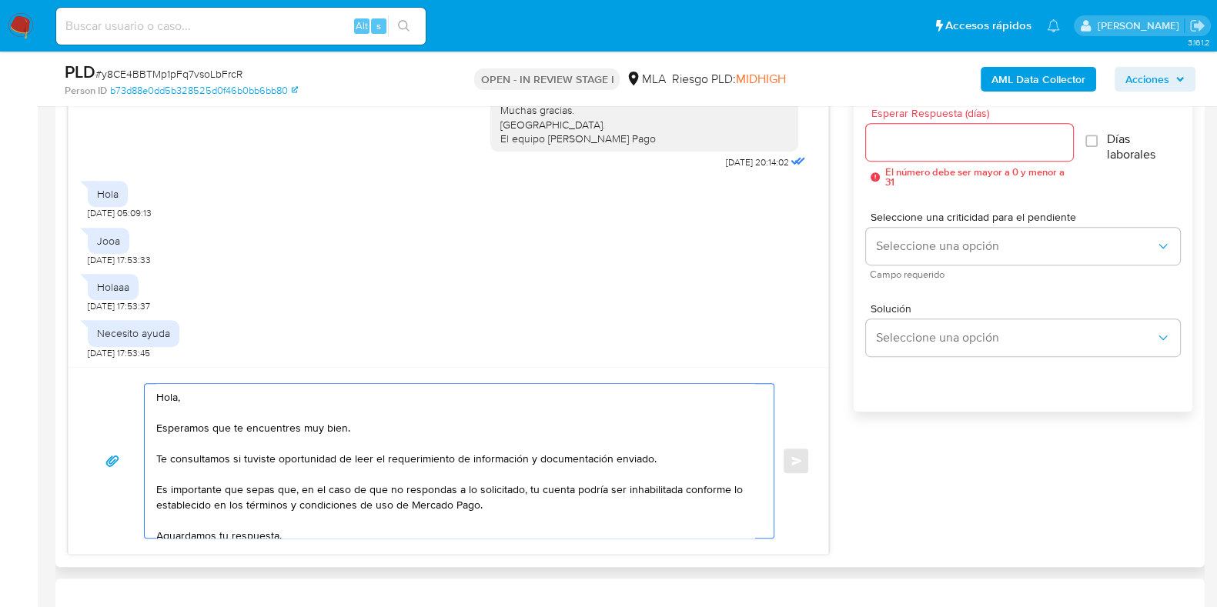
type textarea "Hola, Esperamos que te encuentres muy bien. Te consultamos si tuviste oportunid…"
click at [907, 144] on input "Esperar Respuesta (días)" at bounding box center [969, 142] width 206 height 20
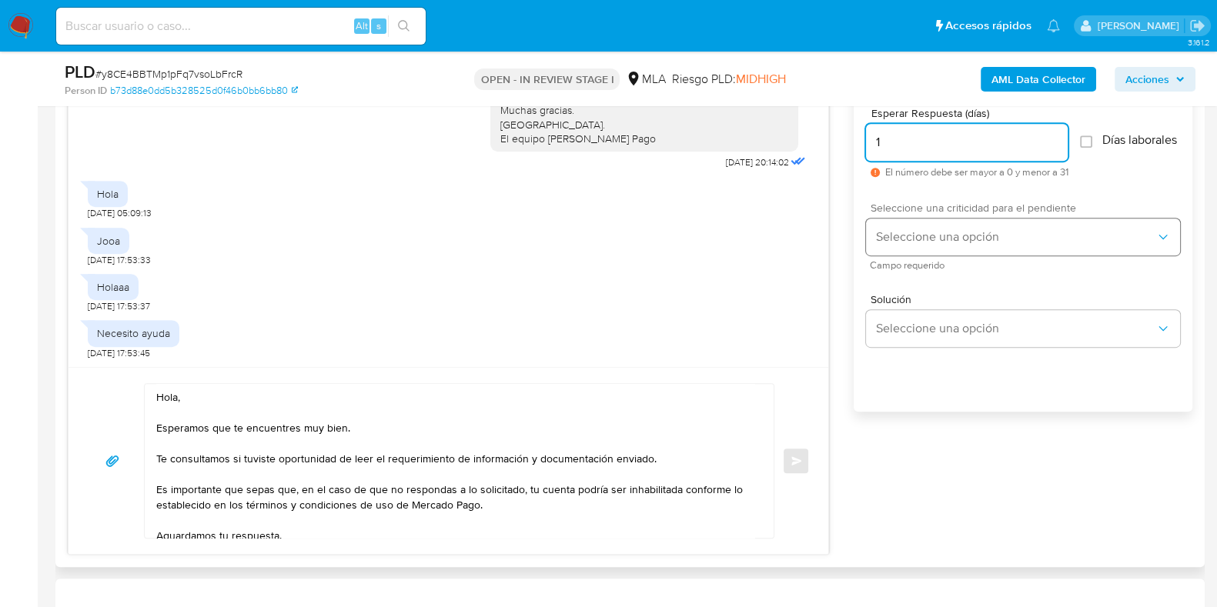
type input "1"
click at [894, 245] on span "Seleccione una opción" at bounding box center [1015, 236] width 280 height 15
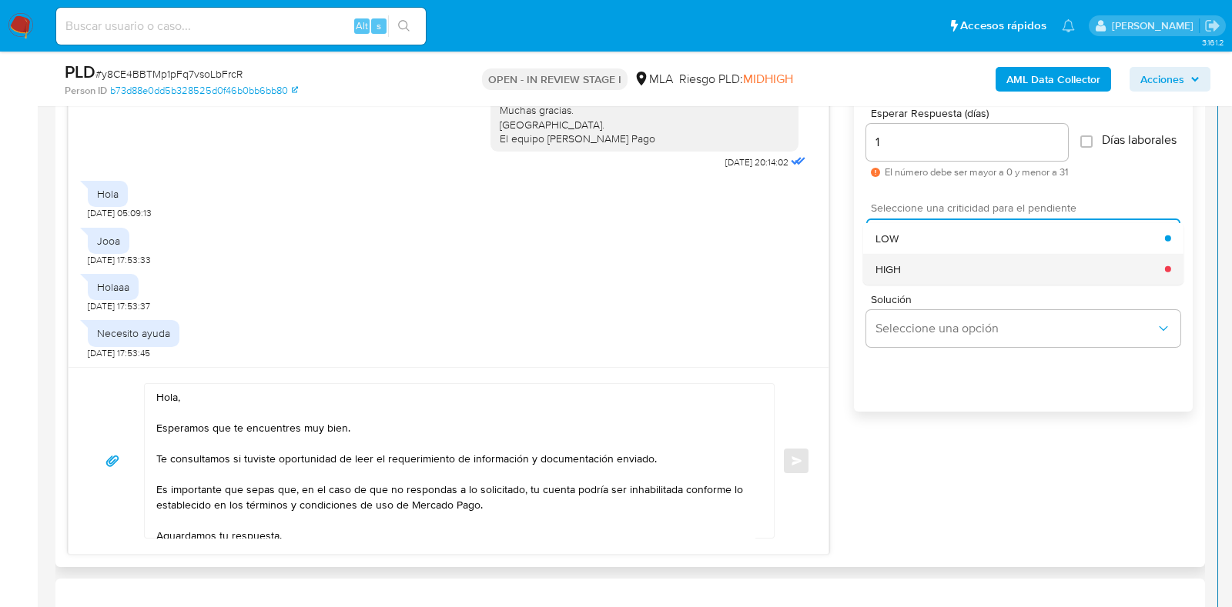
click at [888, 276] on span "HIGH" at bounding box center [887, 269] width 25 height 14
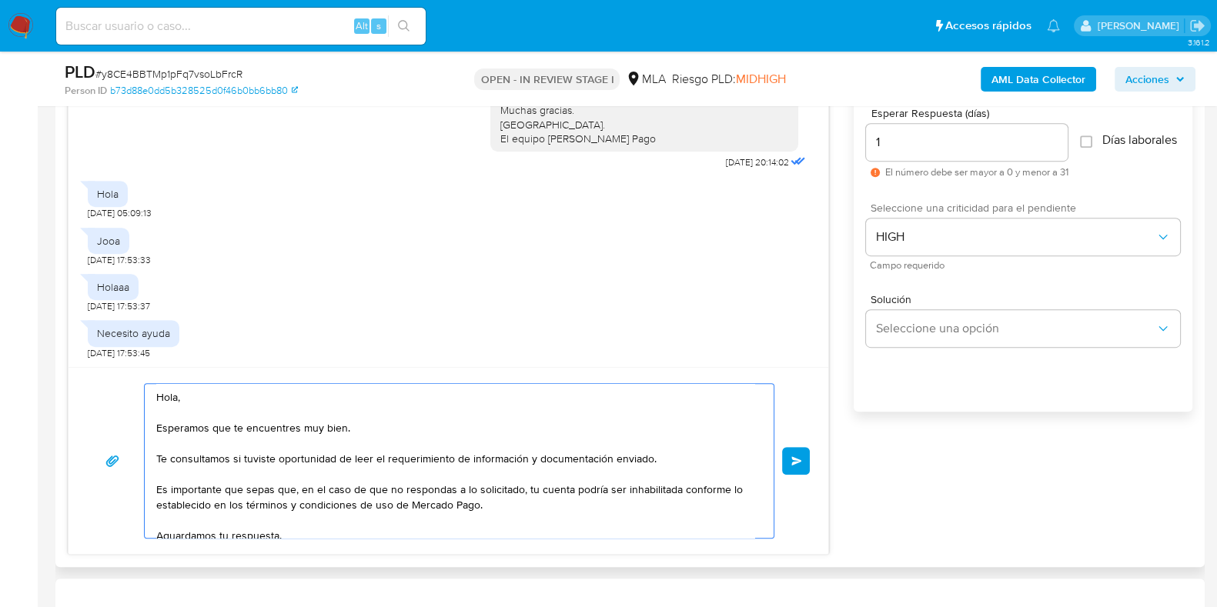
click at [192, 479] on textarea "Hola, Esperamos que te encuentres muy bien. Te consultamos si tuviste oportunid…" at bounding box center [455, 461] width 598 height 154
paste textarea "De acuerdo a la actividad que realices en tu cuenta, adjunta la siguiente docum…"
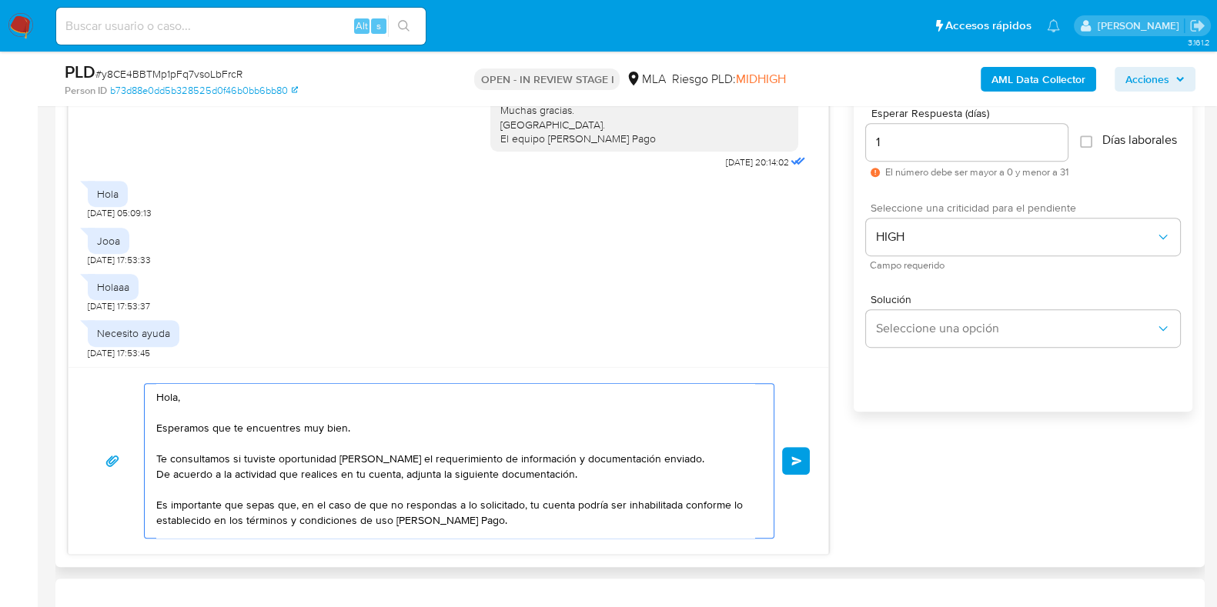
paste textarea "- Últimos 3 recibos de sueldo"
click at [586, 471] on textarea "Hola, Esperamos que te encuentres muy bien. Te consultamos si tuviste oportunid…" at bounding box center [455, 461] width 598 height 154
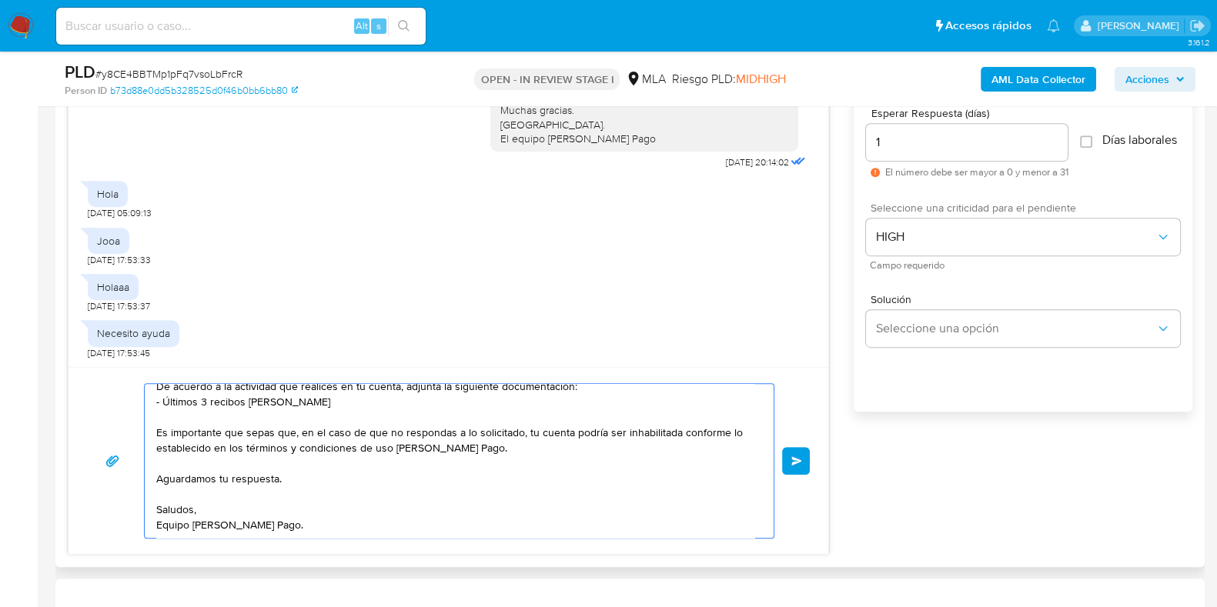
scroll to position [134, 0]
type textarea "Hola, Esperamos que te encuentres muy bien. Te consultamos si tuviste oportunid…"
click at [793, 456] on span "Enviar" at bounding box center [796, 460] width 11 height 9
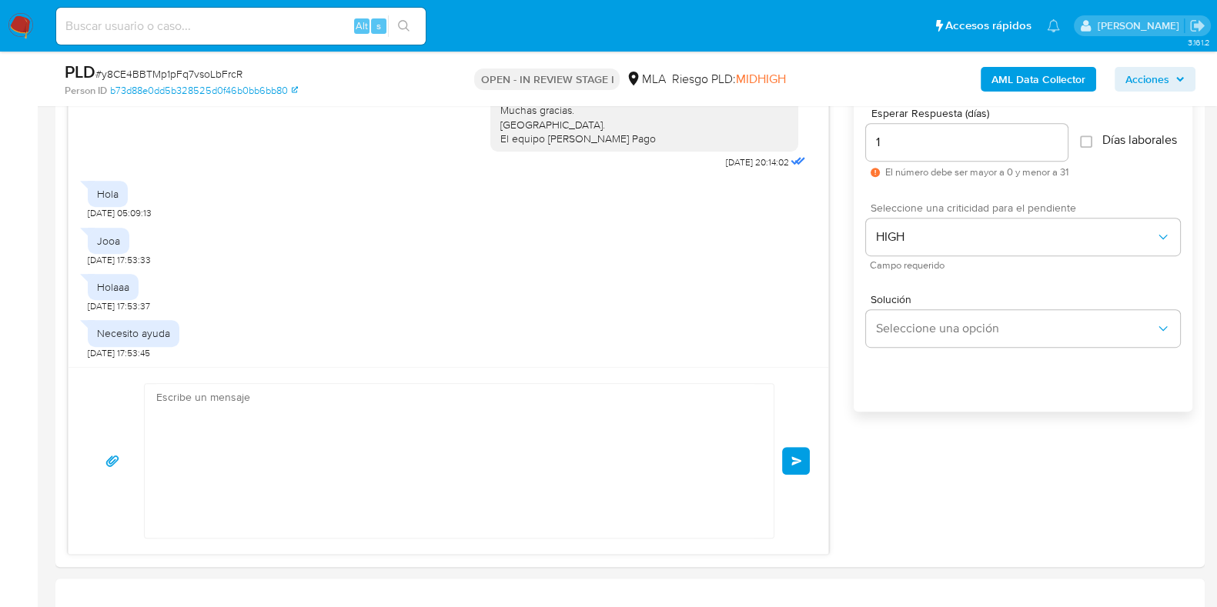
scroll to position [1435, 0]
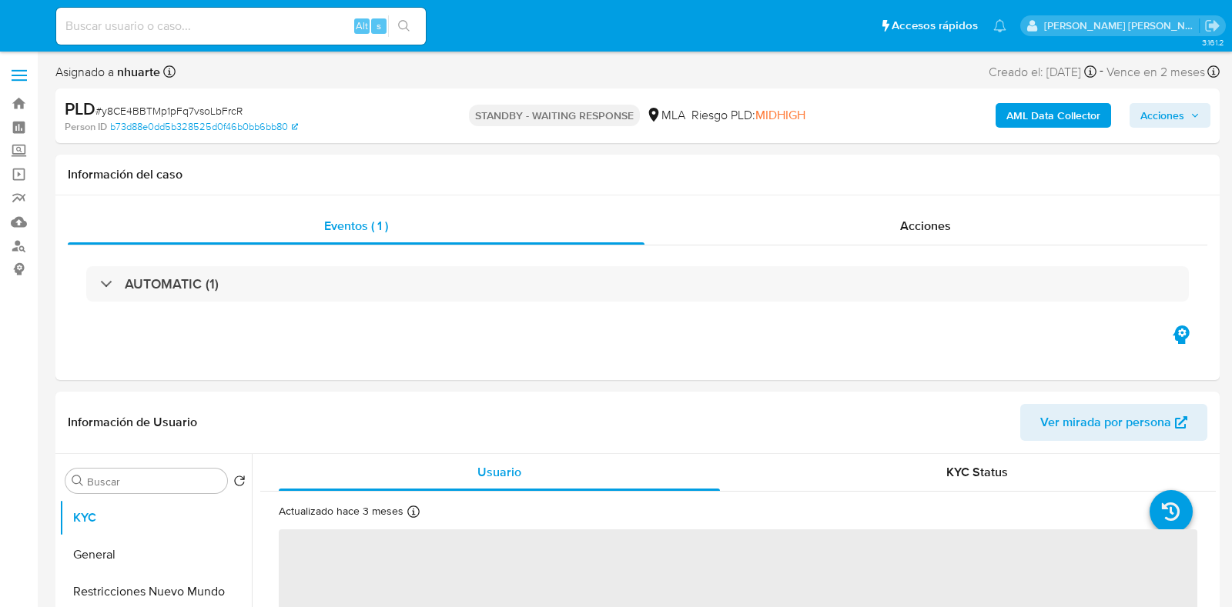
select select "10"
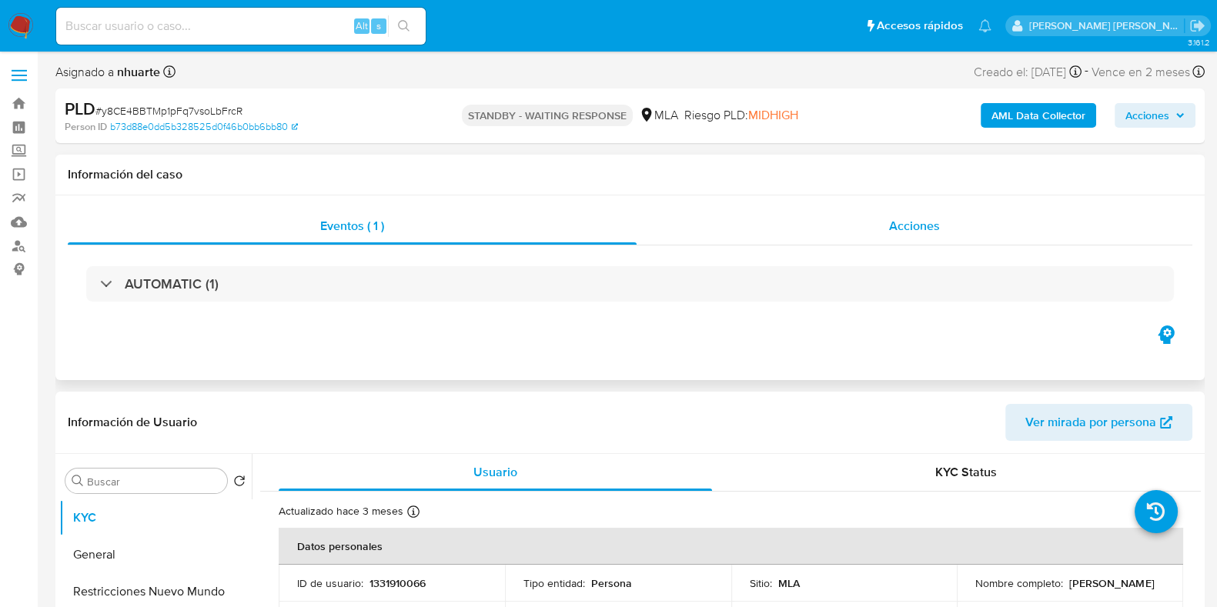
click at [936, 220] on span "Acciones" at bounding box center [914, 226] width 51 height 18
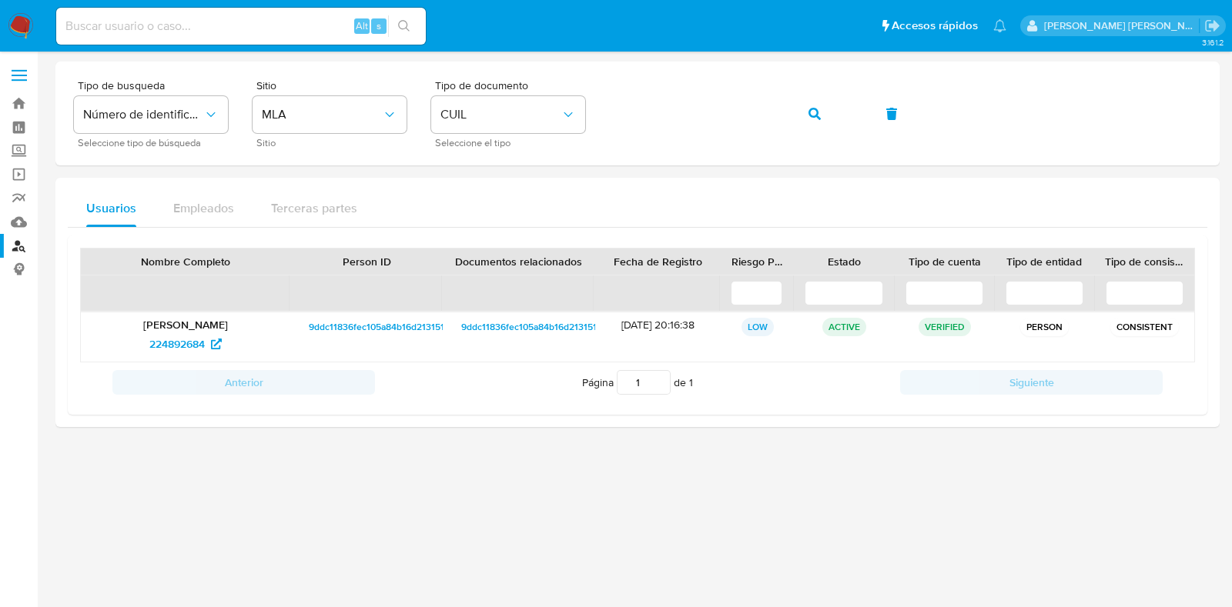
click at [476, 124] on button "CUIL" at bounding box center [508, 114] width 154 height 37
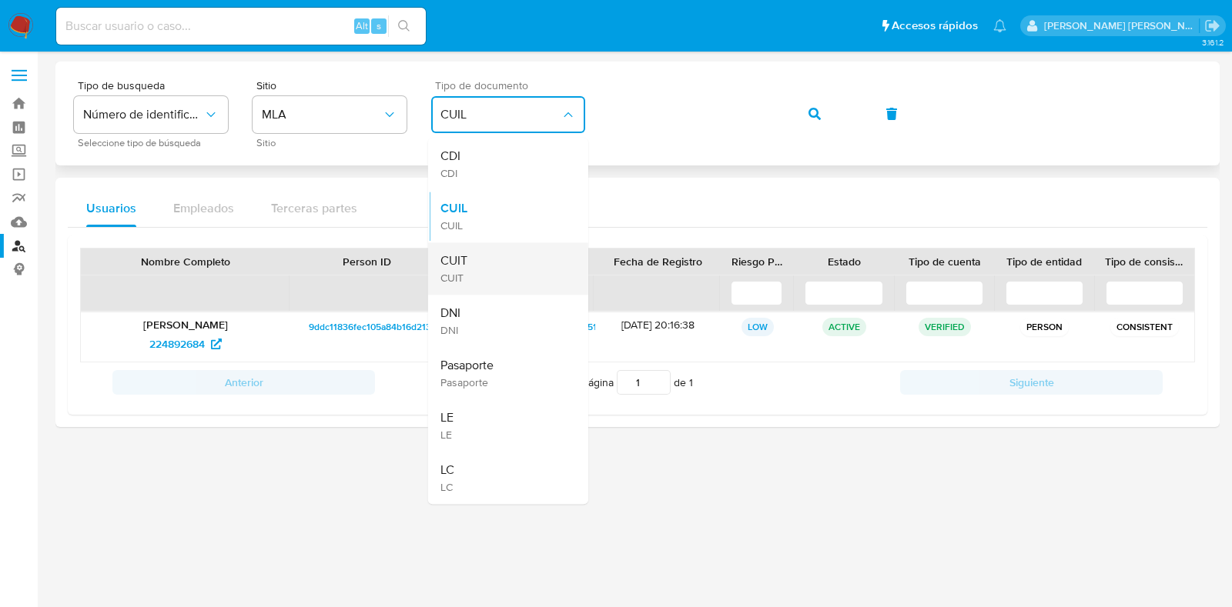
click at [473, 254] on div "CUIT CUIT" at bounding box center [503, 268] width 126 height 52
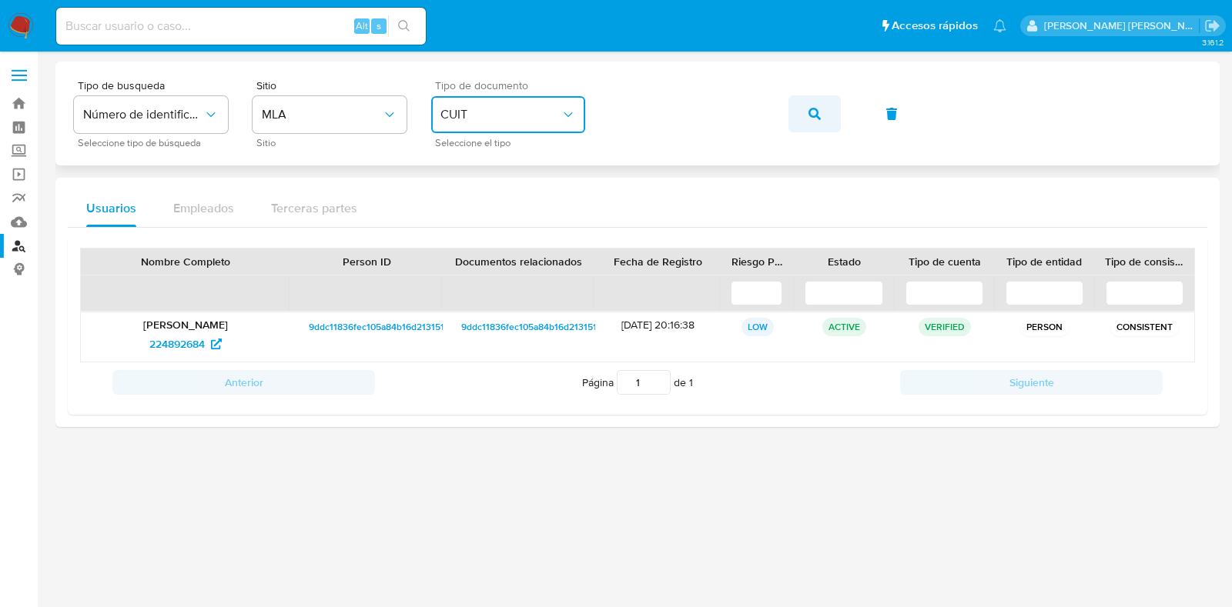
click at [814, 112] on icon "button" at bounding box center [814, 114] width 12 height 12
